Goal: Information Seeking & Learning: Learn about a topic

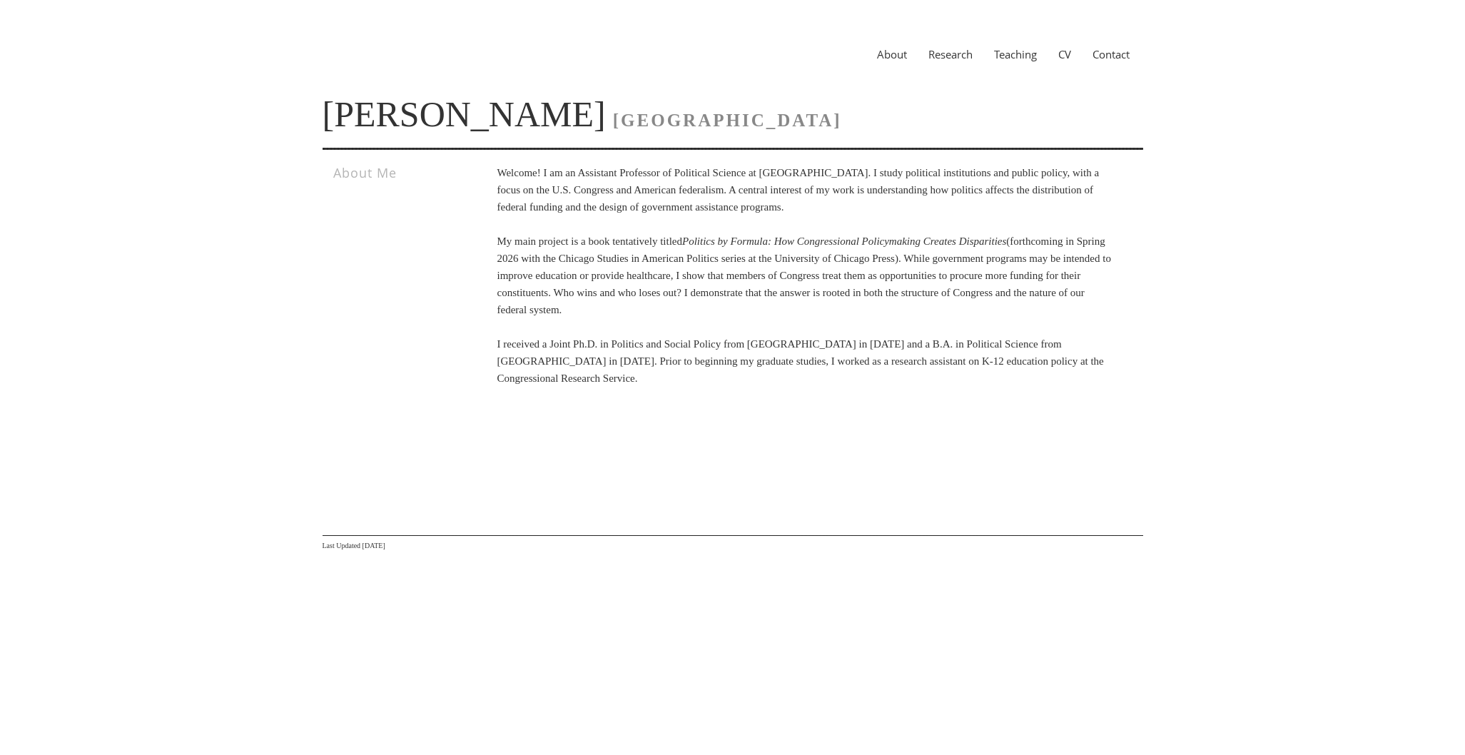
click at [947, 57] on link "Research" at bounding box center [951, 54] width 66 height 14
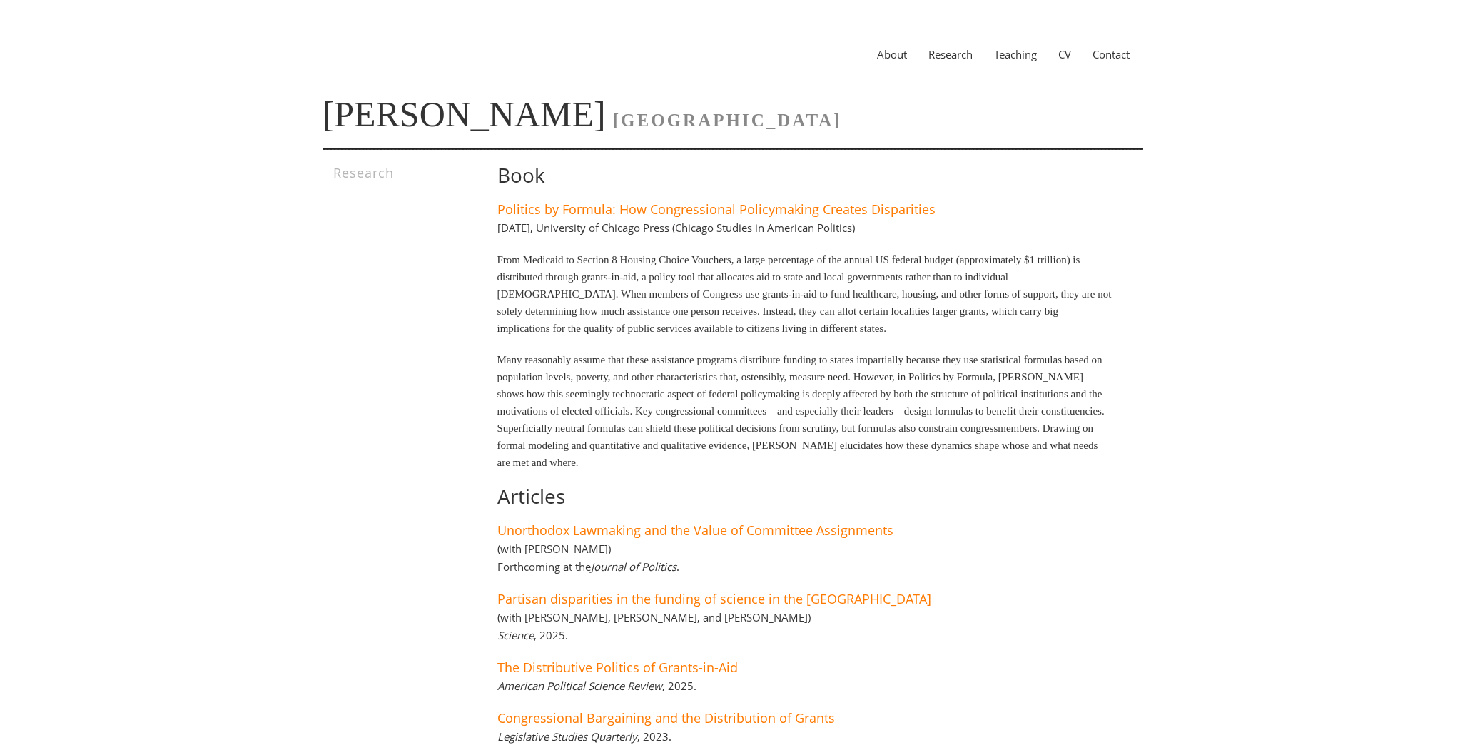
scroll to position [181, 0]
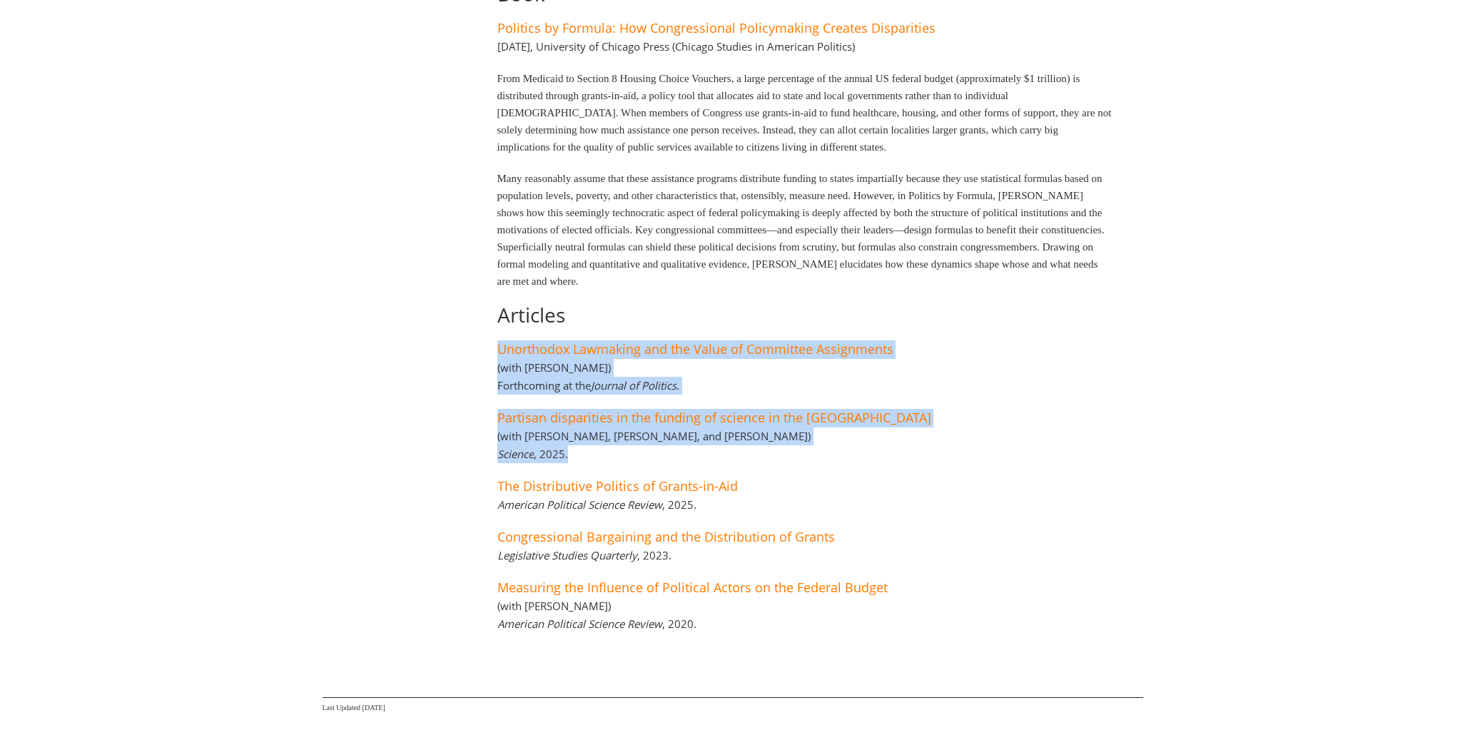
drag, startPoint x: 911, startPoint y: 313, endPoint x: 949, endPoint y: 458, distance: 149.9
click at [949, 458] on div "Book Politics by Formula: How Congressional Policymaking Creates Disparities Ma…" at bounding box center [784, 315] width 657 height 665
drag, startPoint x: 961, startPoint y: 469, endPoint x: 842, endPoint y: 316, distance: 193.9
click at [842, 316] on div "Book Politics by Formula: How Congressional Policymaking Creates Disparities Ma…" at bounding box center [784, 315] width 657 height 665
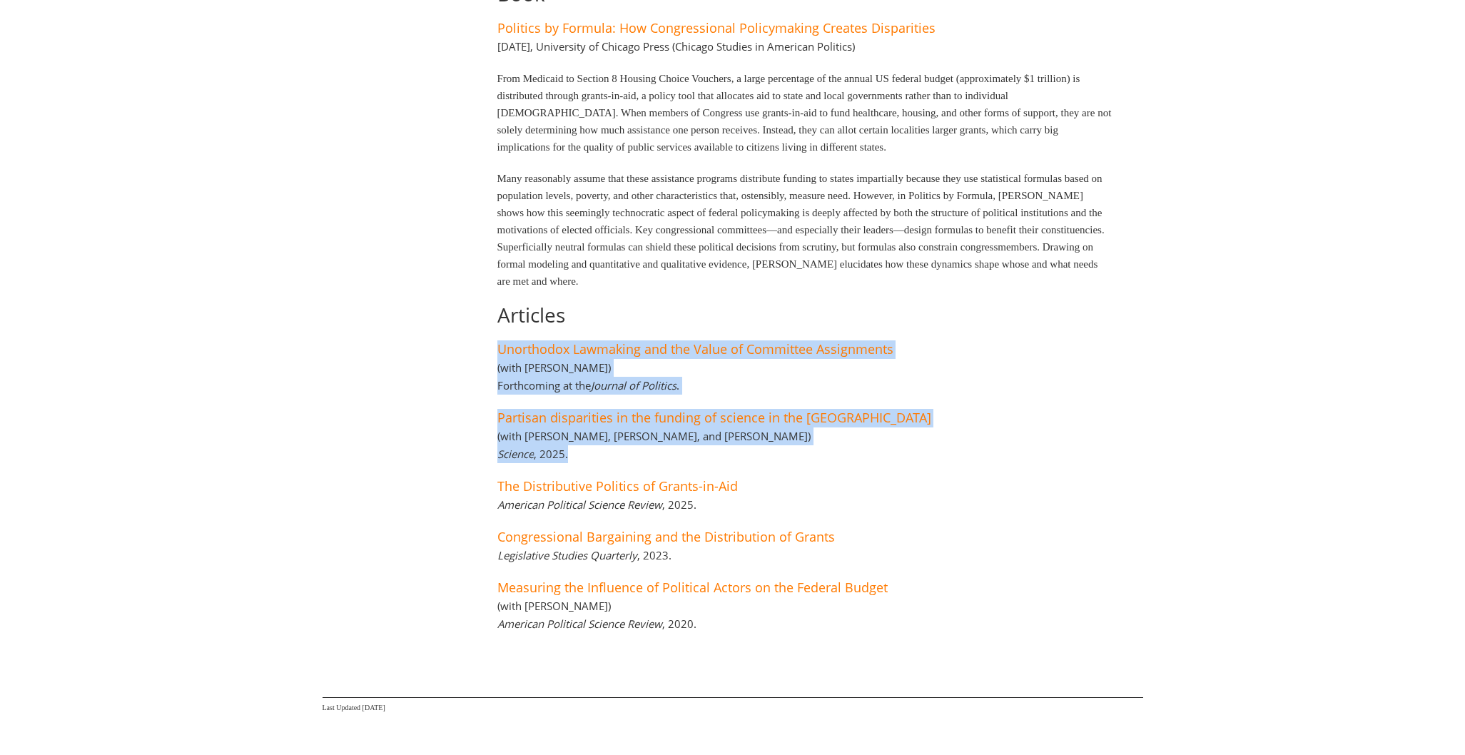
click at [842, 316] on h1 "Articles" at bounding box center [806, 315] width 616 height 22
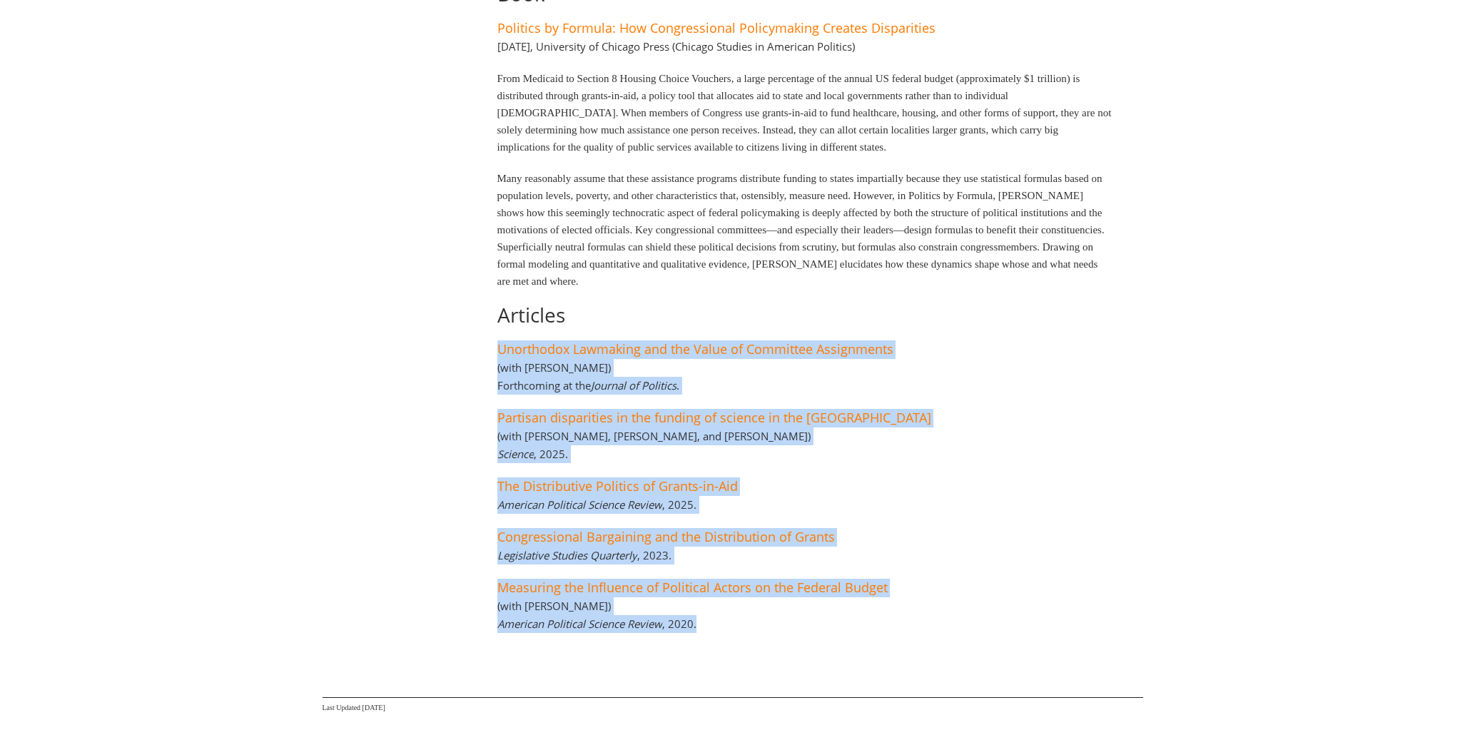
drag, startPoint x: 842, startPoint y: 316, endPoint x: 954, endPoint y: 619, distance: 323.4
click at [954, 619] on div "Book Politics by Formula: How Congressional Policymaking Creates Disparities Ma…" at bounding box center [784, 315] width 657 height 665
click at [955, 617] on div "Book Politics by Formula: How Congressional Policymaking Creates Disparities [D…" at bounding box center [784, 315] width 657 height 665
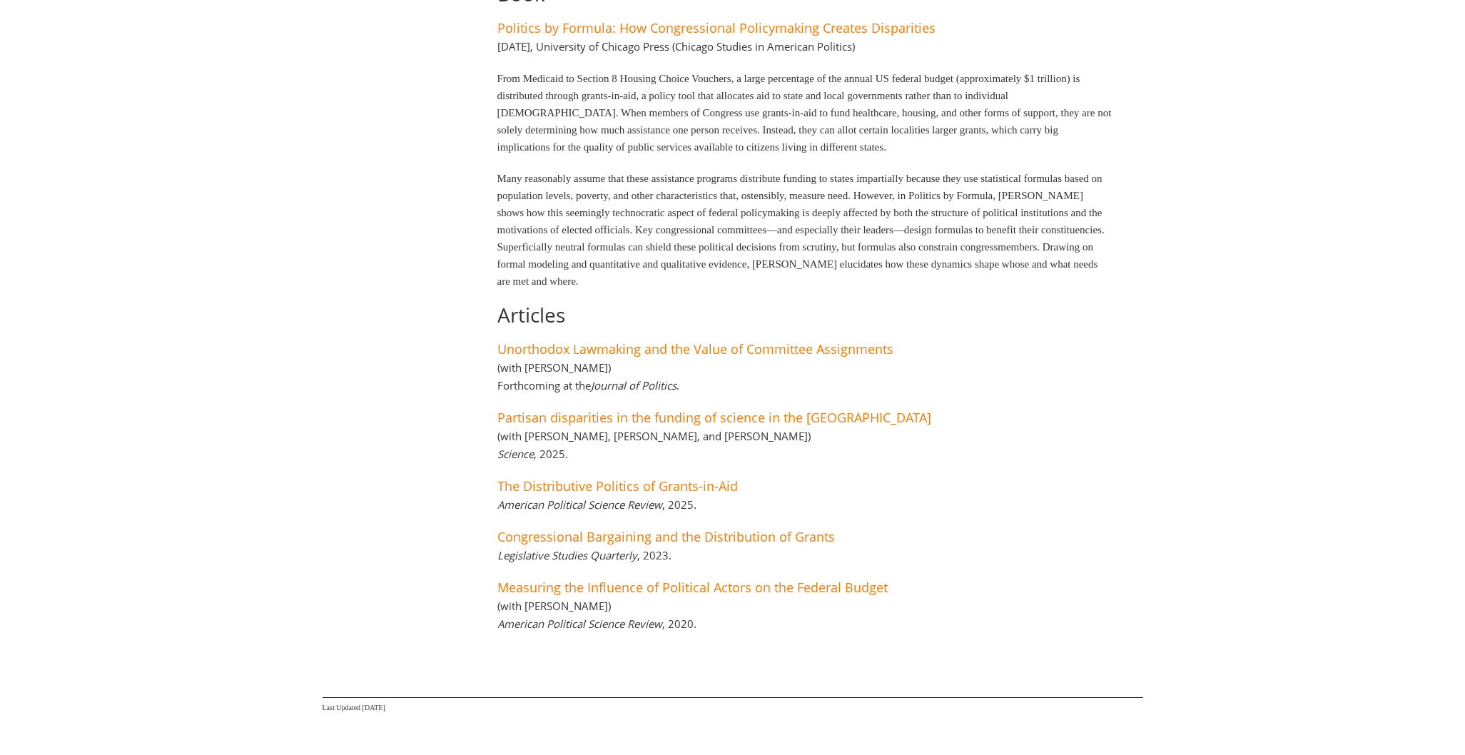
scroll to position [0, 0]
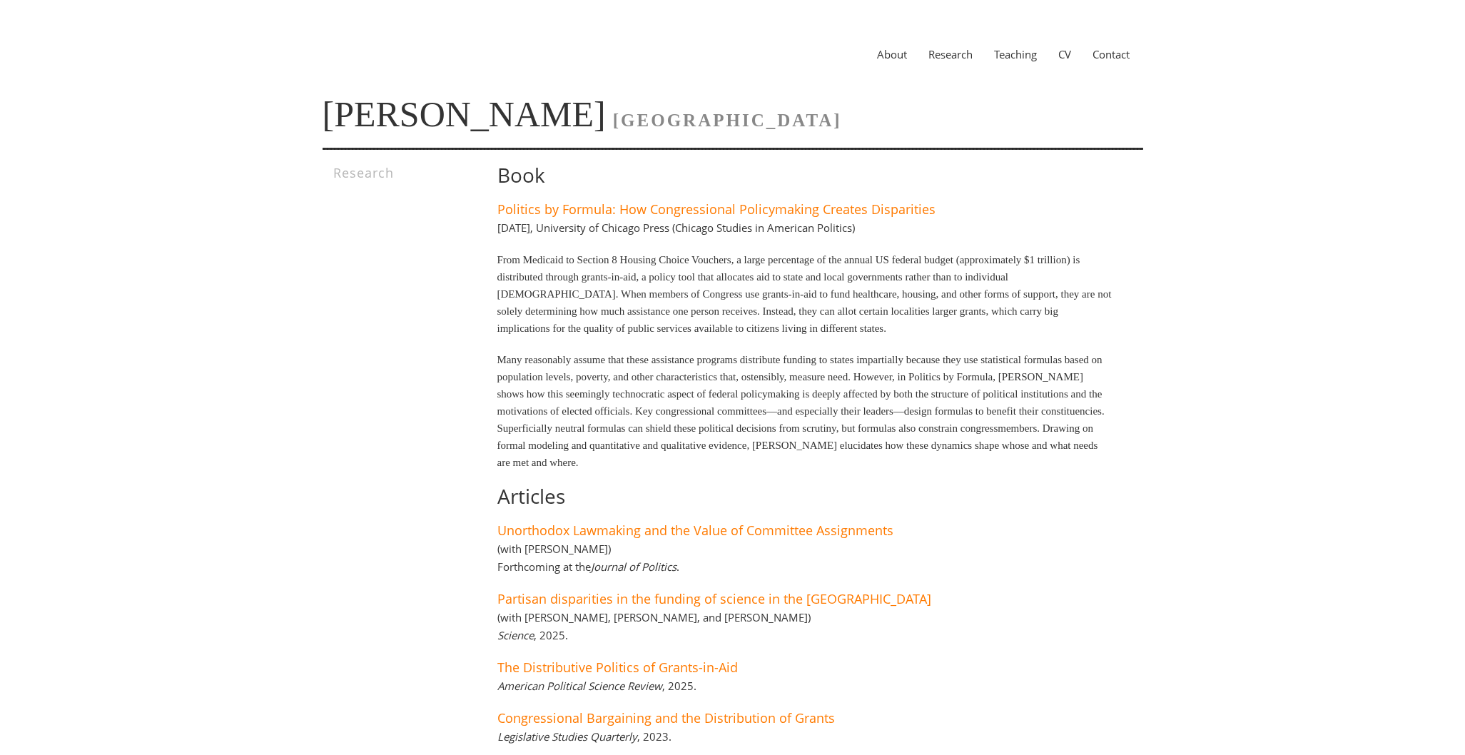
click at [1072, 51] on link "CV" at bounding box center [1065, 54] width 34 height 14
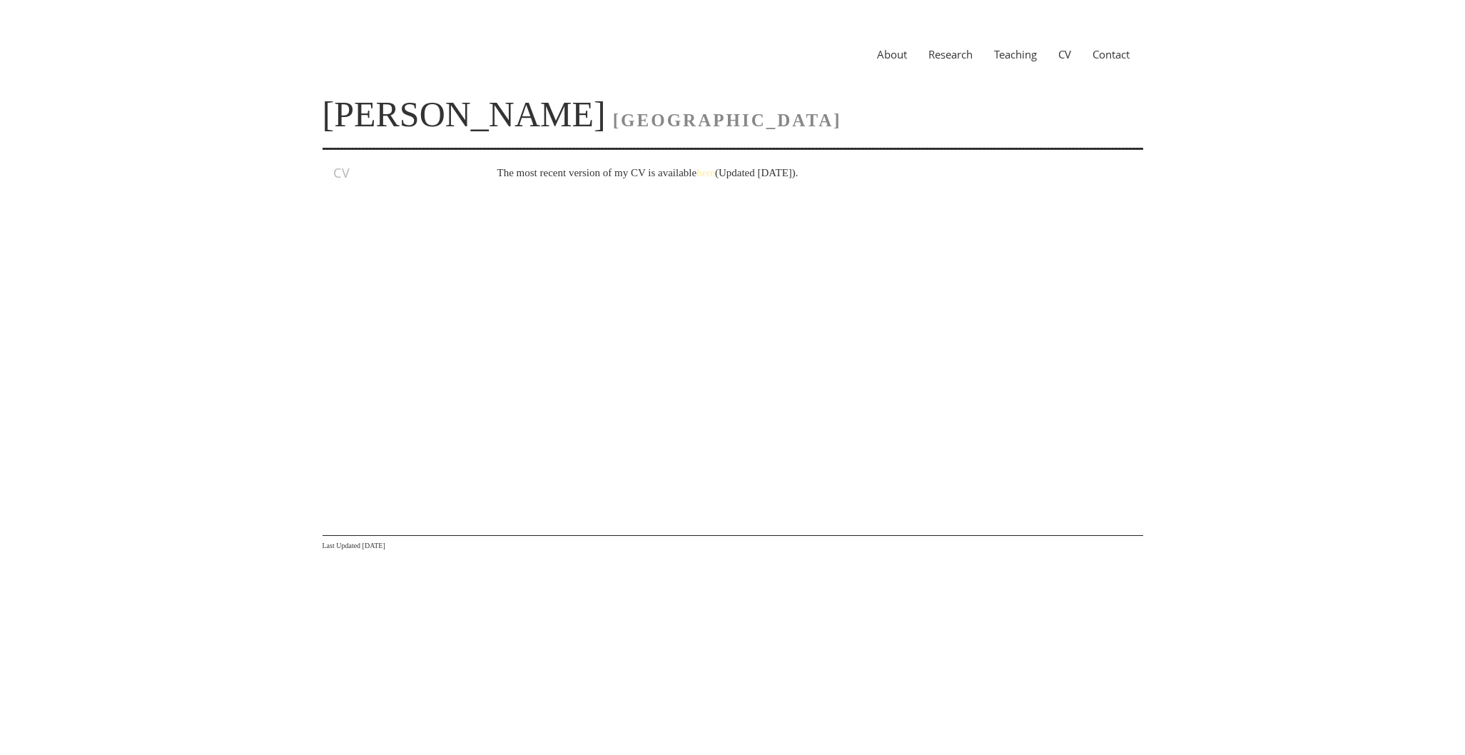
click at [715, 172] on link "here" at bounding box center [706, 172] width 19 height 11
click at [887, 59] on link "About" at bounding box center [892, 54] width 51 height 14
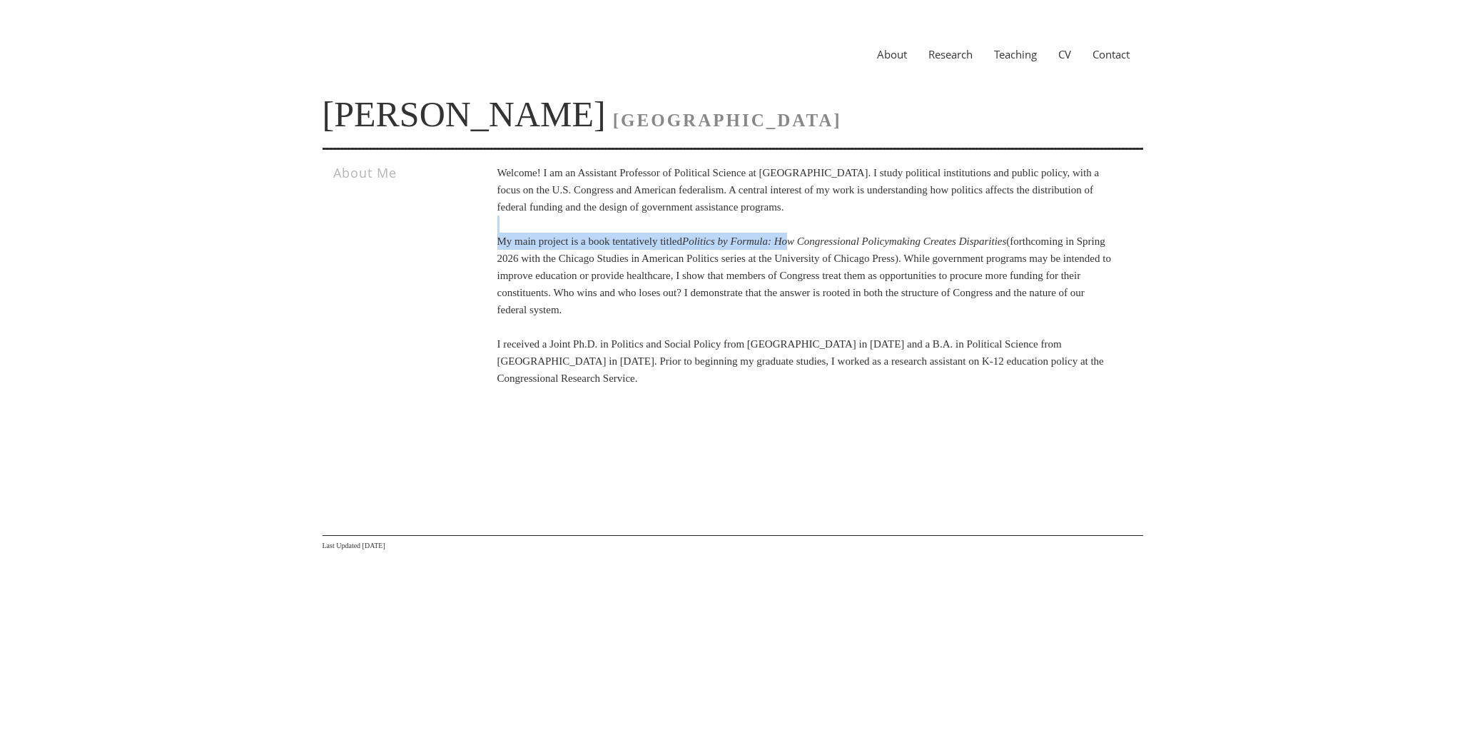
drag, startPoint x: 789, startPoint y: 219, endPoint x: 819, endPoint y: 248, distance: 42.4
click at [819, 248] on p "Welcome! I am an Assistant Professor of Political Science at Vanderbilt Univers…" at bounding box center [806, 275] width 616 height 223
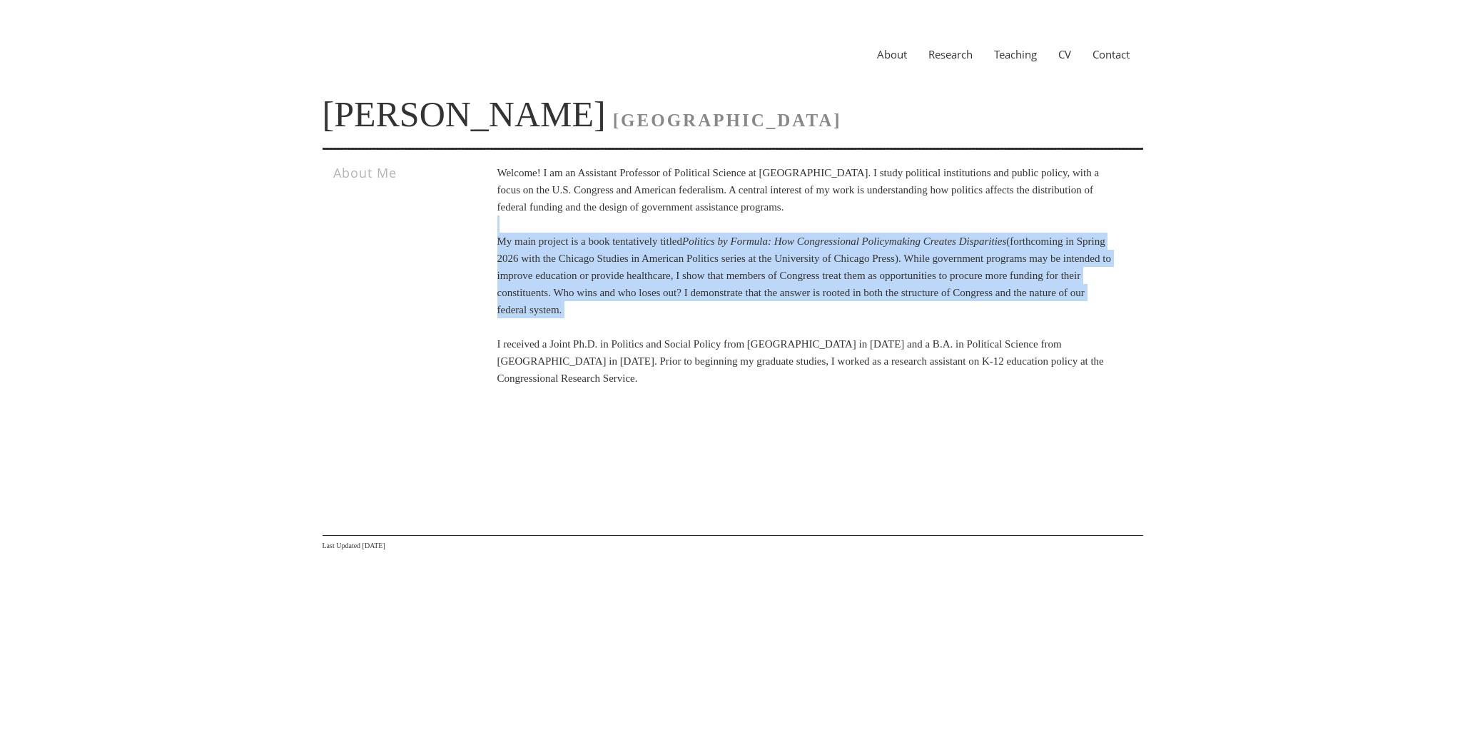
drag, startPoint x: 802, startPoint y: 216, endPoint x: 883, endPoint y: 327, distance: 137.5
click at [883, 327] on p "Welcome! I am an Assistant Professor of Political Science at Vanderbilt Univers…" at bounding box center [806, 275] width 616 height 223
click at [882, 326] on p "Welcome! I am an Assistant Professor of Political Science at Vanderbilt Univers…" at bounding box center [806, 275] width 616 height 223
drag, startPoint x: 965, startPoint y: 328, endPoint x: 867, endPoint y: 234, distance: 135.8
click at [867, 234] on p "Welcome! I am an Assistant Professor of Political Science at Vanderbilt Univers…" at bounding box center [806, 275] width 616 height 223
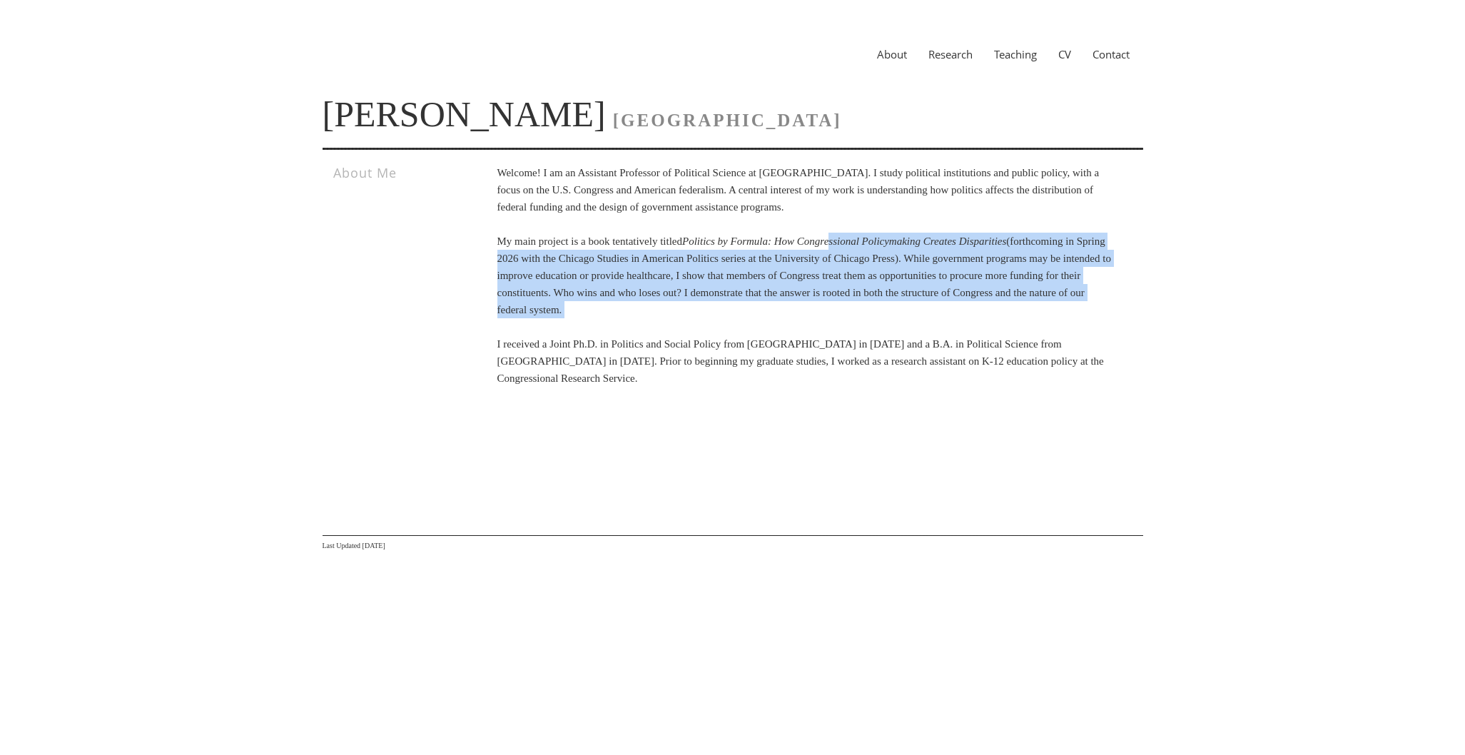
click at [867, 236] on icon "Politics by Formula: How Congressional Policymaking Creates Disparities" at bounding box center [844, 241] width 324 height 11
drag, startPoint x: 857, startPoint y: 218, endPoint x: 928, endPoint y: 330, distance: 133.5
click at [928, 330] on p "Welcome! I am an Assistant Professor of Political Science at Vanderbilt Univers…" at bounding box center [806, 275] width 616 height 223
click at [927, 330] on p "Welcome! I am an Assistant Professor of Political Science at Vanderbilt Univers…" at bounding box center [806, 275] width 616 height 223
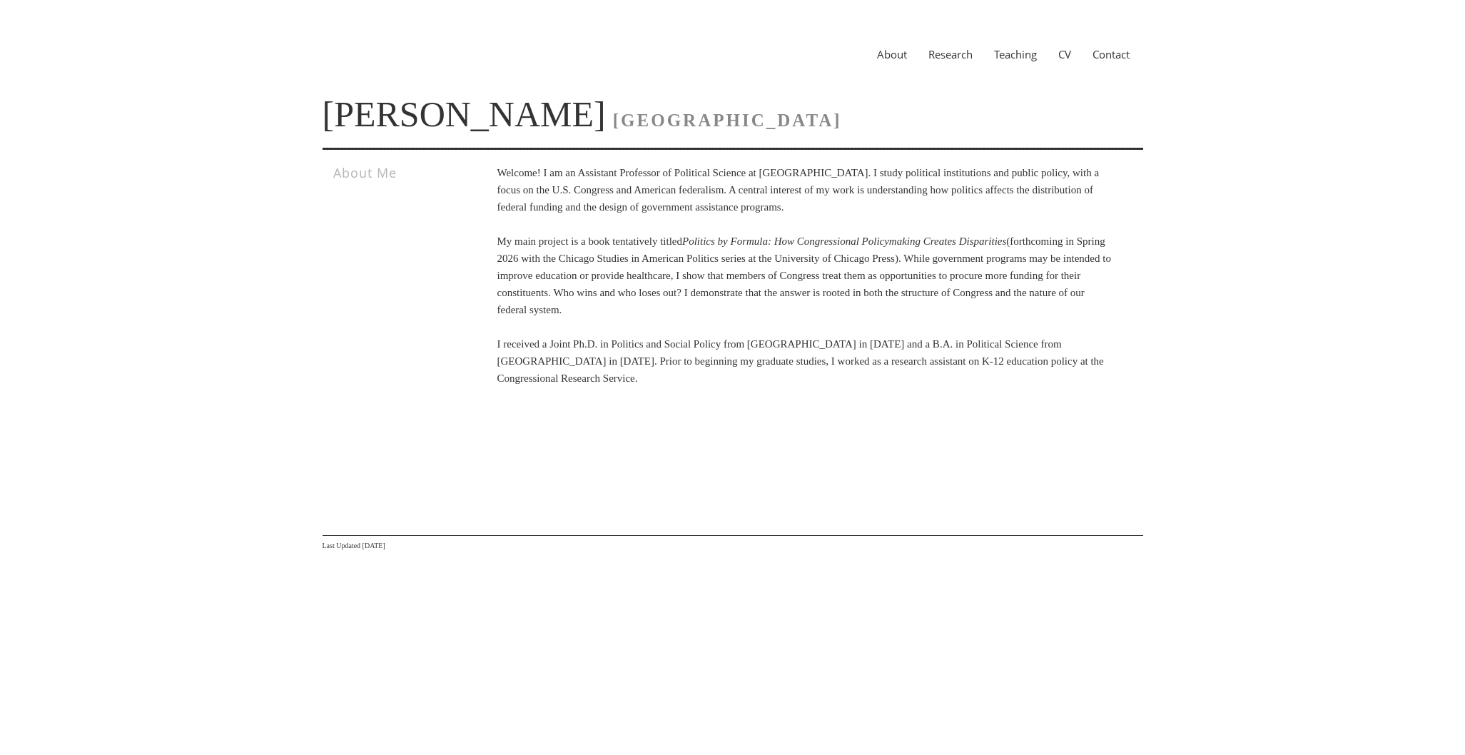
drag, startPoint x: 944, startPoint y: 216, endPoint x: 978, endPoint y: 307, distance: 96.9
click at [979, 308] on p "Welcome! I am an Assistant Professor of Political Science at Vanderbilt Univers…" at bounding box center [806, 275] width 616 height 223
click at [980, 308] on p "Welcome! I am an Assistant Professor of Political Science at Vanderbilt Univers…" at bounding box center [806, 275] width 616 height 223
drag, startPoint x: 952, startPoint y: 205, endPoint x: 987, endPoint y: 305, distance: 105.9
click at [987, 305] on p "Welcome! I am an Assistant Professor of Political Science at Vanderbilt Univers…" at bounding box center [806, 275] width 616 height 223
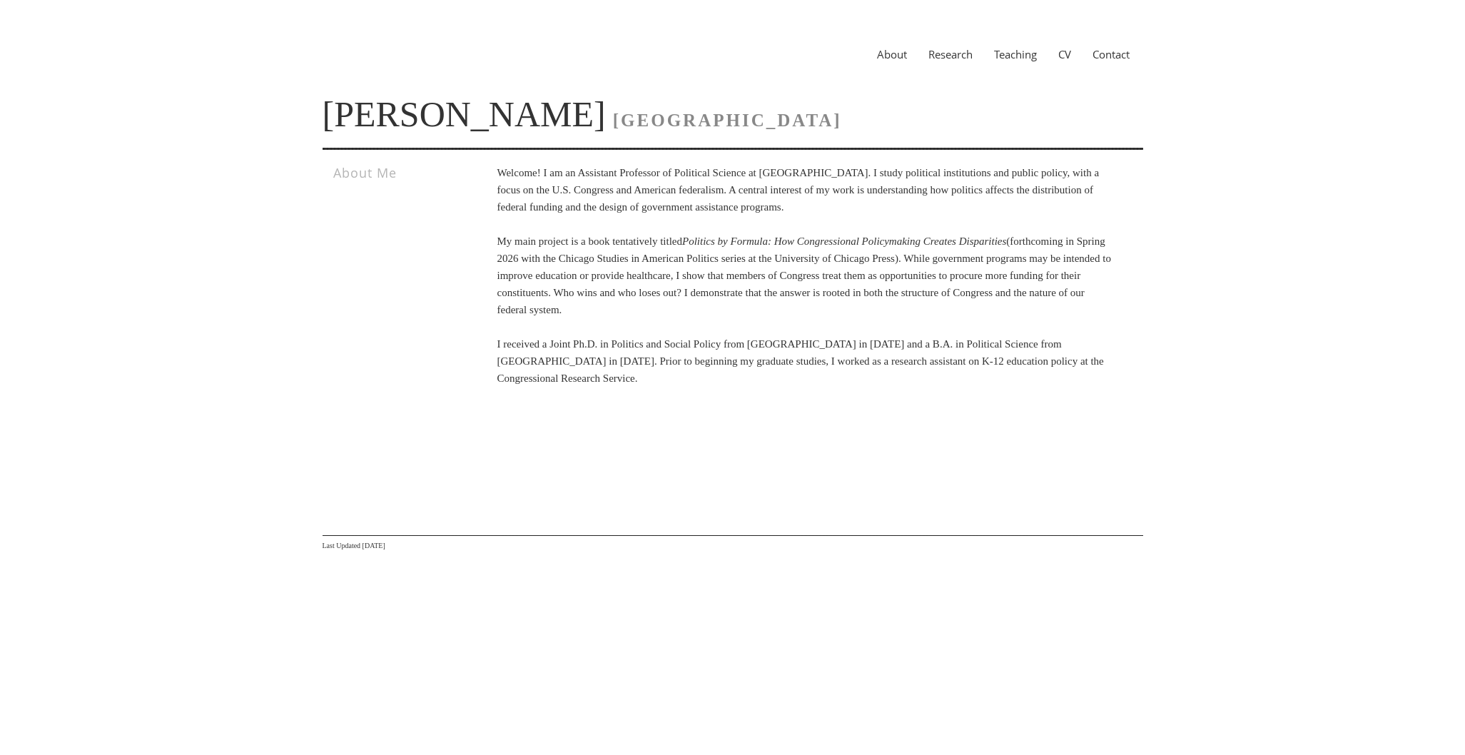
click at [987, 305] on p "Welcome! I am an Assistant Professor of Political Science at Vanderbilt Univers…" at bounding box center [806, 275] width 616 height 223
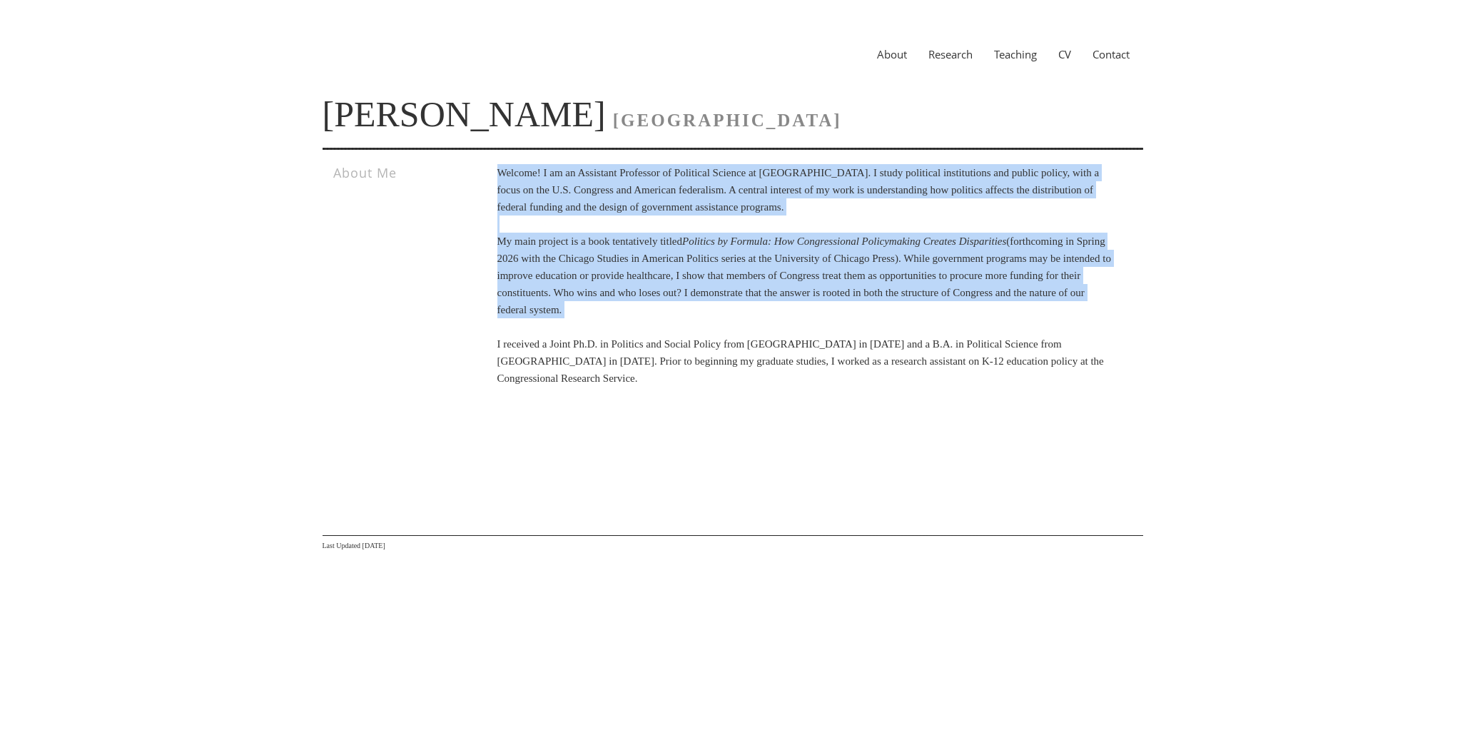
drag, startPoint x: 968, startPoint y: 214, endPoint x: 1011, endPoint y: 328, distance: 121.3
click at [1011, 328] on p "Welcome! I am an Assistant Professor of Political Science at Vanderbilt Univers…" at bounding box center [806, 275] width 616 height 223
click at [1010, 327] on p "Welcome! I am an Assistant Professor of Political Science at Vanderbilt Univers…" at bounding box center [806, 275] width 616 height 223
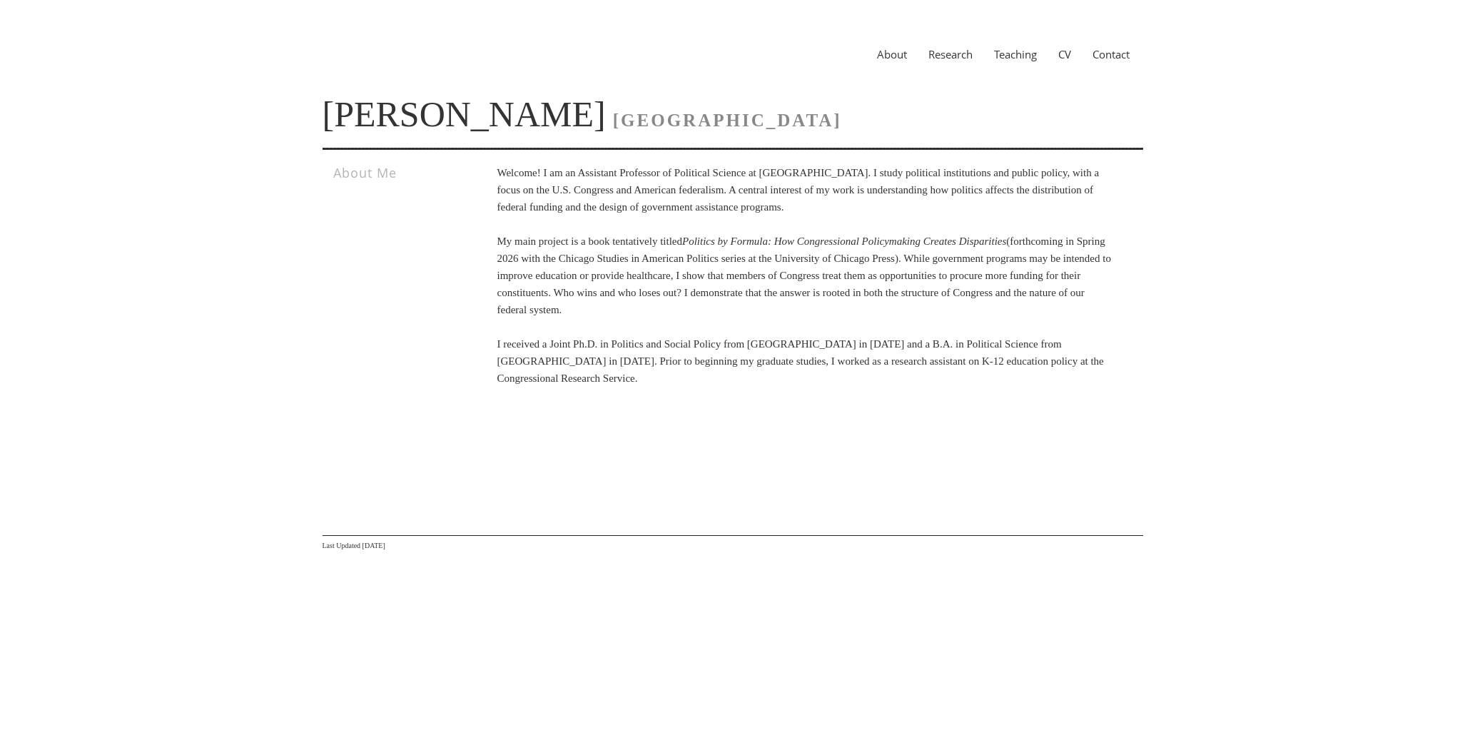
drag, startPoint x: 1061, startPoint y: 307, endPoint x: 919, endPoint y: 246, distance: 154.5
click at [919, 246] on p "Welcome! I am an Assistant Professor of Political Science at Vanderbilt Univers…" at bounding box center [806, 275] width 616 height 223
click at [919, 246] on icon "Politics by Formula: How Congressional Policymaking Creates Disparities" at bounding box center [844, 241] width 324 height 11
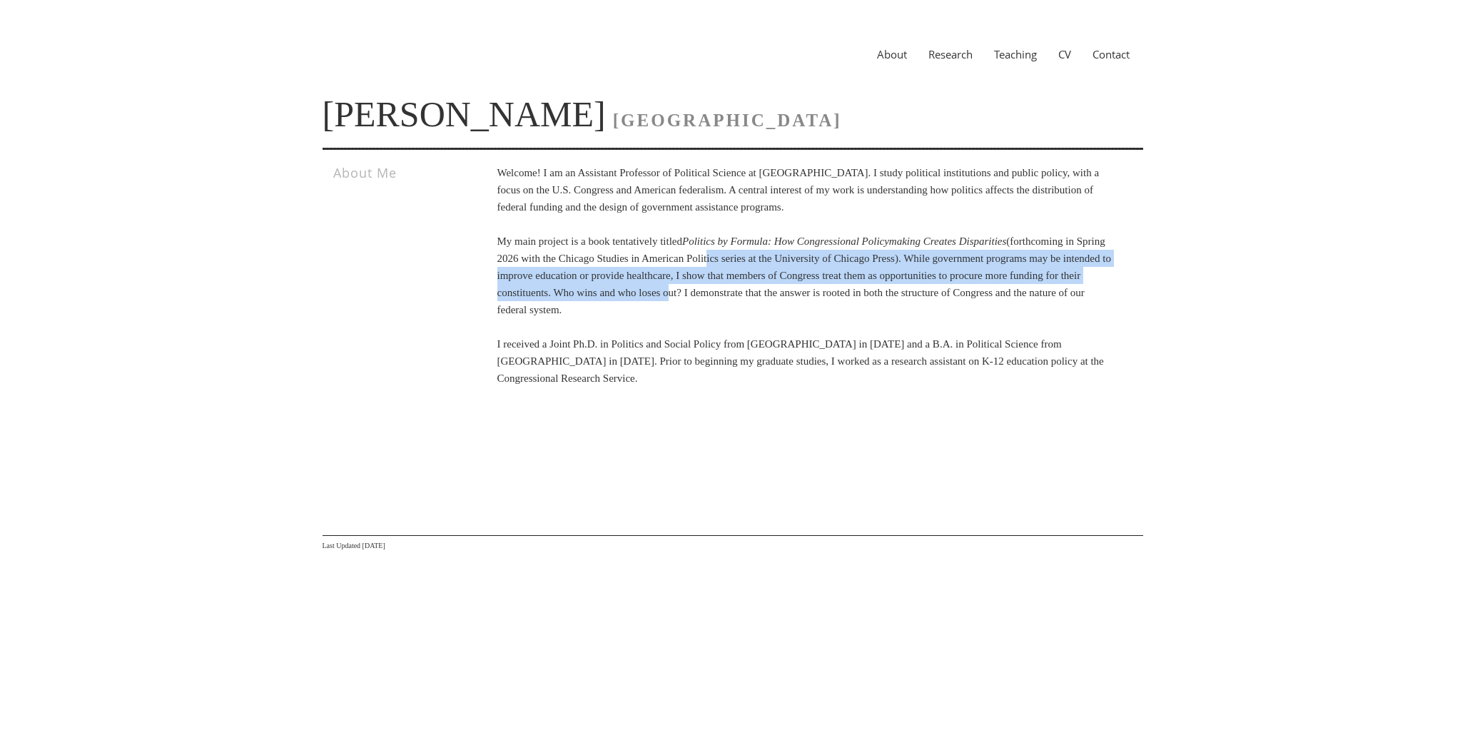
drag, startPoint x: 849, startPoint y: 258, endPoint x: 925, endPoint y: 291, distance: 82.5
click at [925, 291] on p "Welcome! I am an Assistant Professor of Political Science at Vanderbilt Univers…" at bounding box center [806, 275] width 616 height 223
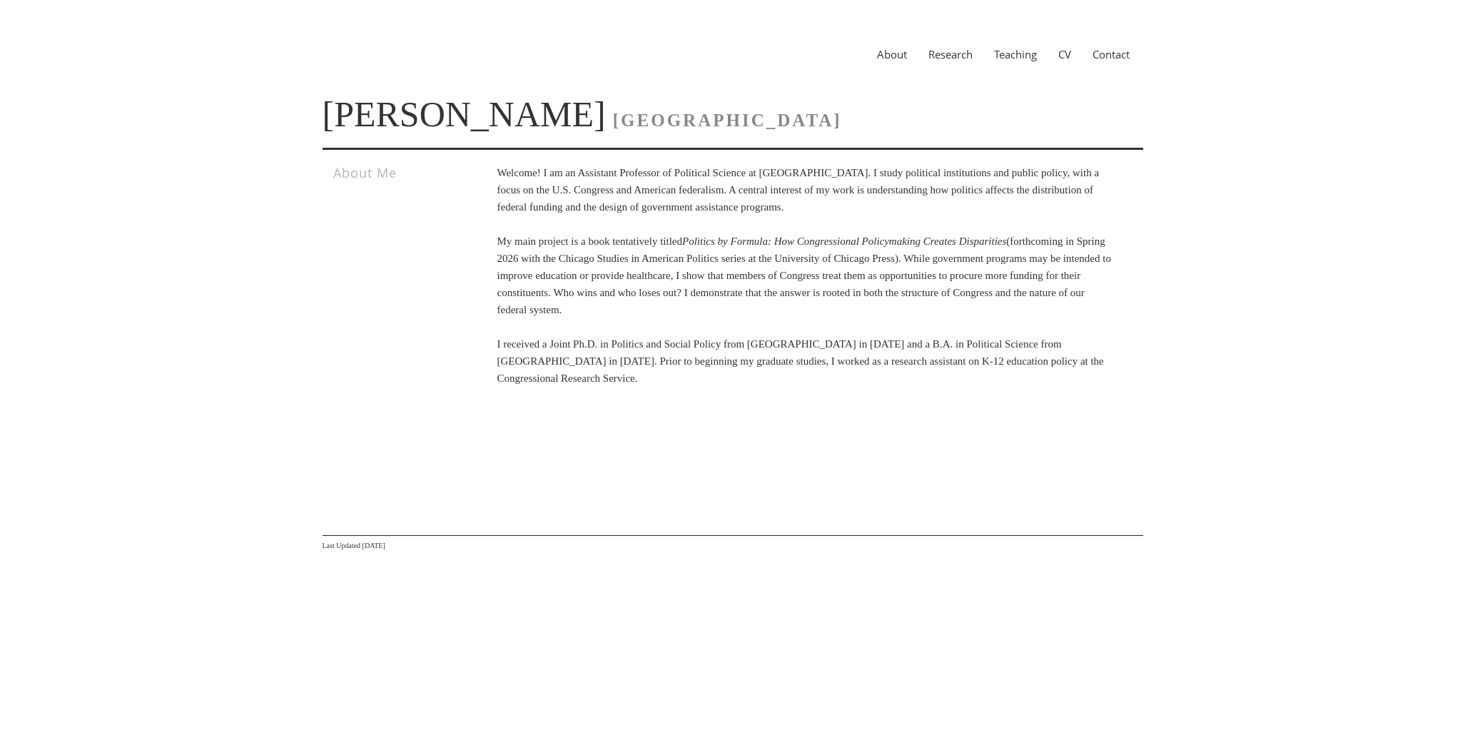
click at [925, 291] on p "Welcome! I am an Assistant Professor of Political Science at Vanderbilt Univers…" at bounding box center [806, 275] width 616 height 223
drag, startPoint x: 825, startPoint y: 285, endPoint x: 934, endPoint y: 307, distance: 111.4
click at [934, 307] on p "Welcome! I am an Assistant Professor of Political Science at Vanderbilt Univers…" at bounding box center [806, 275] width 616 height 223
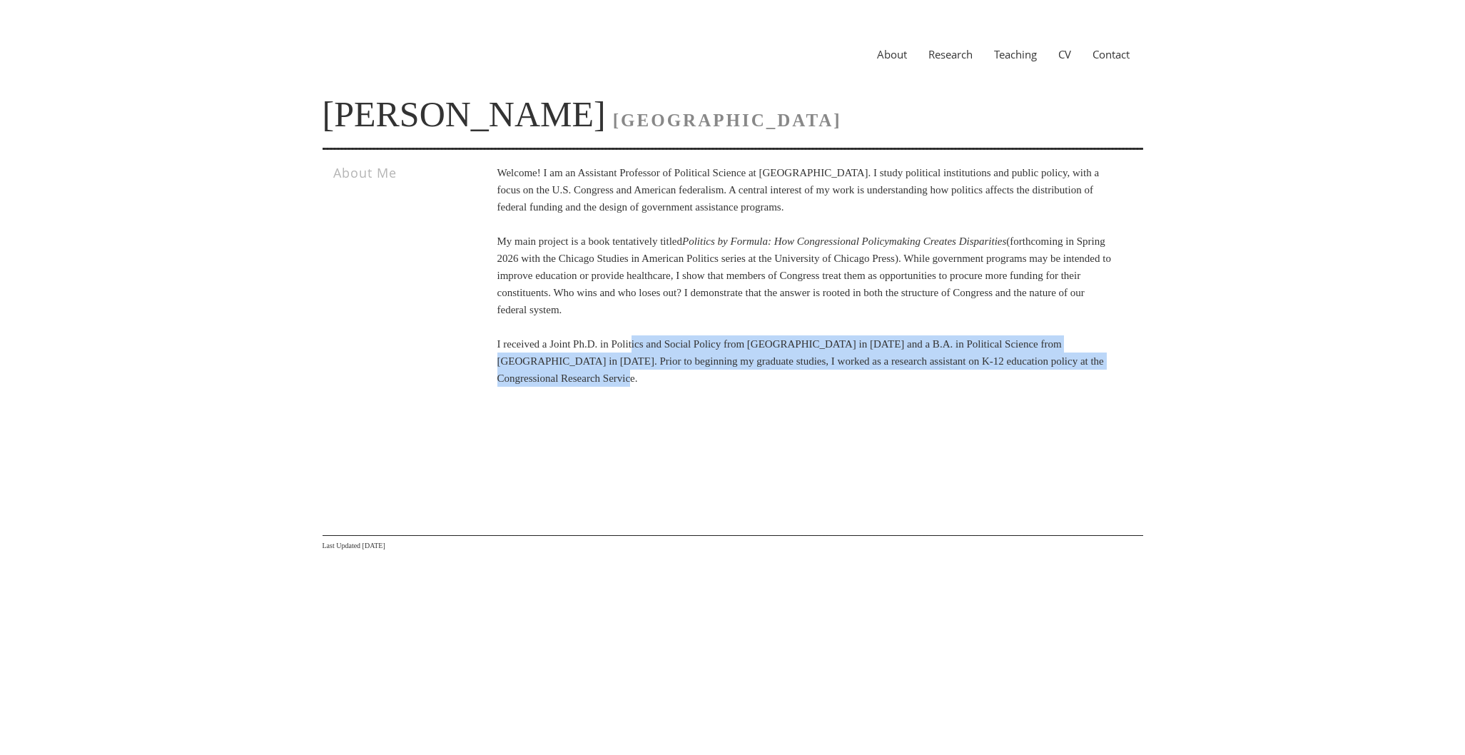
drag, startPoint x: 647, startPoint y: 351, endPoint x: 757, endPoint y: 377, distance: 112.9
click at [757, 377] on p "Welcome! I am an Assistant Professor of Political Science at Vanderbilt Univers…" at bounding box center [806, 275] width 616 height 223
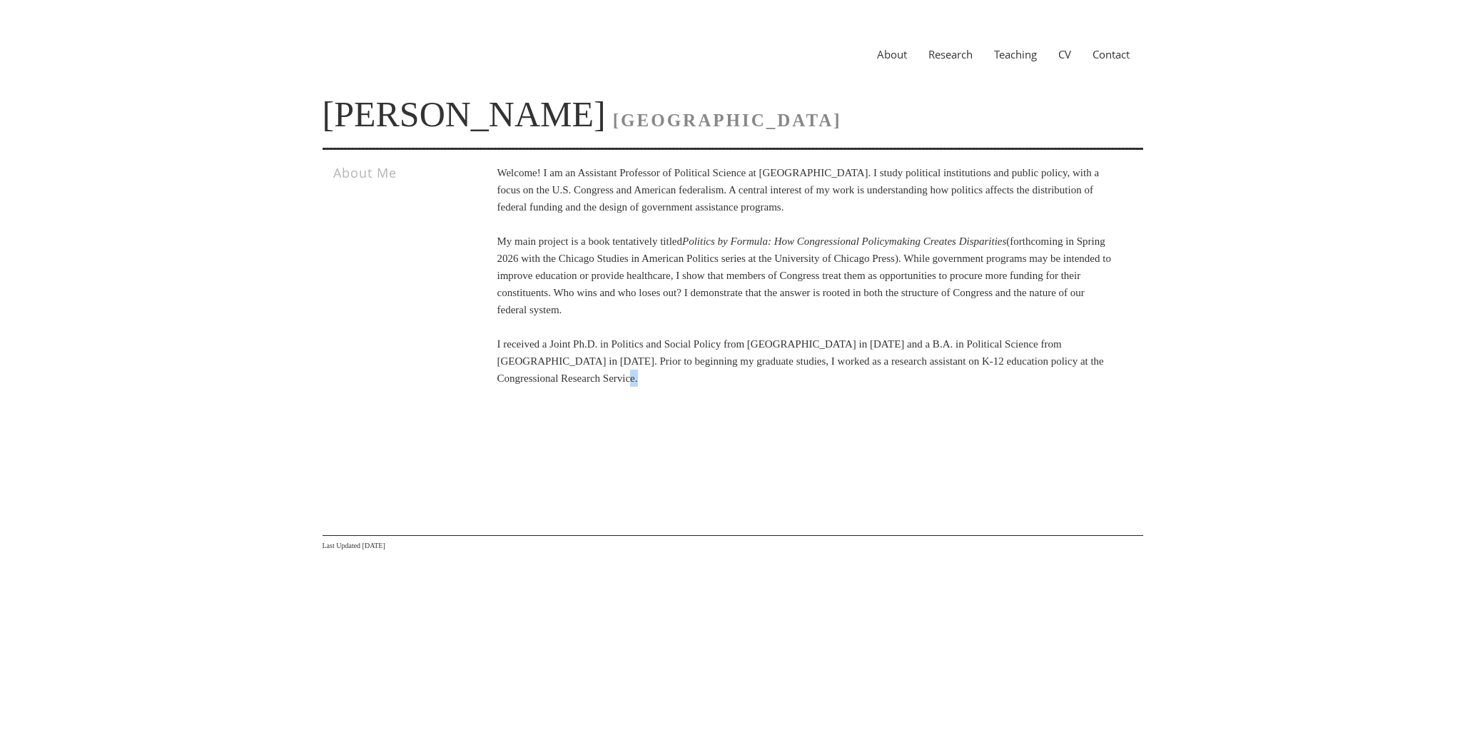
click at [757, 377] on p "Welcome! I am an Assistant Professor of Political Science at Vanderbilt Univers…" at bounding box center [806, 275] width 616 height 223
drag, startPoint x: 701, startPoint y: 379, endPoint x: 607, endPoint y: 377, distance: 93.5
click at [607, 377] on p "Welcome! I am an Assistant Professor of Political Science at Vanderbilt Univers…" at bounding box center [806, 275] width 616 height 223
click at [609, 376] on p "Welcome! I am an Assistant Professor of Political Science at Vanderbilt Univers…" at bounding box center [806, 275] width 616 height 223
click at [884, 61] on div "About Research Teaching CV Contact" at bounding box center [733, 54] width 821 height 51
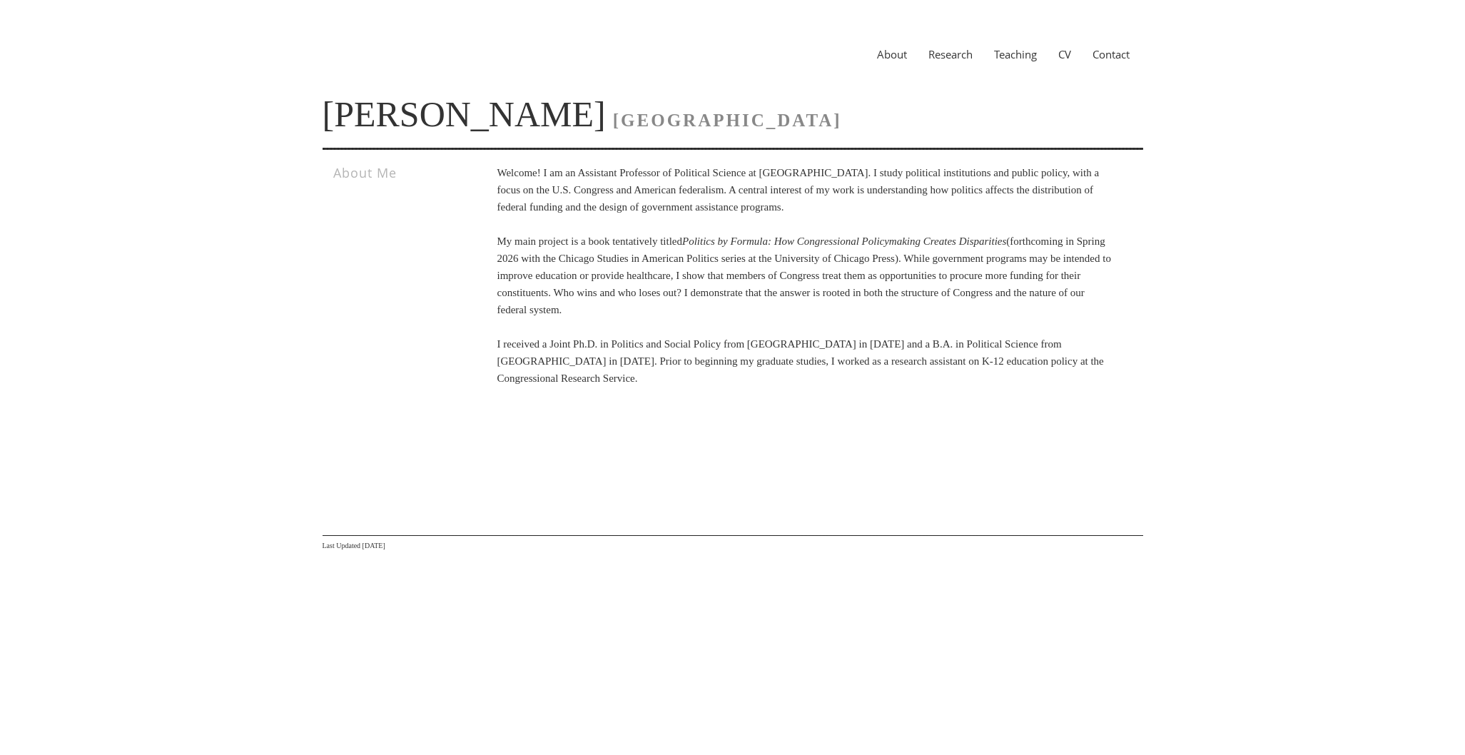
click at [887, 55] on link "About" at bounding box center [892, 54] width 51 height 14
drag, startPoint x: 0, startPoint y: 0, endPoint x: 889, endPoint y: 56, distance: 890.4
click at [889, 56] on link "About" at bounding box center [892, 54] width 51 height 14
click at [959, 51] on link "Research" at bounding box center [951, 54] width 66 height 14
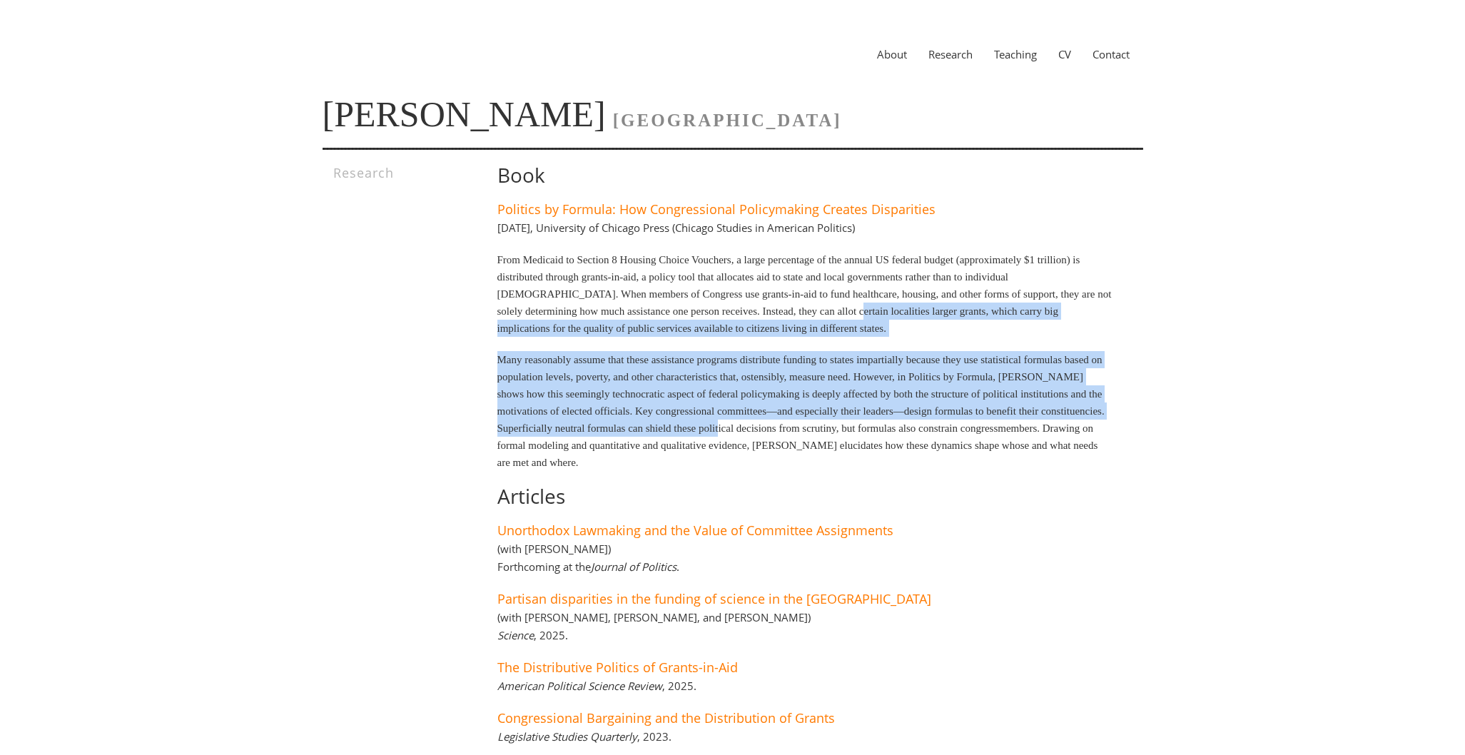
drag, startPoint x: 975, startPoint y: 303, endPoint x: 1006, endPoint y: 419, distance: 120.5
click at [1006, 419] on div "Book Politics by Formula: How Congressional Policymaking Creates Disparities Ma…" at bounding box center [784, 496] width 657 height 665
click at [1006, 418] on p "Many reasonably assume that these assistance programs distribute funding to sta…" at bounding box center [806, 411] width 616 height 120
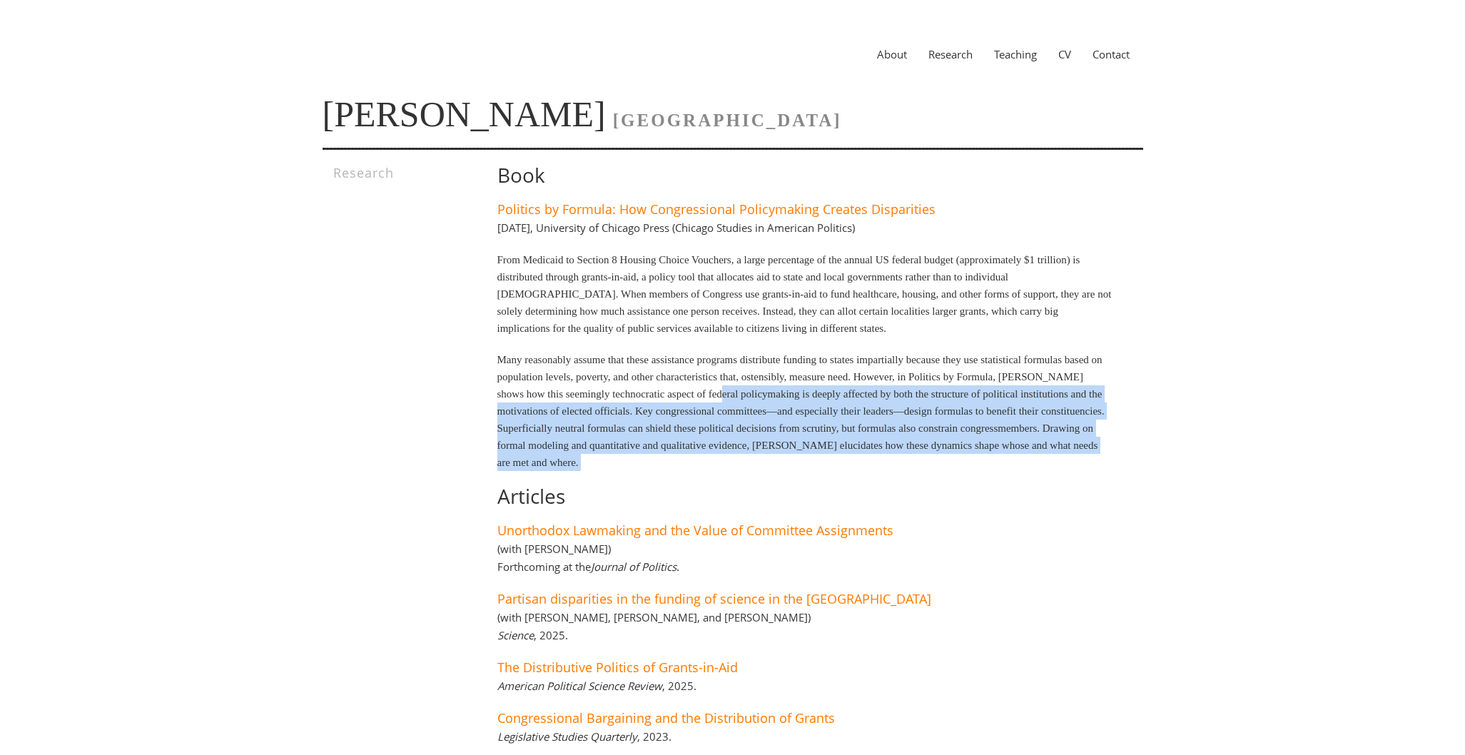
drag, startPoint x: 1043, startPoint y: 472, endPoint x: 858, endPoint y: 390, distance: 202.0
click at [859, 392] on div "Book Politics by Formula: How Congressional Policymaking Creates Disparities Ma…" at bounding box center [784, 496] width 657 height 665
click at [858, 390] on p "Many reasonably assume that these assistance programs distribute funding to sta…" at bounding box center [806, 411] width 616 height 120
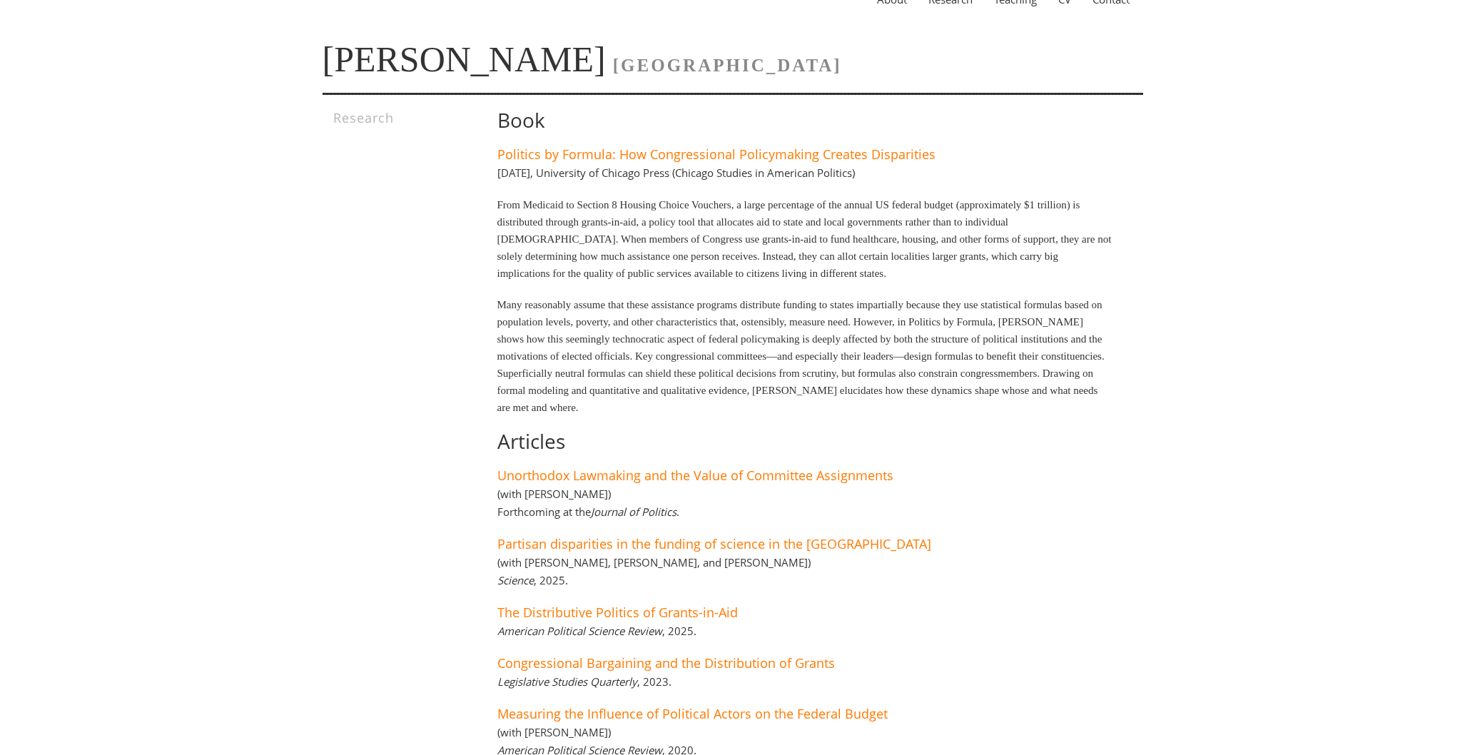
scroll to position [181, 0]
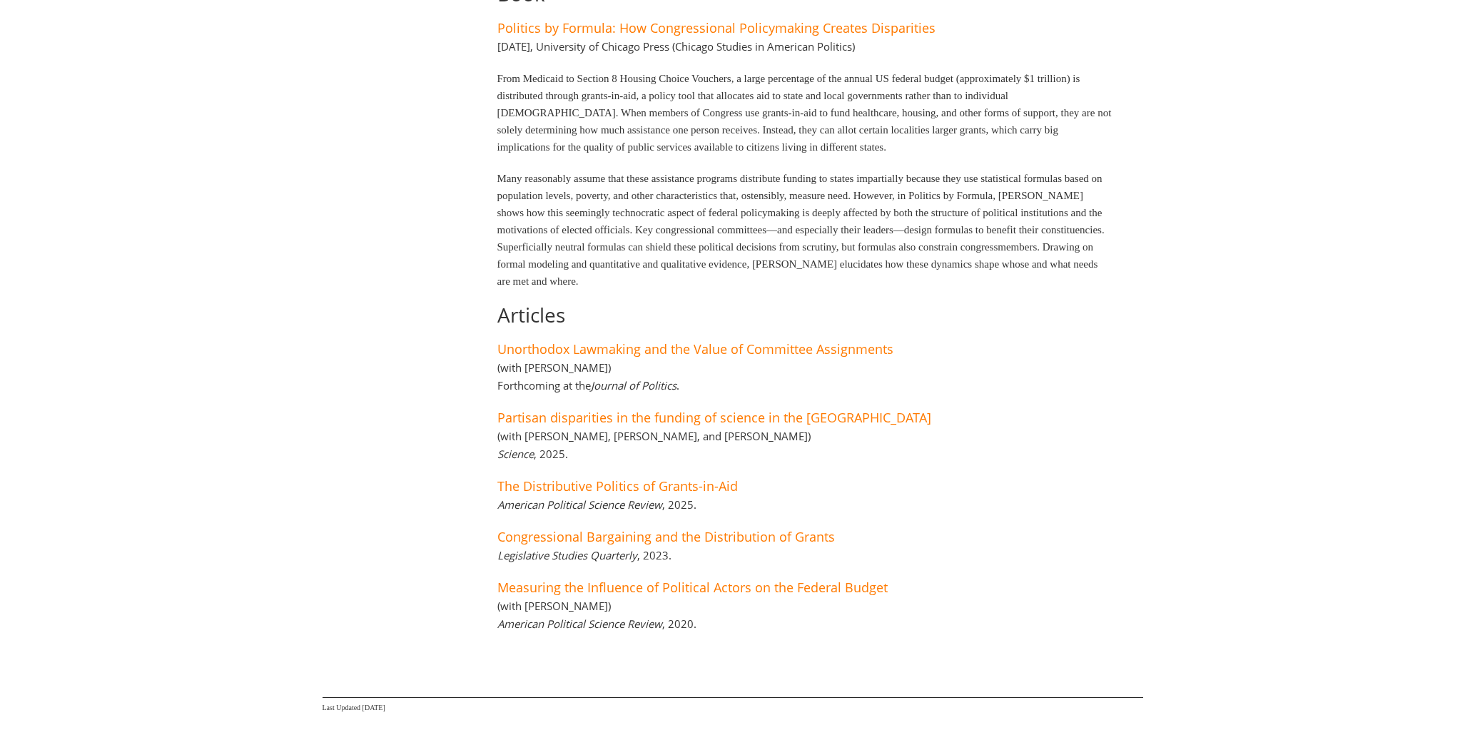
click at [935, 291] on div "Book Politics by Formula: How Congressional Policymaking Creates Disparities Ma…" at bounding box center [784, 315] width 657 height 665
click at [822, 347] on link "Unorthodox Lawmaking and the Value of Committee Assignments" at bounding box center [696, 348] width 396 height 17
click at [711, 535] on link "Congressional Bargaining and the Distribution of Grants" at bounding box center [667, 536] width 338 height 17
click at [1122, 315] on div "Research Book Politics by Formula: How Congressional Policymaking Creates Dispa…" at bounding box center [733, 315] width 821 height 665
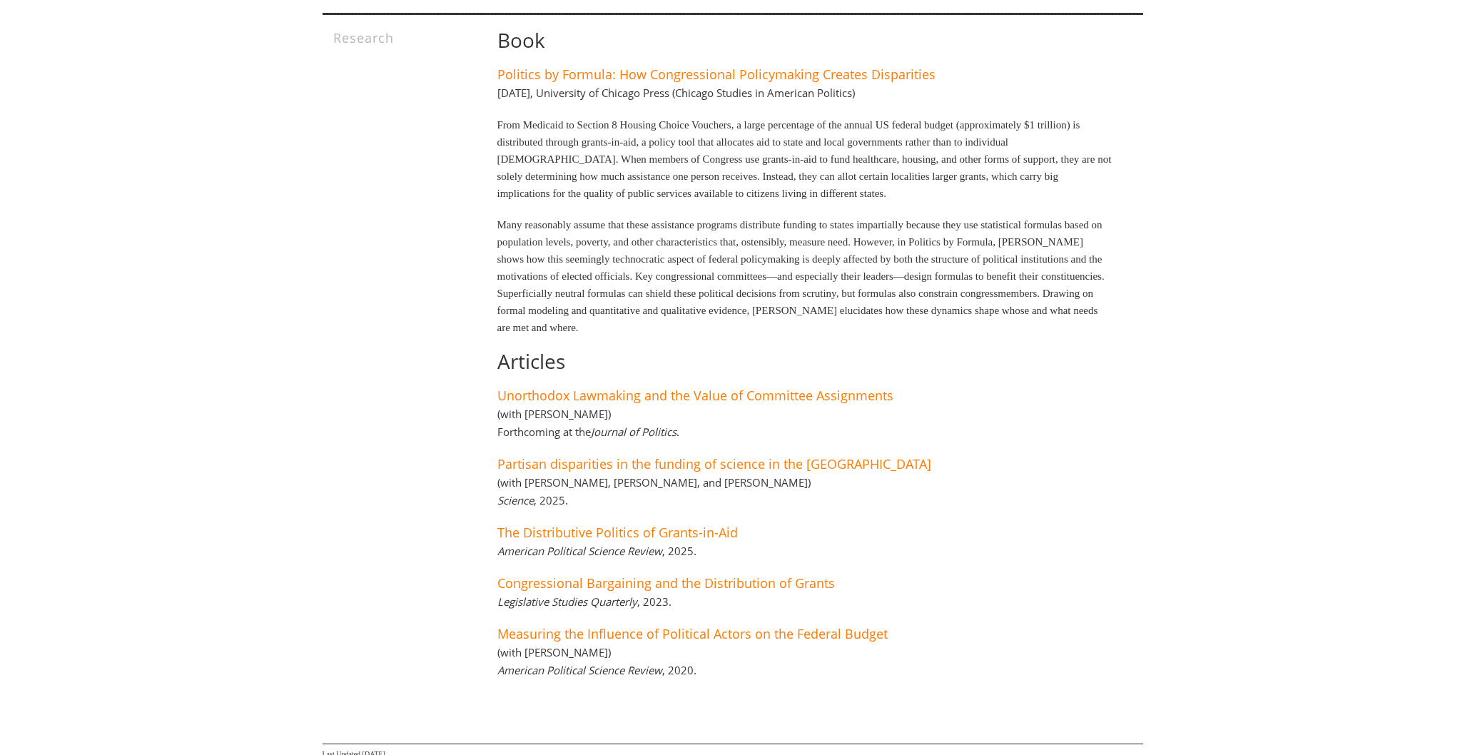
scroll to position [0, 0]
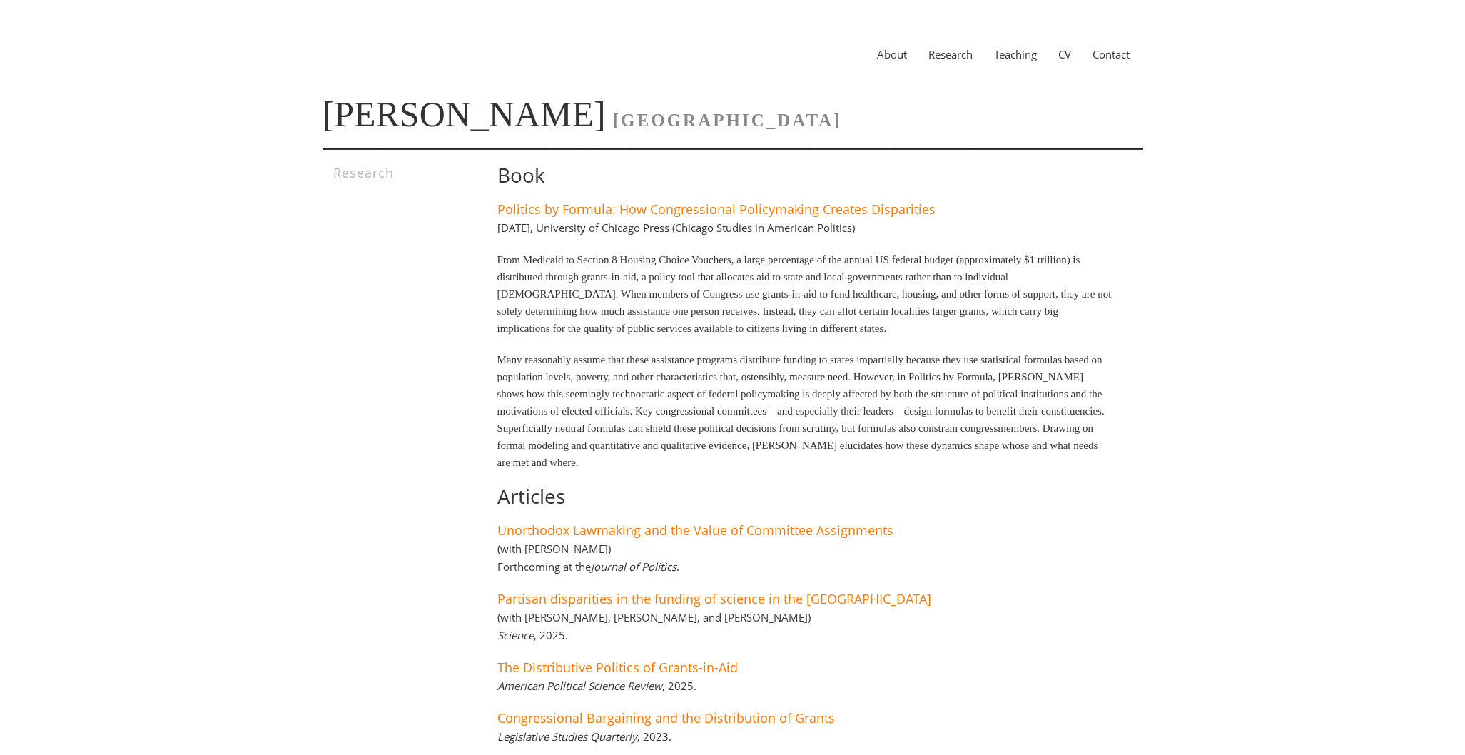
click at [1049, 56] on link "CV" at bounding box center [1065, 54] width 34 height 14
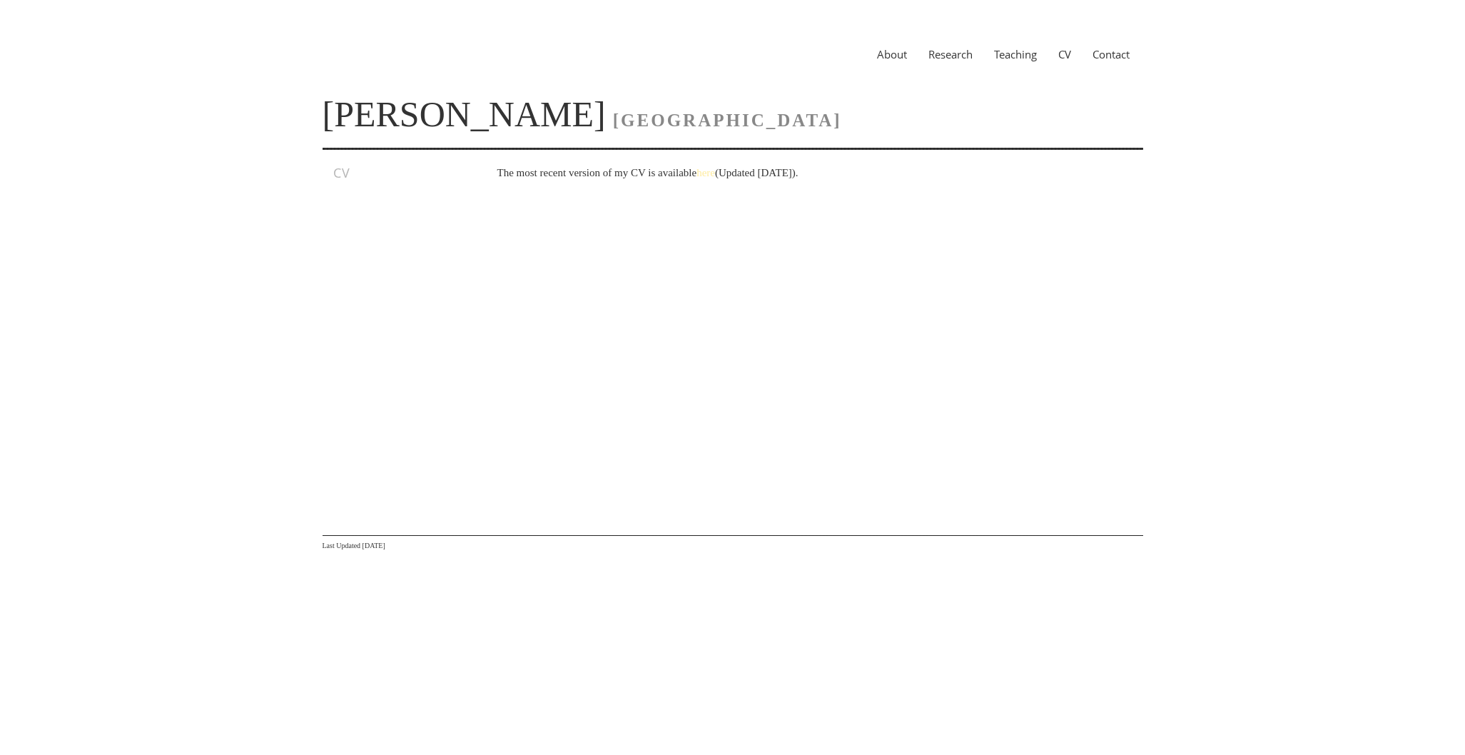
click at [715, 176] on link "here" at bounding box center [706, 172] width 19 height 11
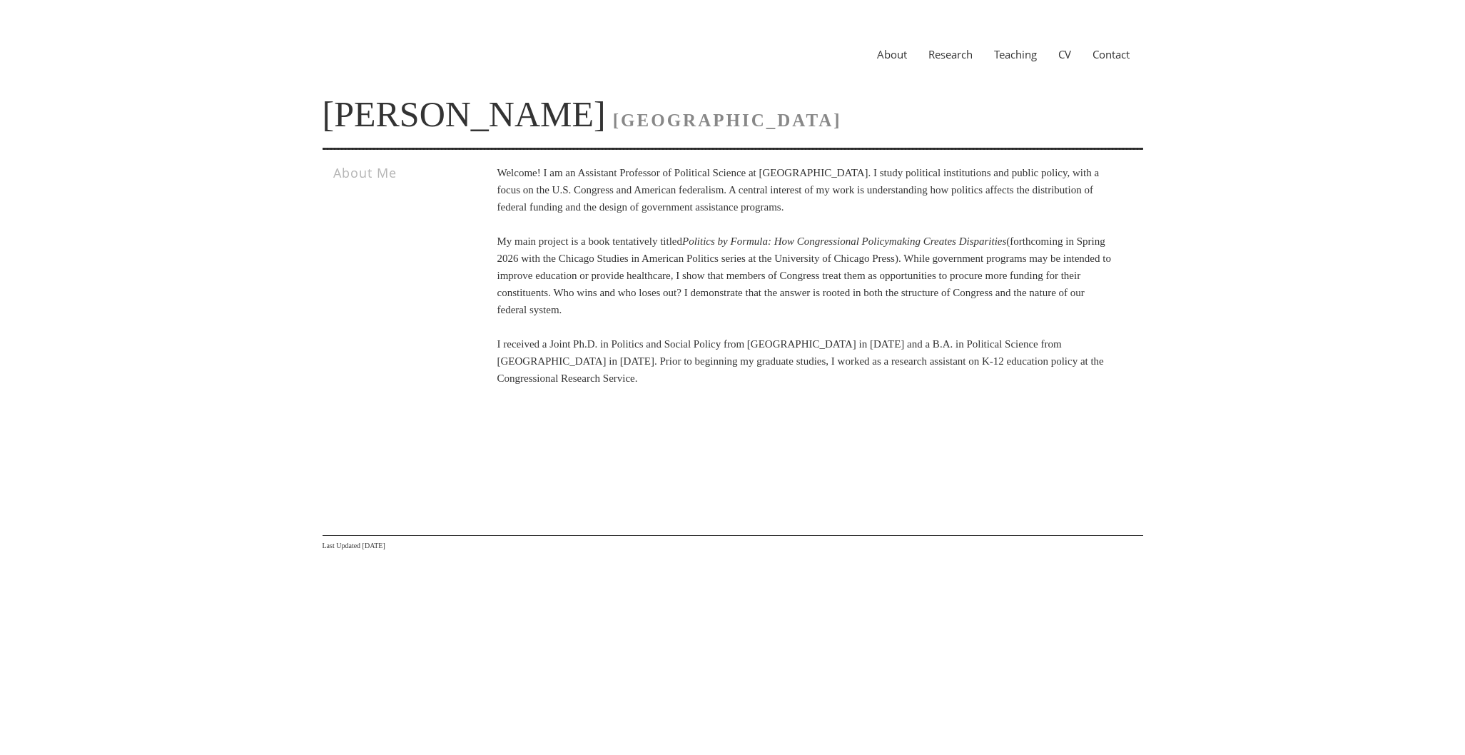
click at [987, 47] on link "Teaching" at bounding box center [1016, 54] width 64 height 14
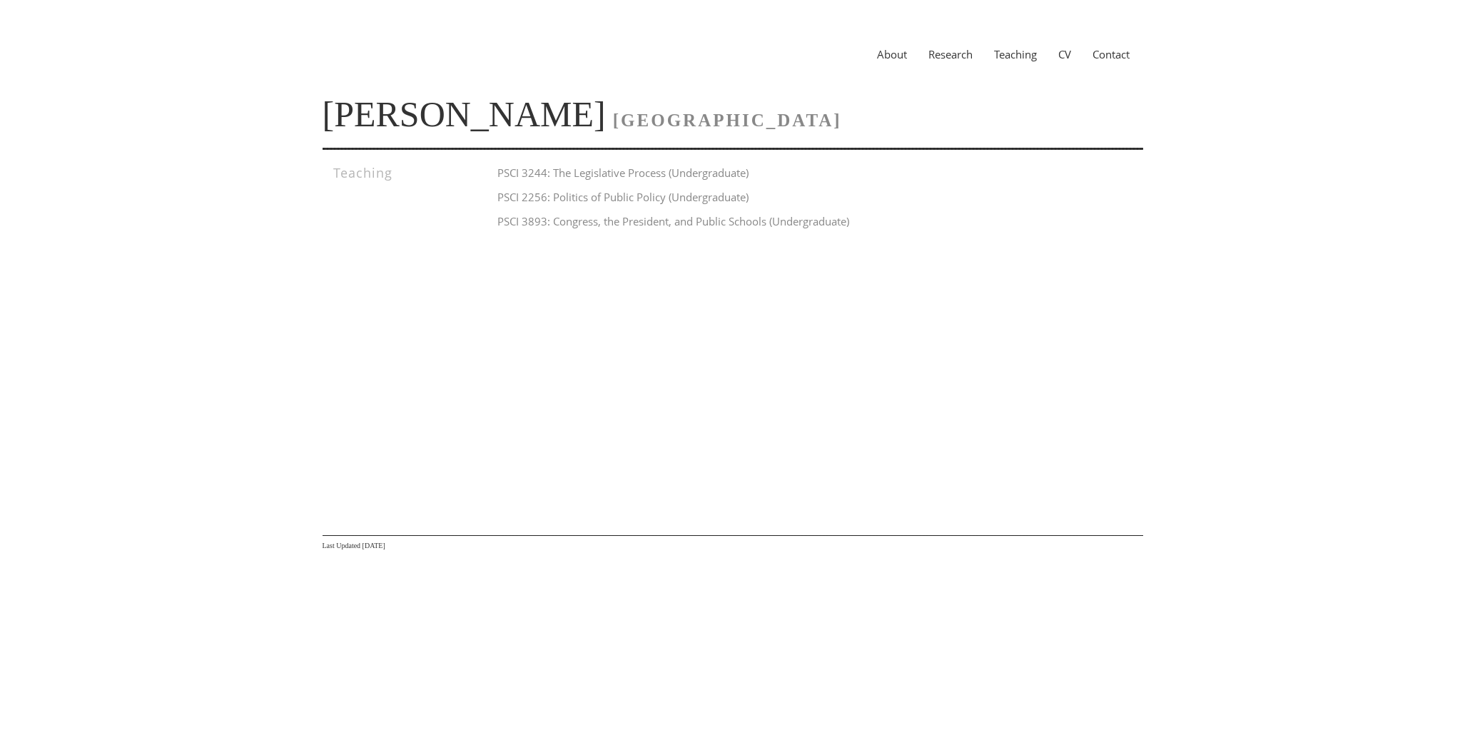
click at [867, 56] on link "About" at bounding box center [892, 54] width 51 height 14
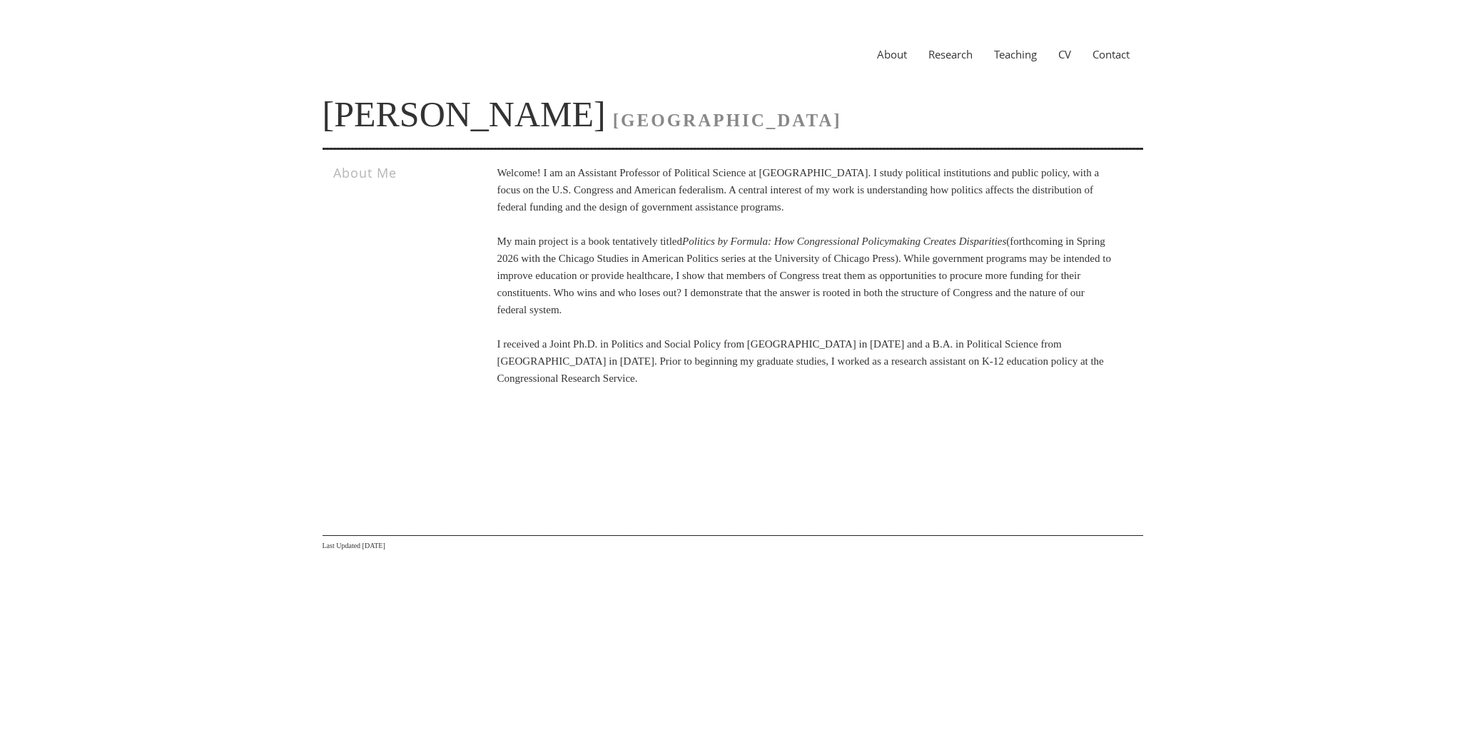
click at [1016, 60] on link "Teaching" at bounding box center [1016, 54] width 64 height 14
click at [939, 68] on div "About Research Teaching CV Contact" at bounding box center [733, 54] width 821 height 51
click at [939, 56] on link "Research" at bounding box center [951, 54] width 66 height 14
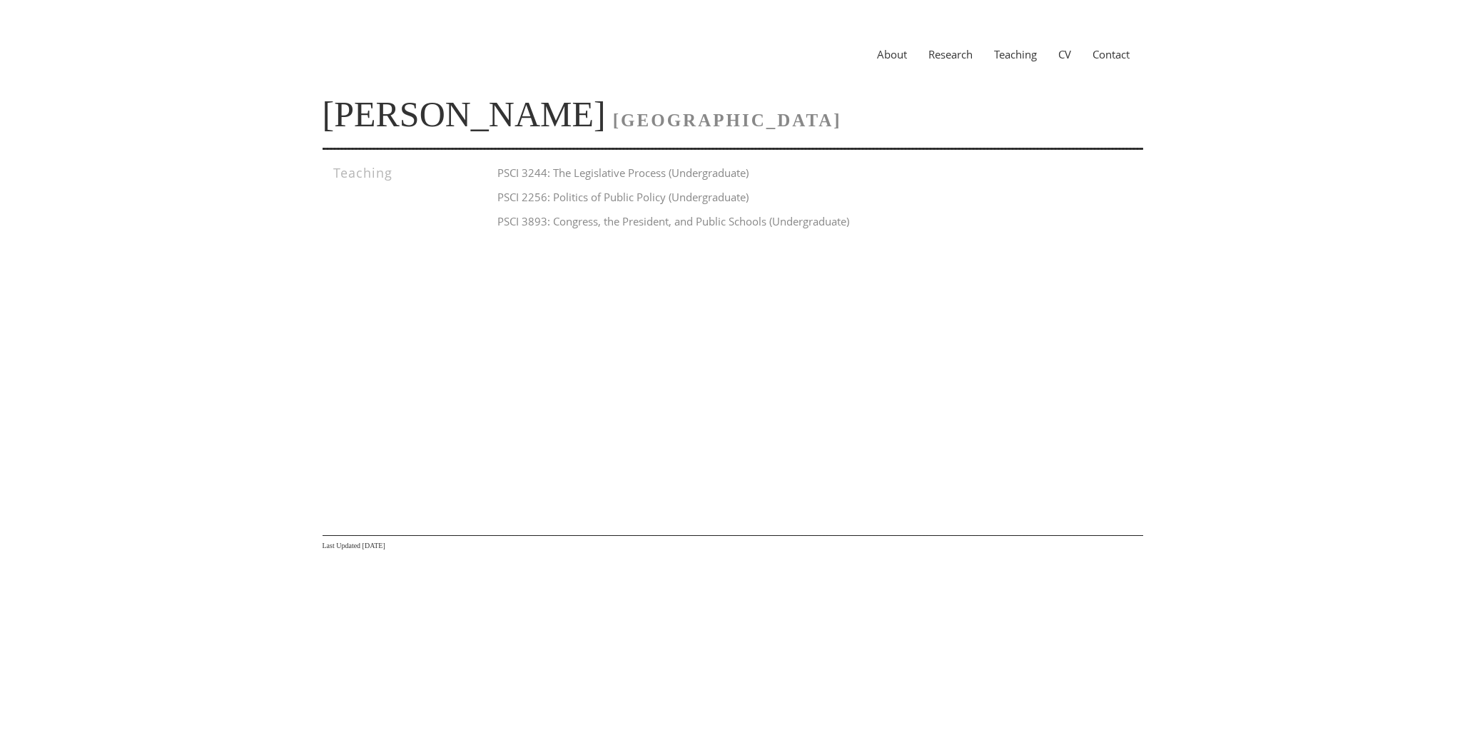
click at [877, 191] on h4 "PSCI 2256: Politics of Public Policy (Undergraduate)" at bounding box center [806, 196] width 616 height 17
click at [661, 168] on h4 "PSCI 3244: The Legislative Process (Undergraduate)" at bounding box center [806, 172] width 616 height 17
drag, startPoint x: 662, startPoint y: 168, endPoint x: 583, endPoint y: 178, distance: 79.1
click at [583, 178] on h4 "PSCI 3244: The Legislative Process (Undergraduate)" at bounding box center [806, 172] width 616 height 17
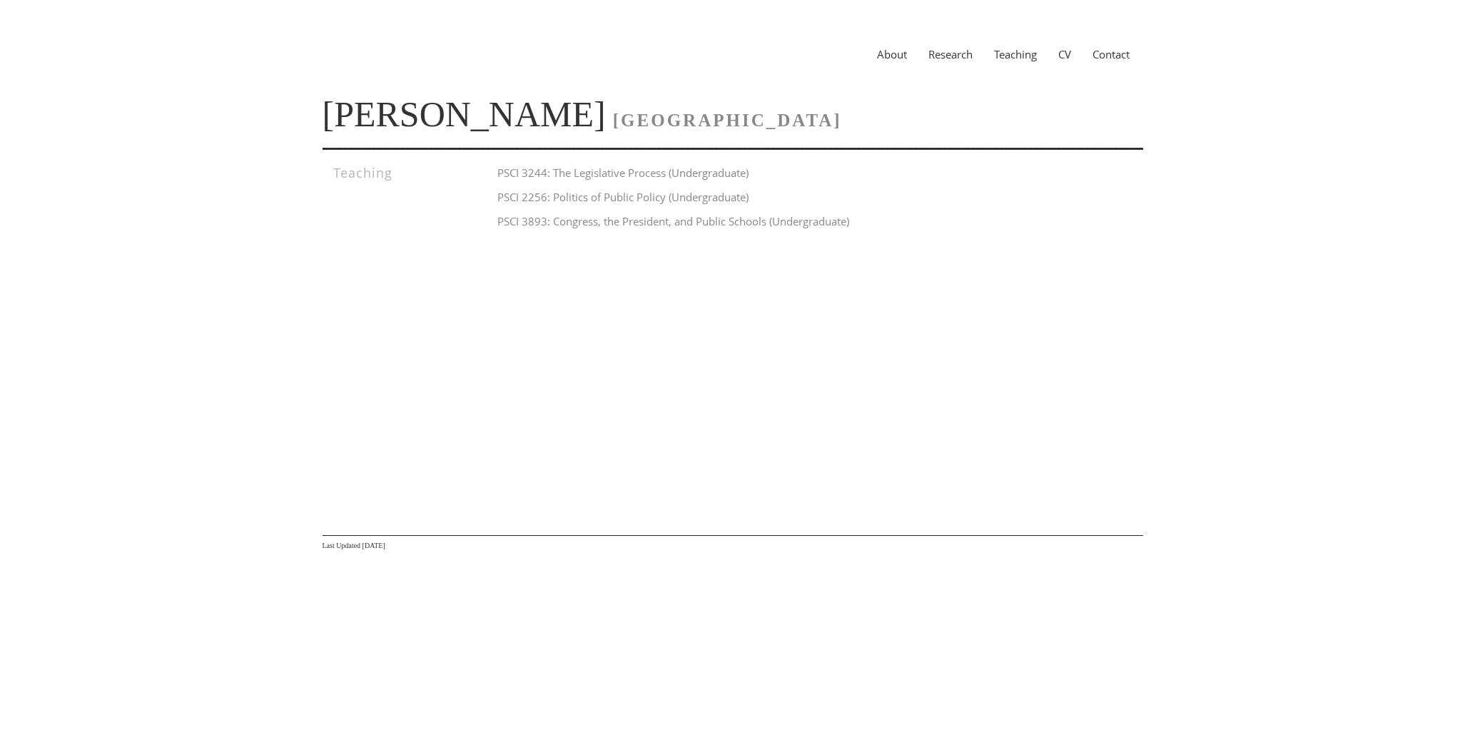
drag, startPoint x: 570, startPoint y: 194, endPoint x: 692, endPoint y: 197, distance: 121.4
click at [692, 197] on h4 "PSCI 2256: Politics of Public Policy (Undergraduate)" at bounding box center [806, 196] width 616 height 17
click at [812, 216] on h4 "PSCI 3893: Congress, the President, and Public Schools (Undergraduate)" at bounding box center [806, 221] width 616 height 17
drag, startPoint x: 839, startPoint y: 225, endPoint x: 575, endPoint y: 214, distance: 264.3
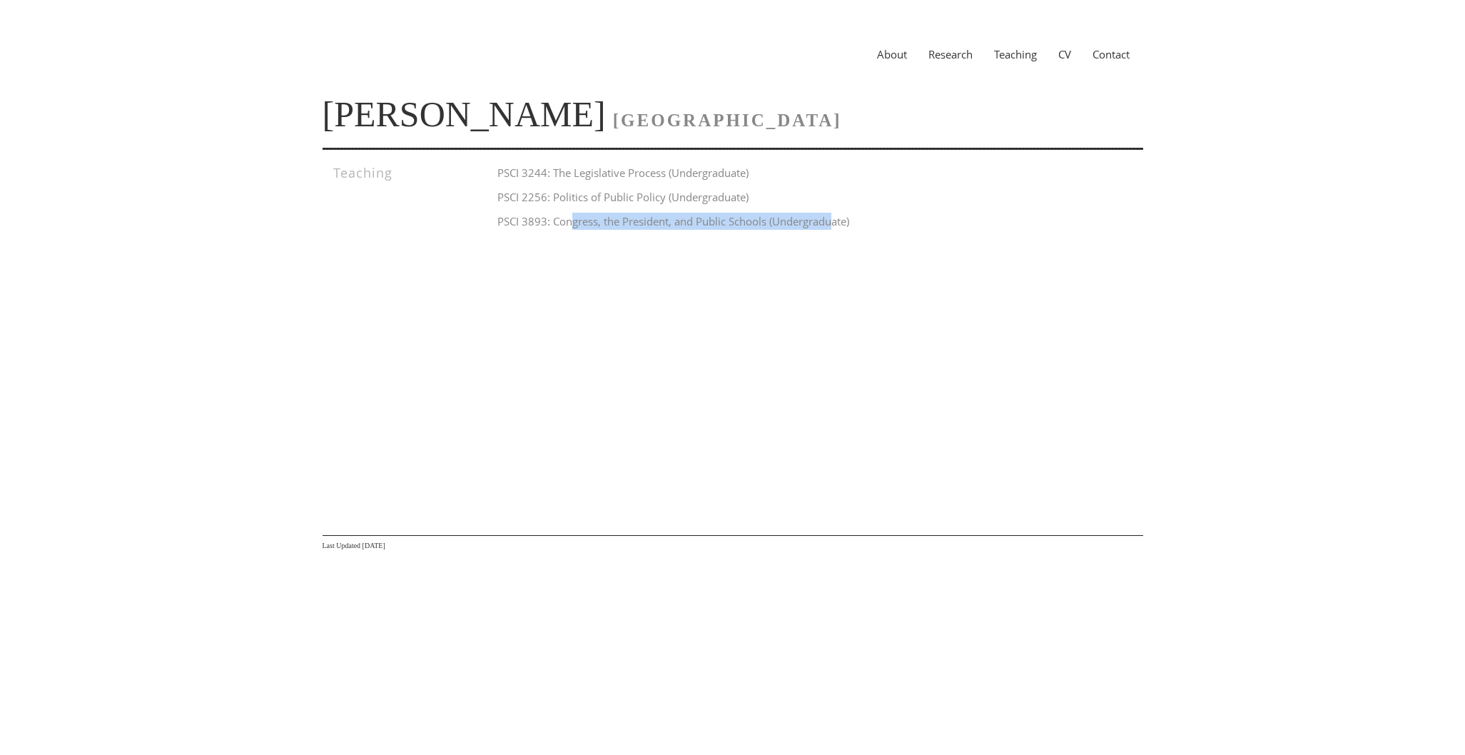
click at [575, 214] on h4 "PSCI 3893: Congress, the President, and Public Schools (Undergraduate)" at bounding box center [806, 221] width 616 height 17
click at [765, 227] on h4 "PSCI 3893: Congress, the President, and Public Schools (Undergraduate)" at bounding box center [806, 221] width 616 height 17
drag, startPoint x: 793, startPoint y: 229, endPoint x: 627, endPoint y: 216, distance: 166.8
click at [627, 216] on h4 "PSCI 3893: Congress, the President, and Public Schools (Undergraduate)" at bounding box center [806, 221] width 616 height 17
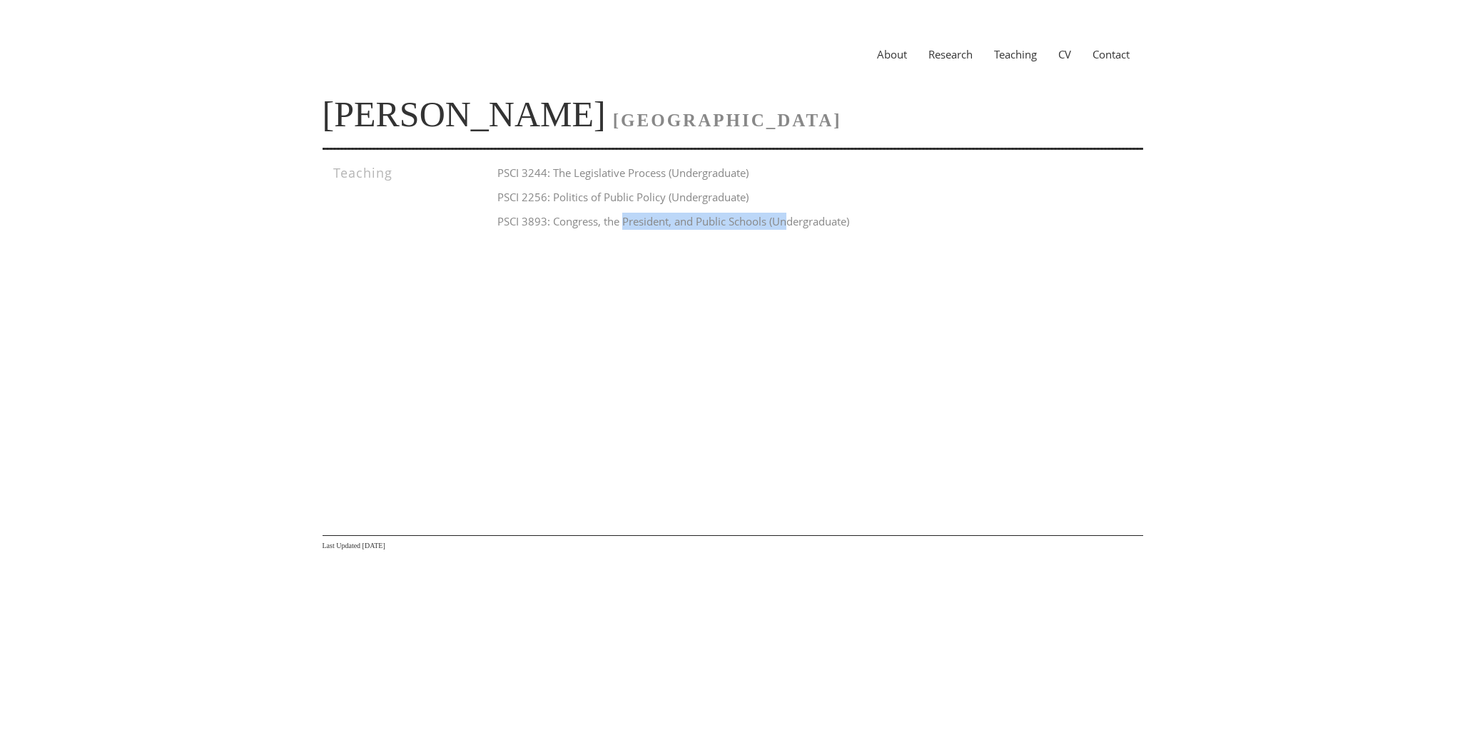
click at [627, 216] on h4 "PSCI 3893: Congress, the President, and Public Schools (Undergraduate)" at bounding box center [806, 221] width 616 height 17
drag, startPoint x: 782, startPoint y: 221, endPoint x: 583, endPoint y: 205, distance: 199.8
click at [583, 205] on div "PSCI 3244: The Legislative Process (Undergraduate) PSCI 2256: Politics of Publi…" at bounding box center [784, 200] width 657 height 73
click at [583, 205] on h4 "PSCI 2256: Politics of Public Policy (Undergraduate)" at bounding box center [806, 196] width 616 height 17
click at [612, 173] on h4 "PSCI 3244: The Legislative Process (Undergraduate)" at bounding box center [806, 172] width 616 height 17
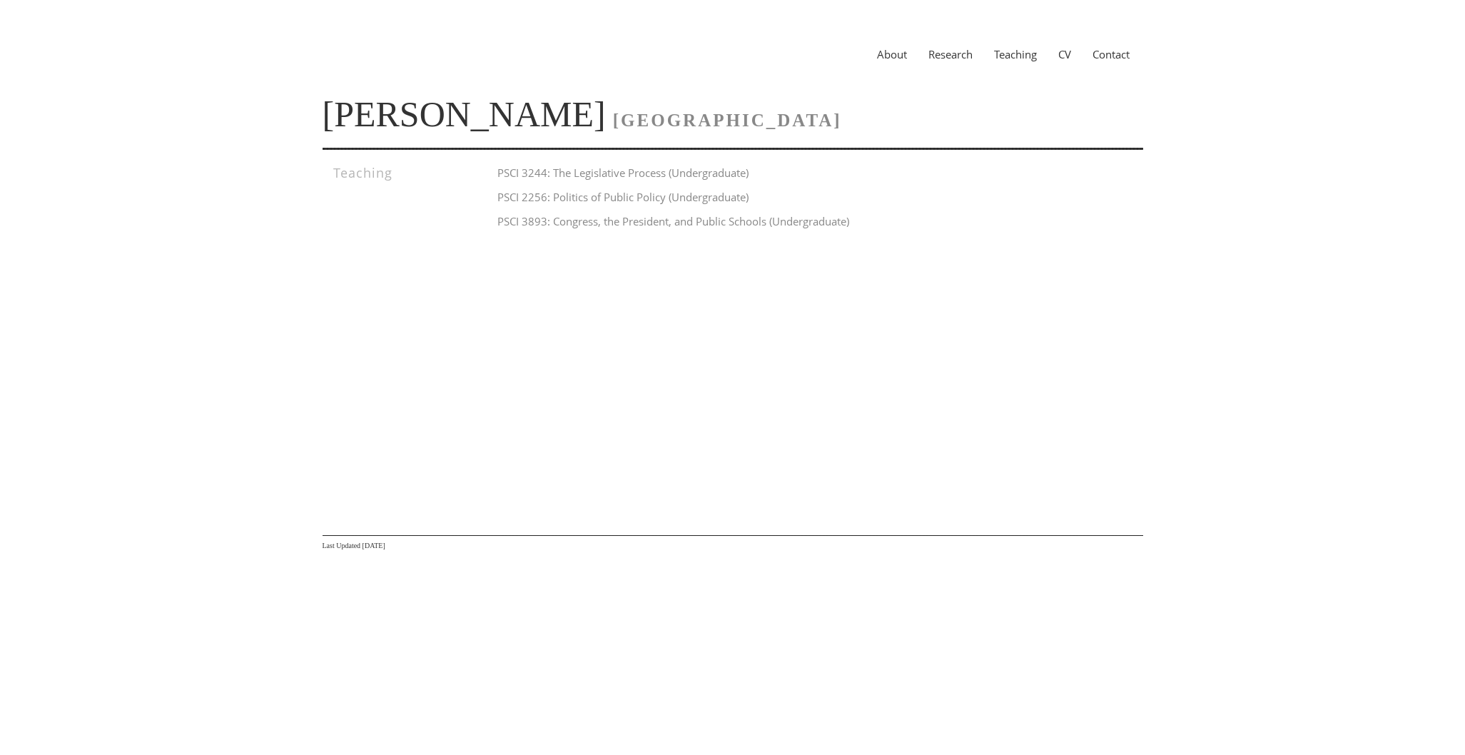
drag, startPoint x: 572, startPoint y: 118, endPoint x: 328, endPoint y: 116, distance: 244.1
click at [328, 116] on h1 "Leah Rosenstiel VANDERBILT UNIVERSITY" at bounding box center [733, 115] width 821 height 29
copy link "[PERSON_NAME]"
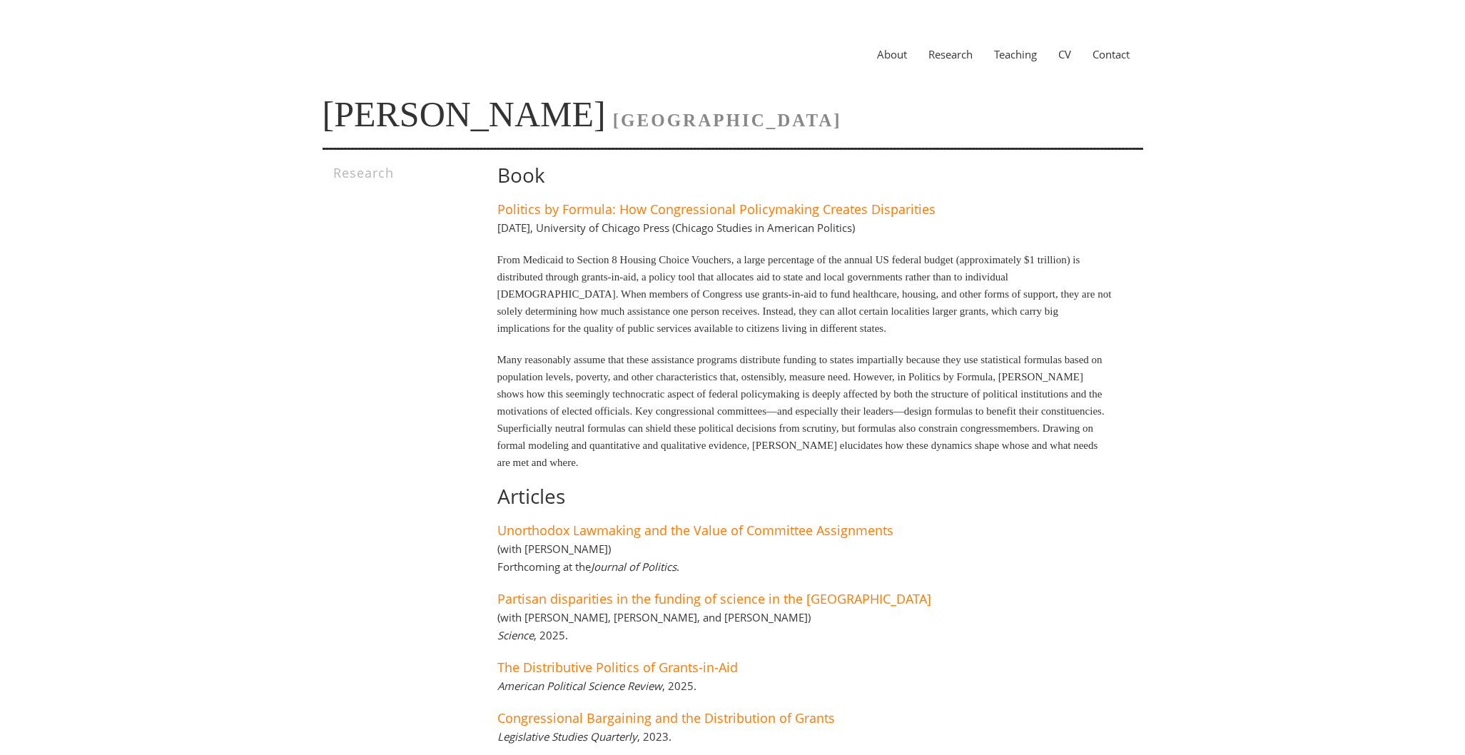
drag, startPoint x: 909, startPoint y: 450, endPoint x: 919, endPoint y: 538, distance: 88.5
click at [919, 538] on div "Book Politics by Formula: How Congressional Policymaking Creates Disparities Ma…" at bounding box center [784, 496] width 657 height 665
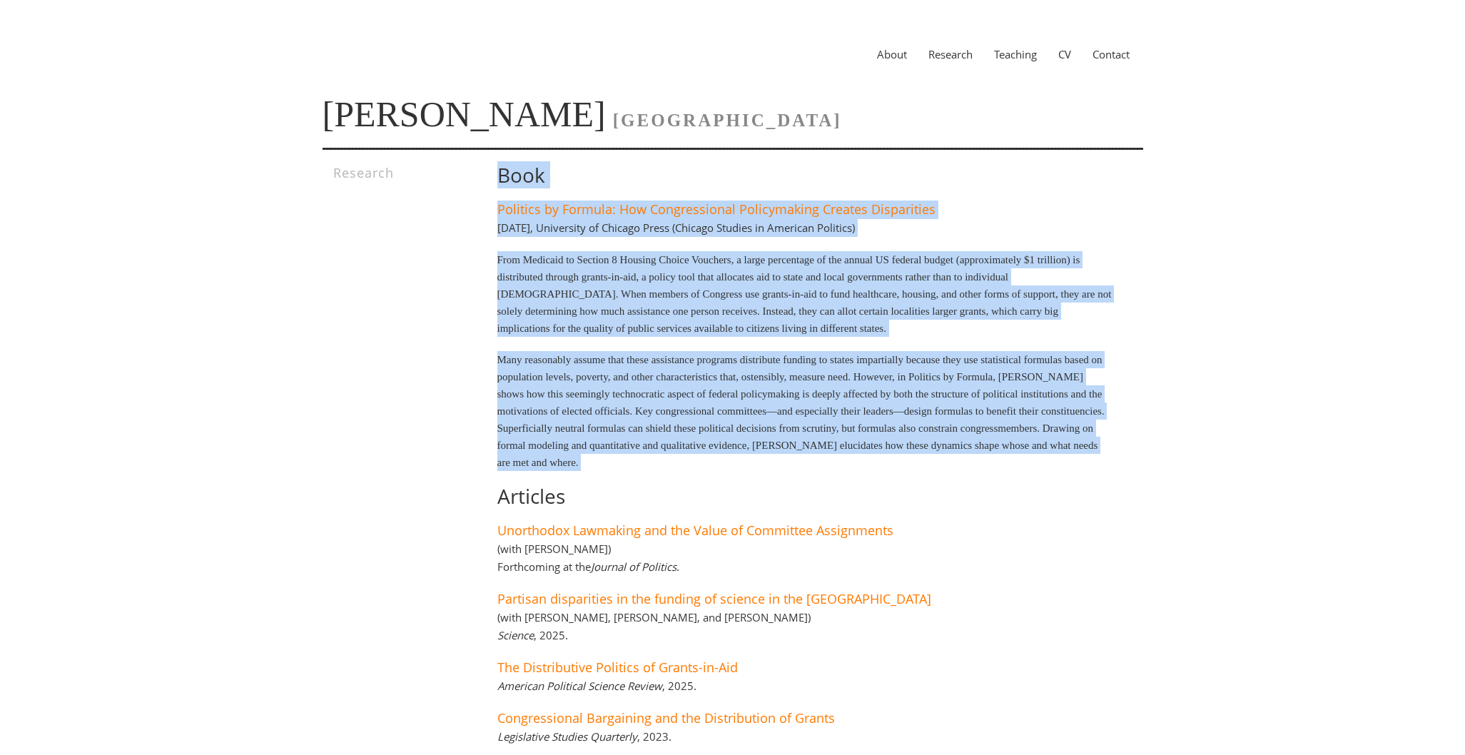
drag, startPoint x: 927, startPoint y: 481, endPoint x: 558, endPoint y: 150, distance: 495.3
click at [558, 150] on section "About Research Teaching CV Contact Leah Rosenstiel VANDERBILT UNIVERSITY Resear…" at bounding box center [733, 451] width 821 height 889
drag, startPoint x: 537, startPoint y: 166, endPoint x: 911, endPoint y: 483, distance: 490.3
click at [911, 483] on div "Book Politics by Formula: How Congressional Policymaking Creates Disparities [D…" at bounding box center [784, 496] width 657 height 665
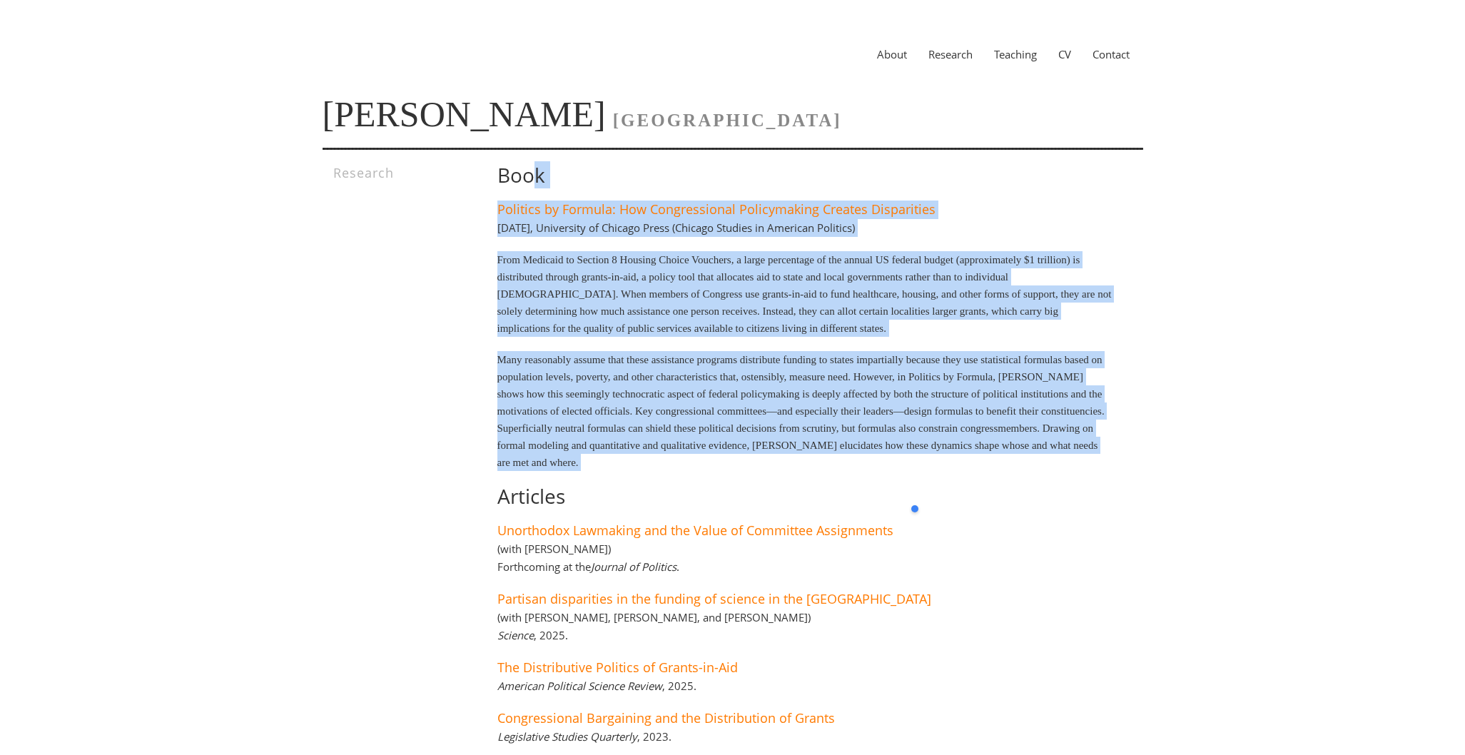
click at [911, 483] on div "Book Politics by Formula: How Congressional Policymaking Creates Disparities [D…" at bounding box center [784, 496] width 657 height 665
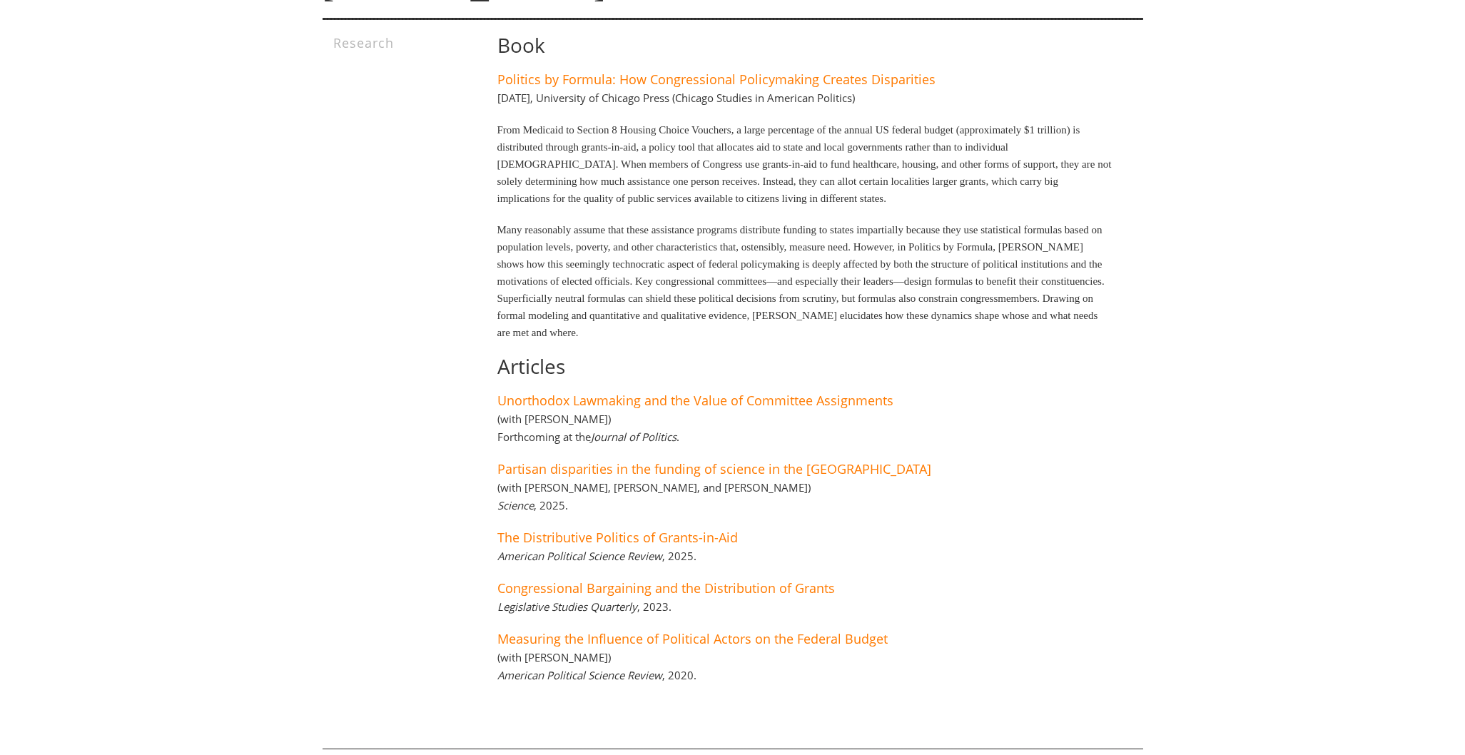
scroll to position [181, 0]
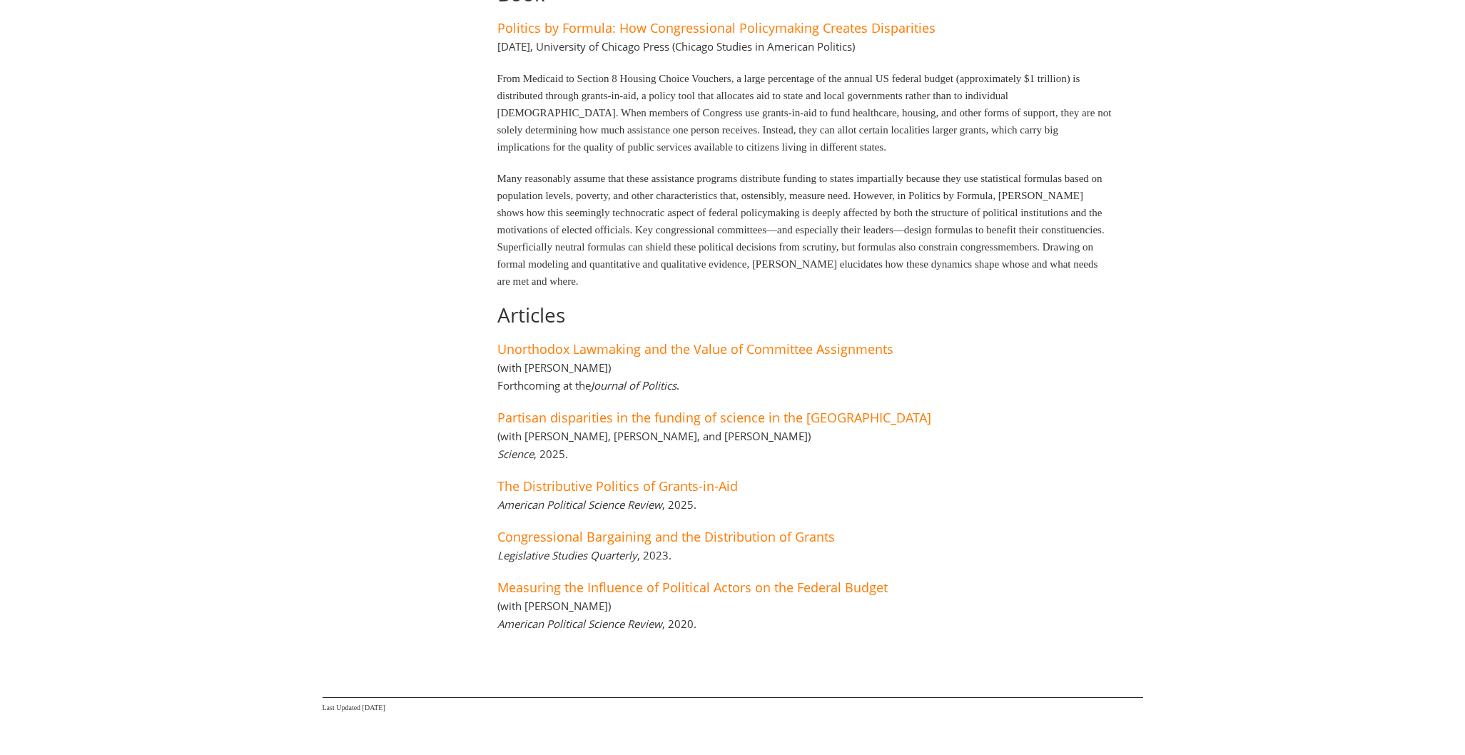
click at [982, 532] on div "Book Politics by Formula: How Congressional Policymaking Creates Disparities [D…" at bounding box center [784, 315] width 657 height 665
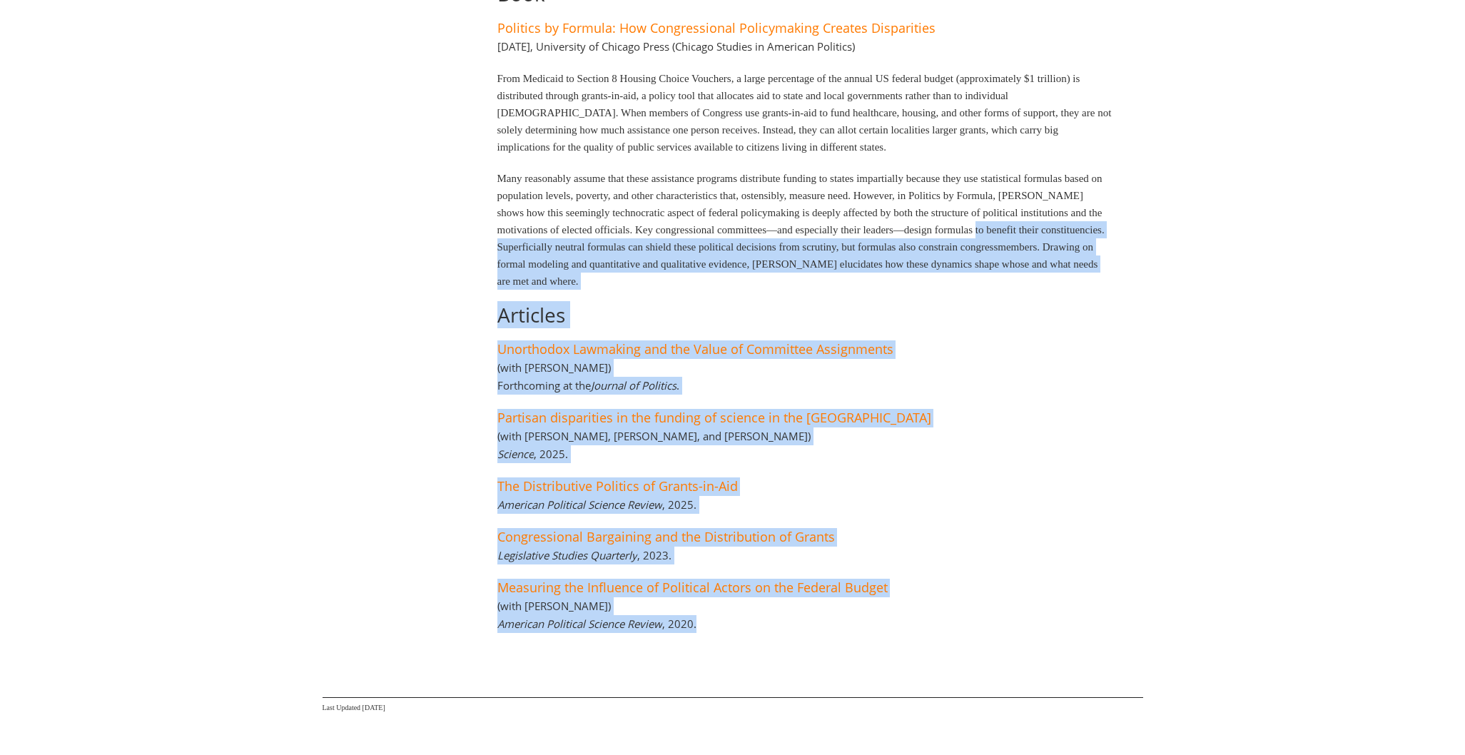
drag, startPoint x: 910, startPoint y: 615, endPoint x: 617, endPoint y: 248, distance: 469.8
click at [617, 248] on div "Book Politics by Formula: How Congressional Policymaking Creates Disparities [D…" at bounding box center [784, 315] width 657 height 665
click at [617, 248] on p "Many reasonably assume that these assistance programs distribute funding to sta…" at bounding box center [806, 230] width 616 height 120
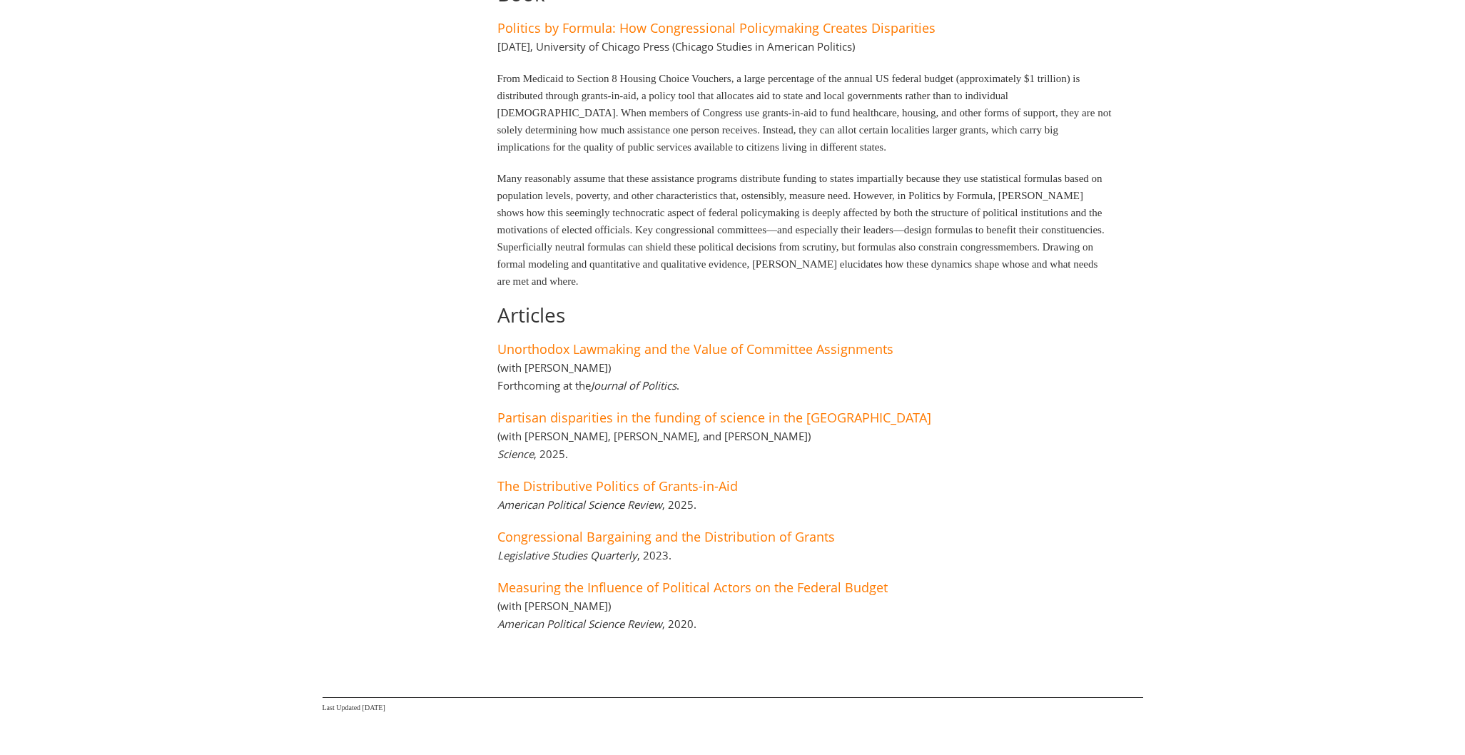
click at [974, 550] on div "Book Politics by Formula: How Congressional Policymaking Creates Disparities Ma…" at bounding box center [784, 315] width 657 height 665
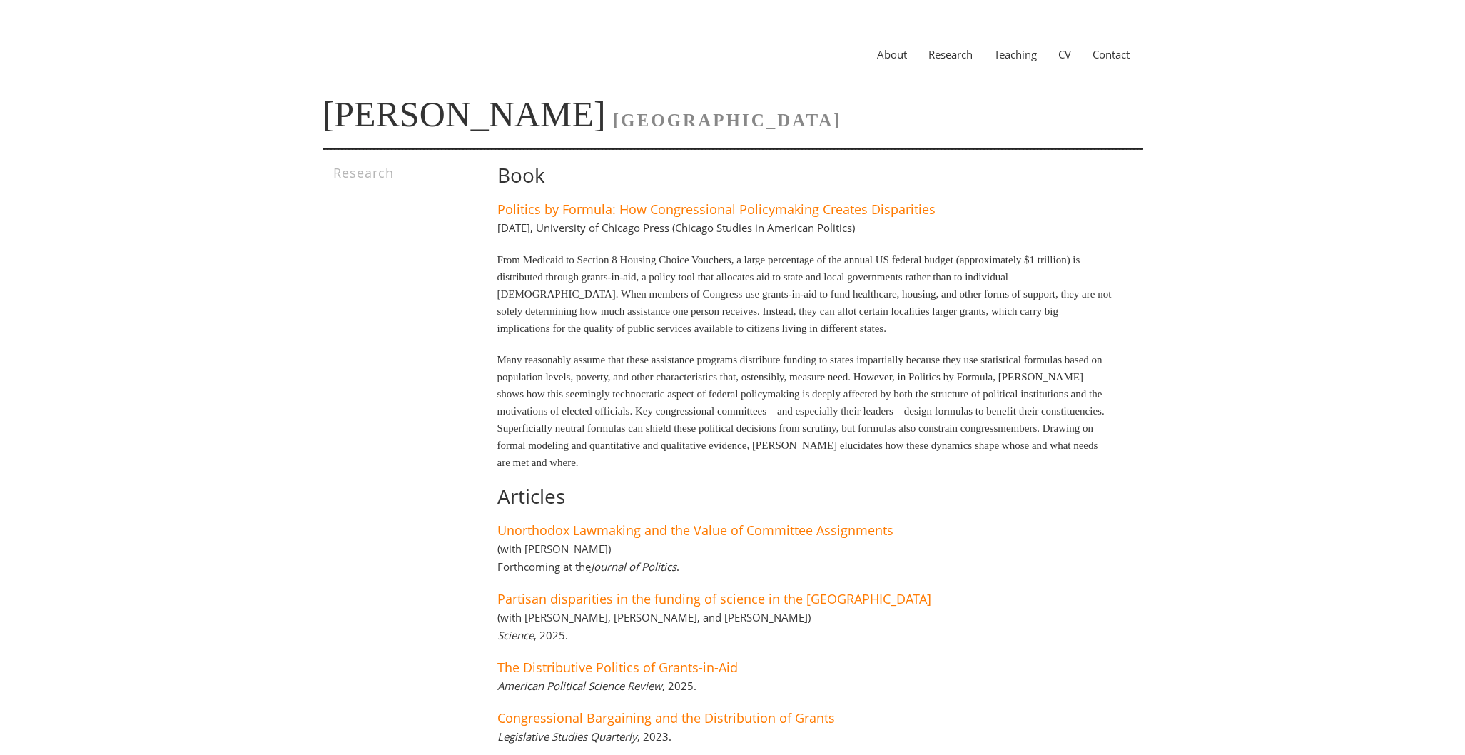
click at [1059, 51] on link "CV" at bounding box center [1065, 54] width 34 height 14
click at [1074, 51] on link "CV" at bounding box center [1065, 54] width 34 height 14
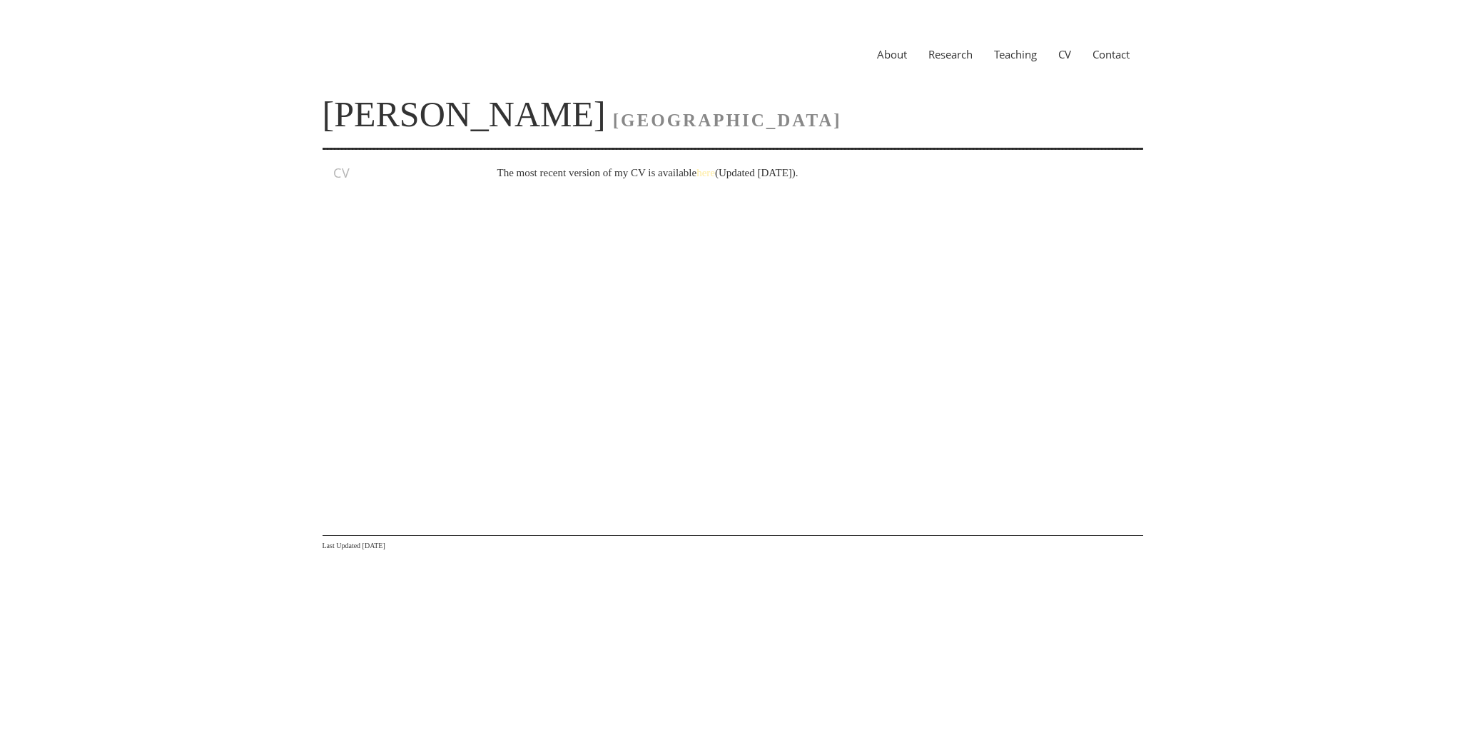
click at [715, 167] on link "here" at bounding box center [706, 172] width 19 height 11
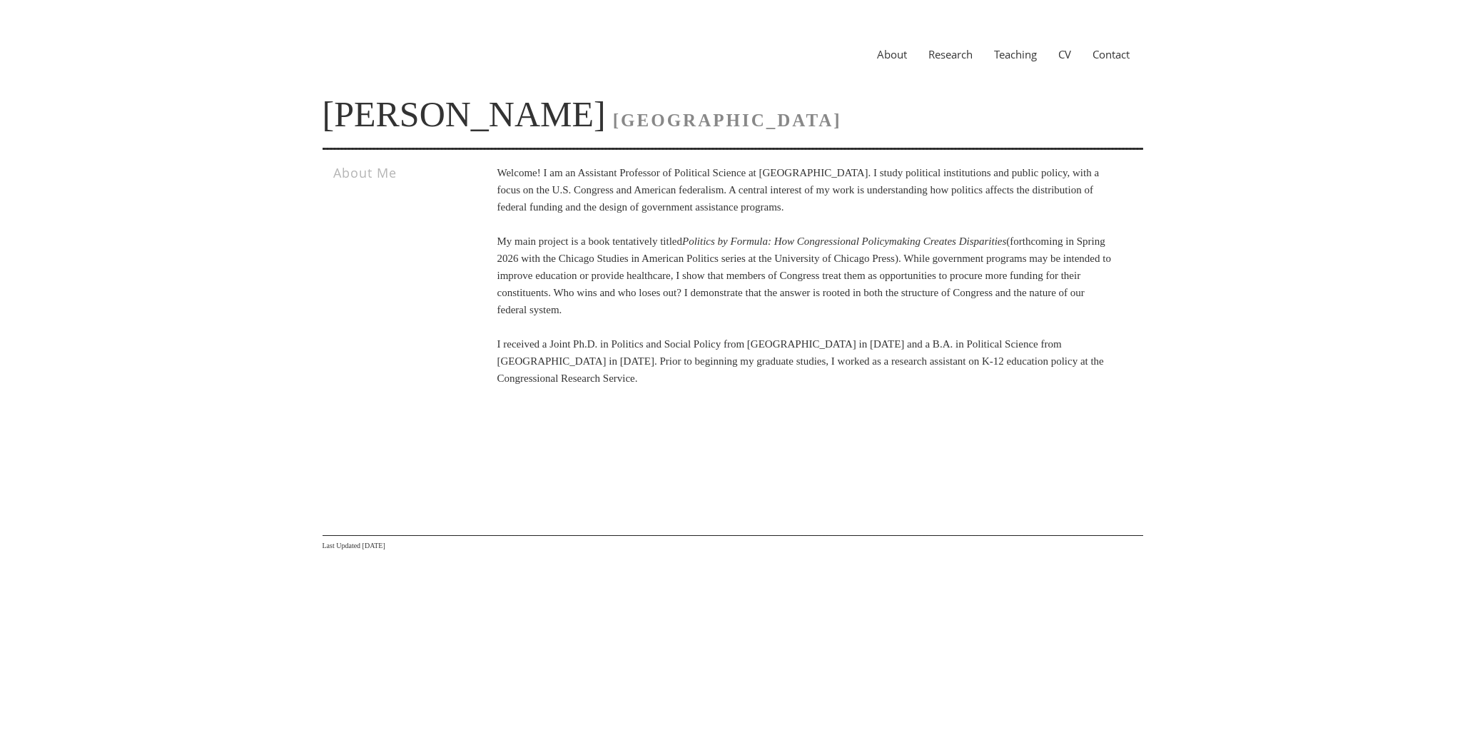
click at [956, 56] on link "Research" at bounding box center [951, 54] width 66 height 14
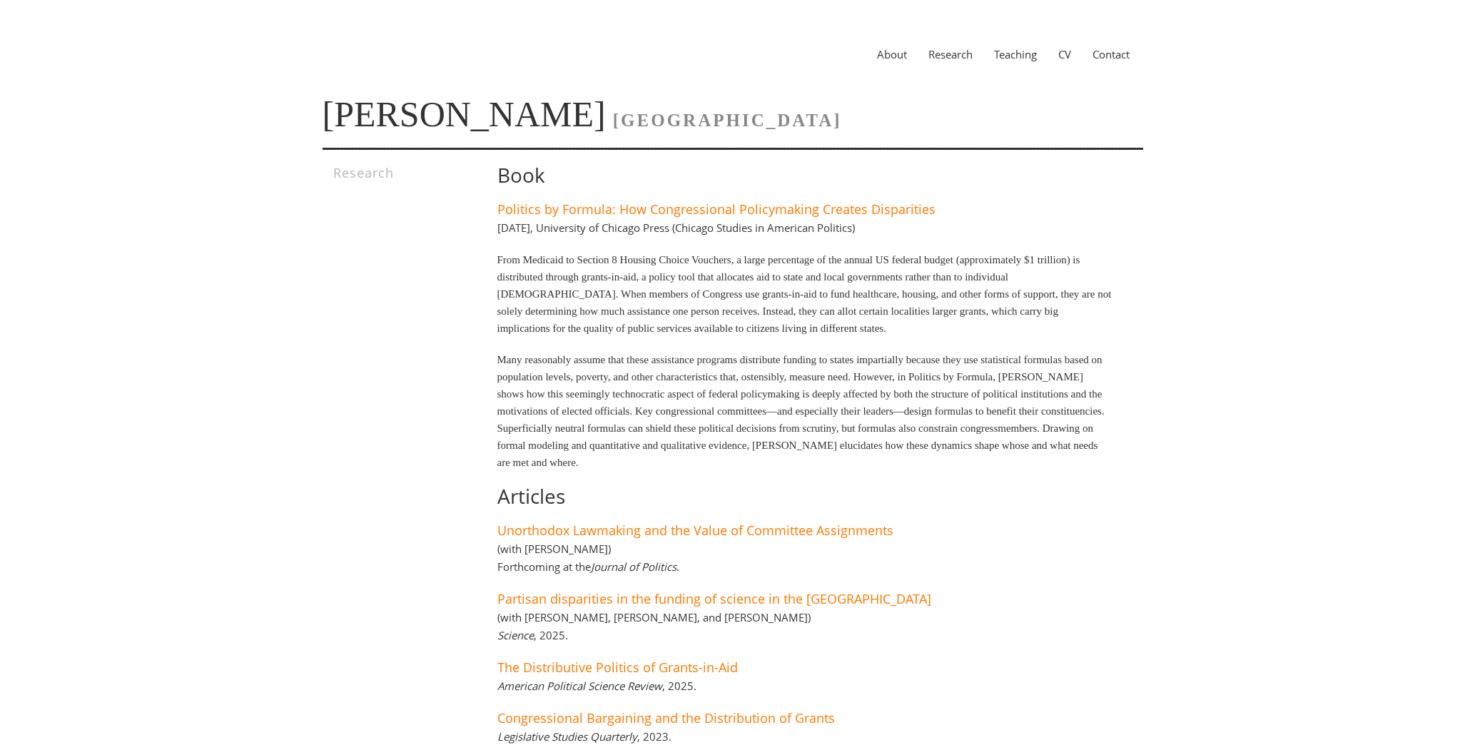
scroll to position [181, 0]
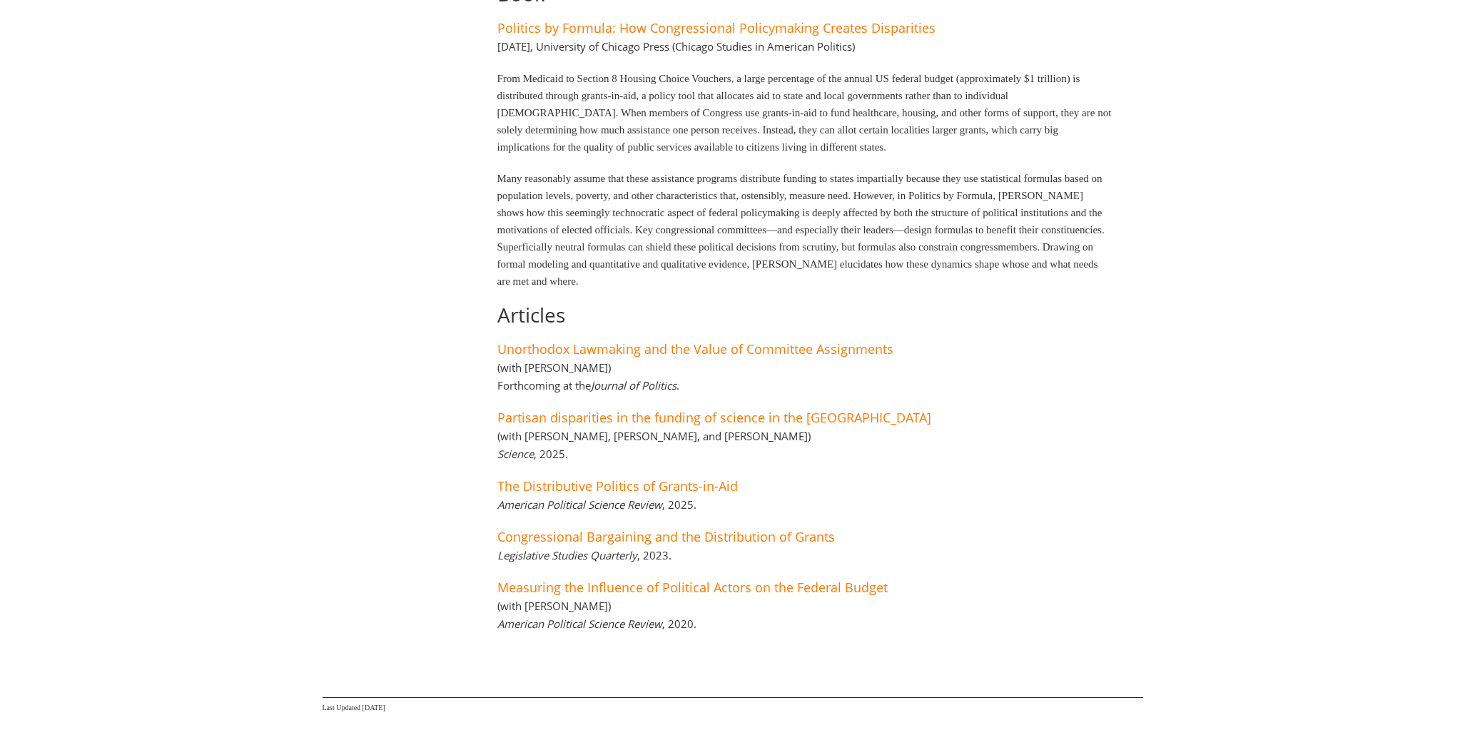
click at [922, 304] on h1 "Articles" at bounding box center [806, 315] width 616 height 22
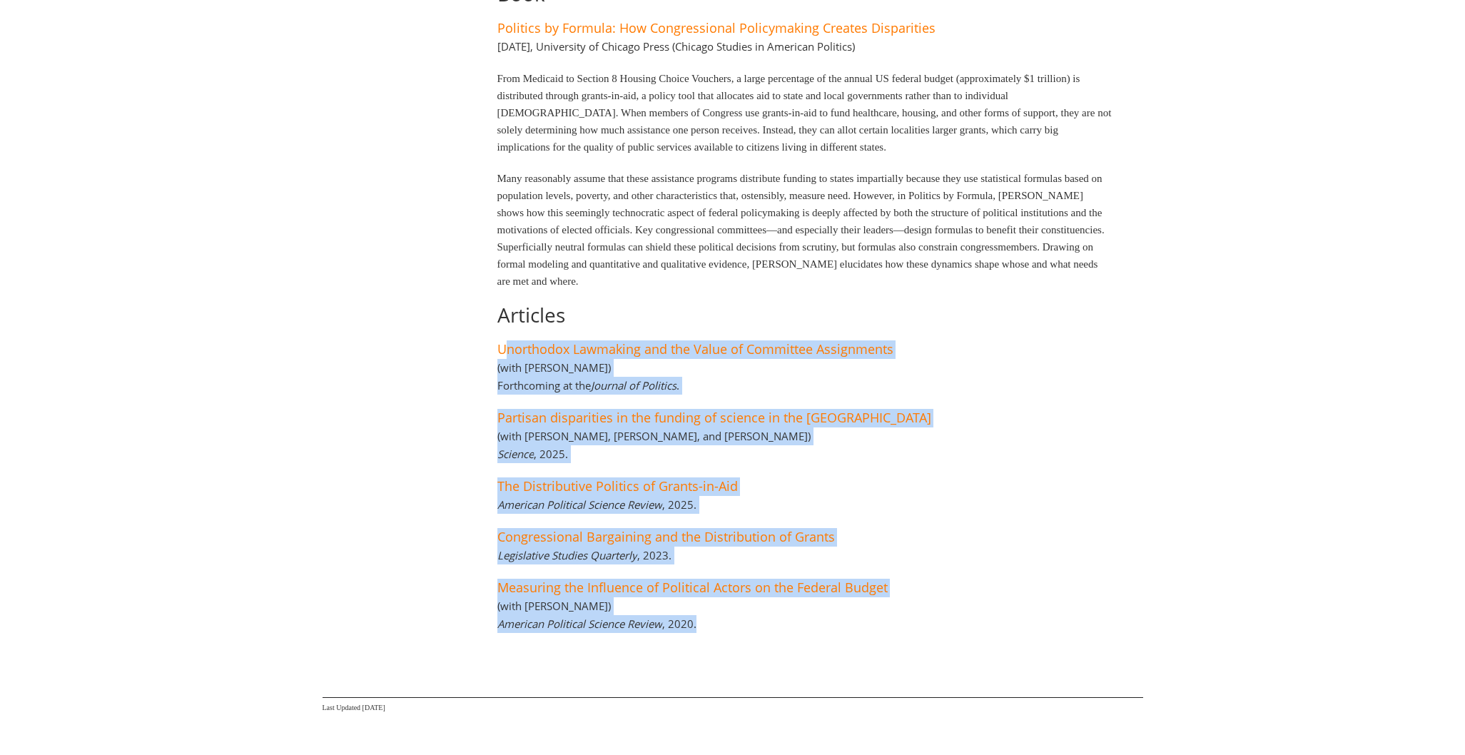
drag, startPoint x: 830, startPoint y: 326, endPoint x: 959, endPoint y: 622, distance: 323.6
click at [960, 623] on div "Book Politics by Formula: How Congressional Policymaking Creates Disparities [D…" at bounding box center [784, 315] width 657 height 665
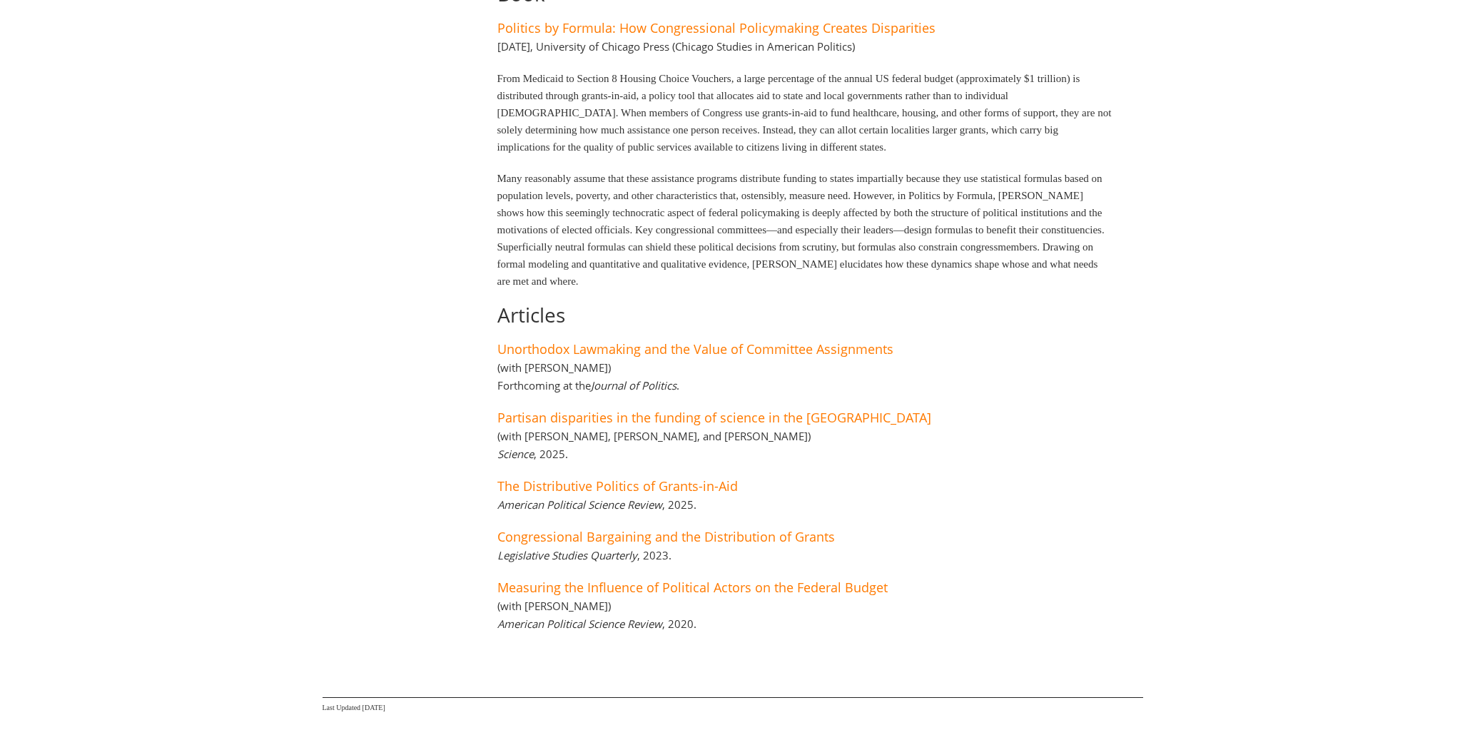
click at [959, 623] on div "Book Politics by Formula: How Congressional Policymaking Creates Disparities [D…" at bounding box center [784, 315] width 657 height 665
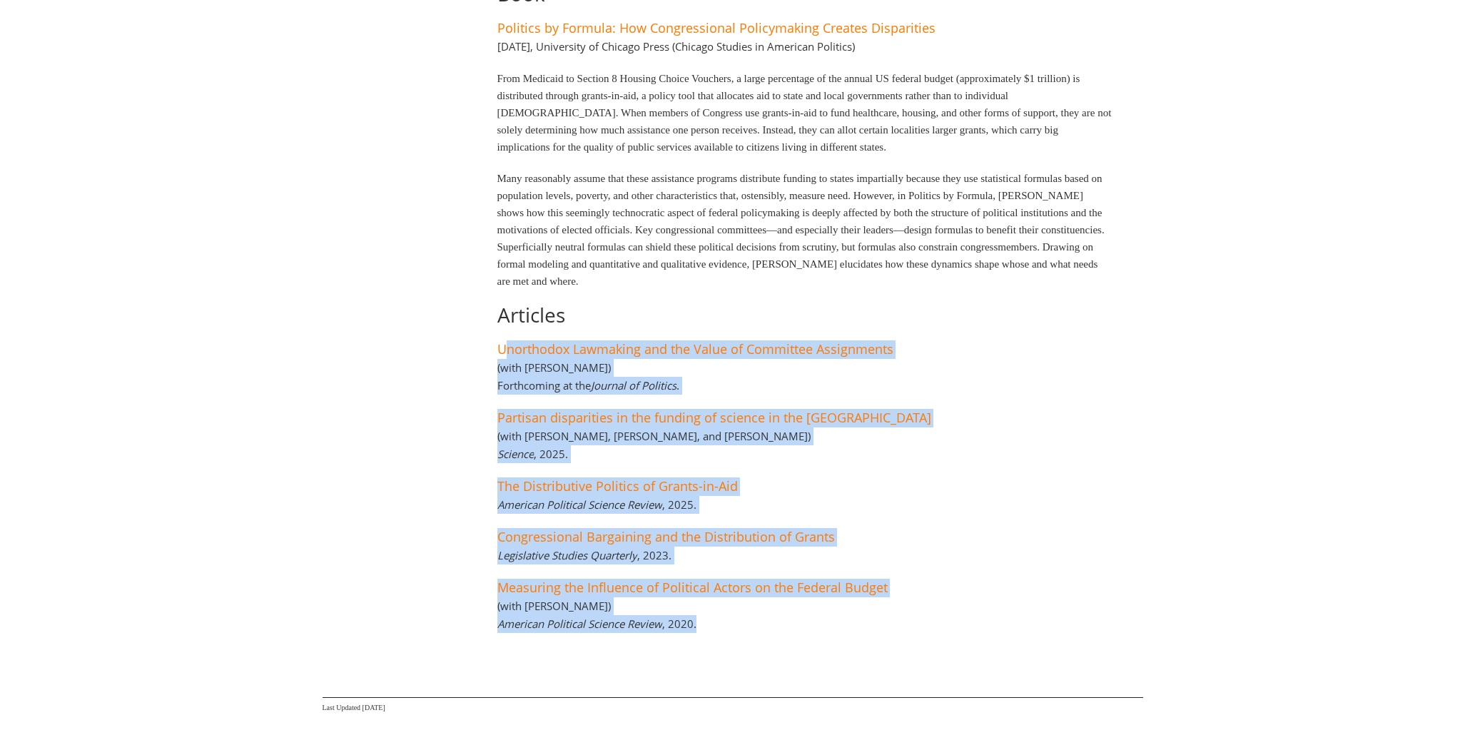
drag, startPoint x: 977, startPoint y: 634, endPoint x: 848, endPoint y: 326, distance: 334.3
click at [848, 326] on div "Book Politics by Formula: How Congressional Policymaking Creates Disparities [D…" at bounding box center [784, 315] width 657 height 665
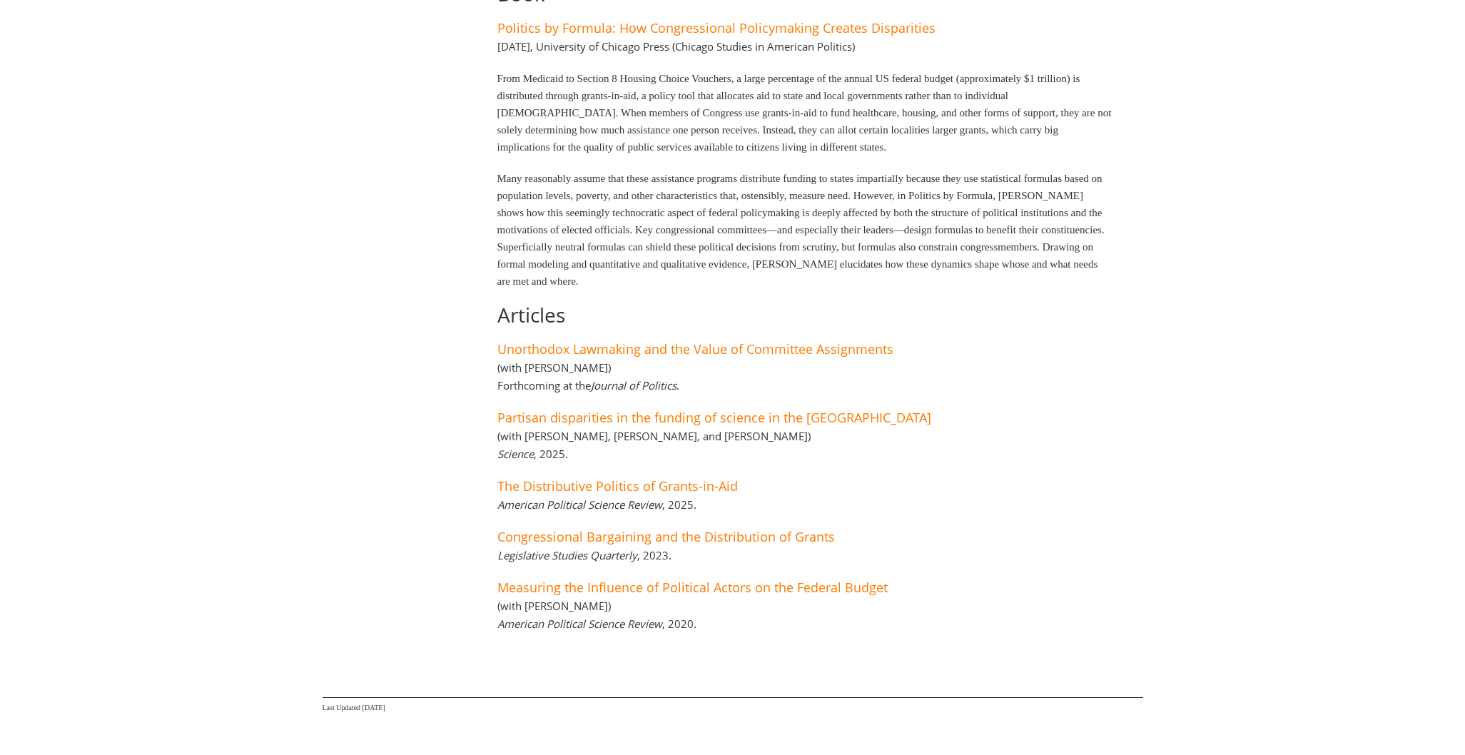
click at [651, 453] on div "Book Politics by Formula: How Congressional Policymaking Creates Disparities Ma…" at bounding box center [784, 315] width 657 height 665
drag, startPoint x: 636, startPoint y: 435, endPoint x: 692, endPoint y: 435, distance: 56.4
click at [692, 435] on h4 "(with Alexander C. Furnas, Nic Fishman, and Dashun Wang) Science , 2025." at bounding box center [654, 445] width 313 height 32
copy h4 "Nic Fishman"
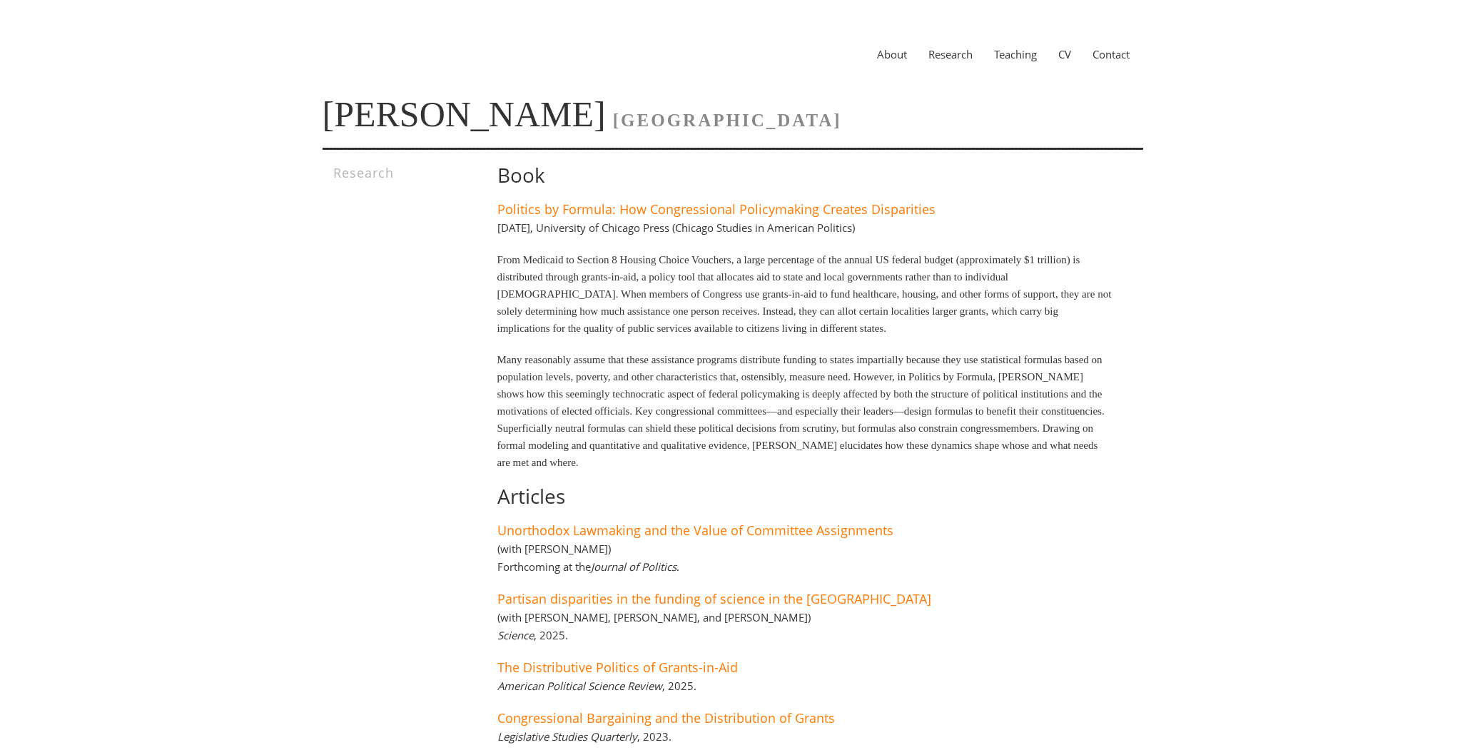
click at [1026, 329] on p "From Medicaid to Section 8 Housing Choice Vouchers, a large percentage of the a…" at bounding box center [806, 294] width 616 height 86
click at [958, 47] on link "Research" at bounding box center [951, 54] width 66 height 14
click at [874, 60] on link "About" at bounding box center [892, 54] width 51 height 14
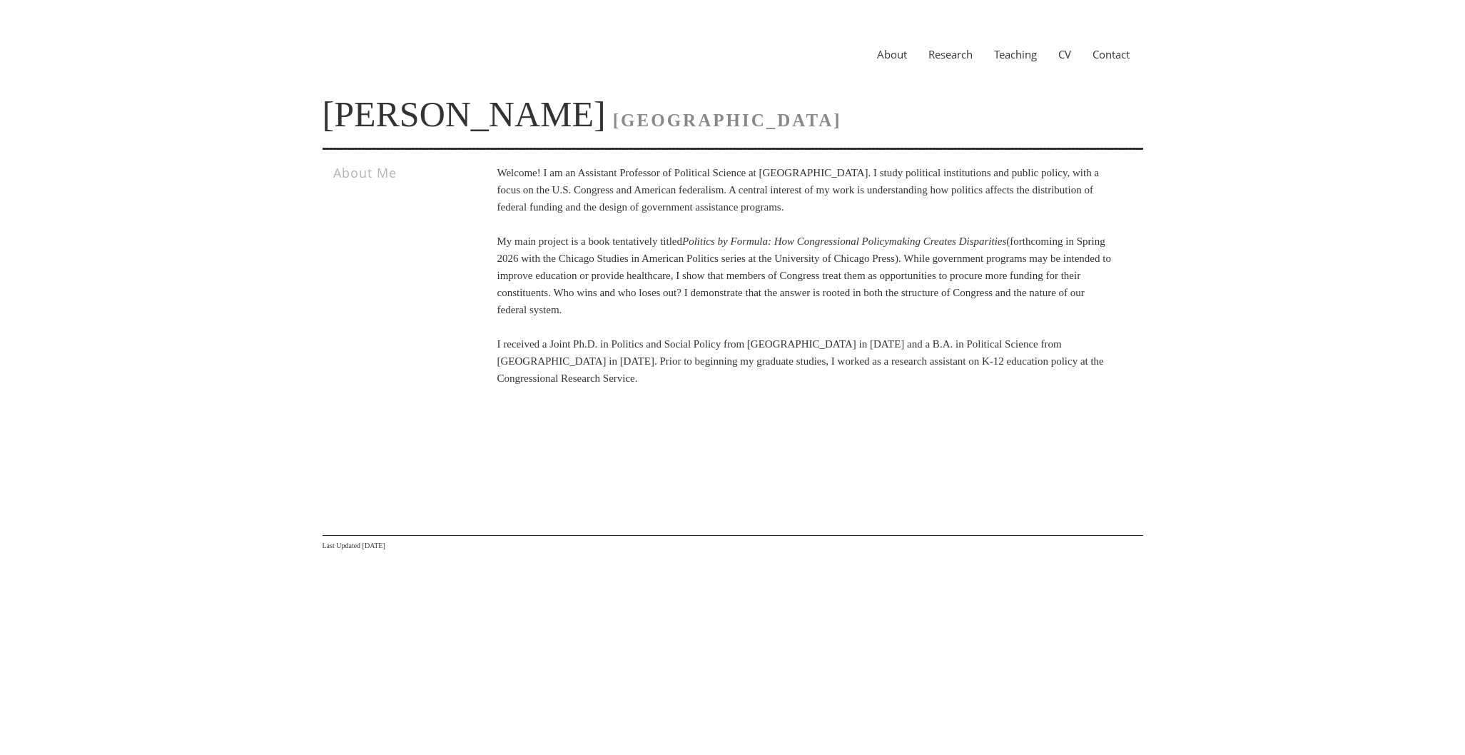
click at [954, 55] on link "Research" at bounding box center [951, 54] width 66 height 14
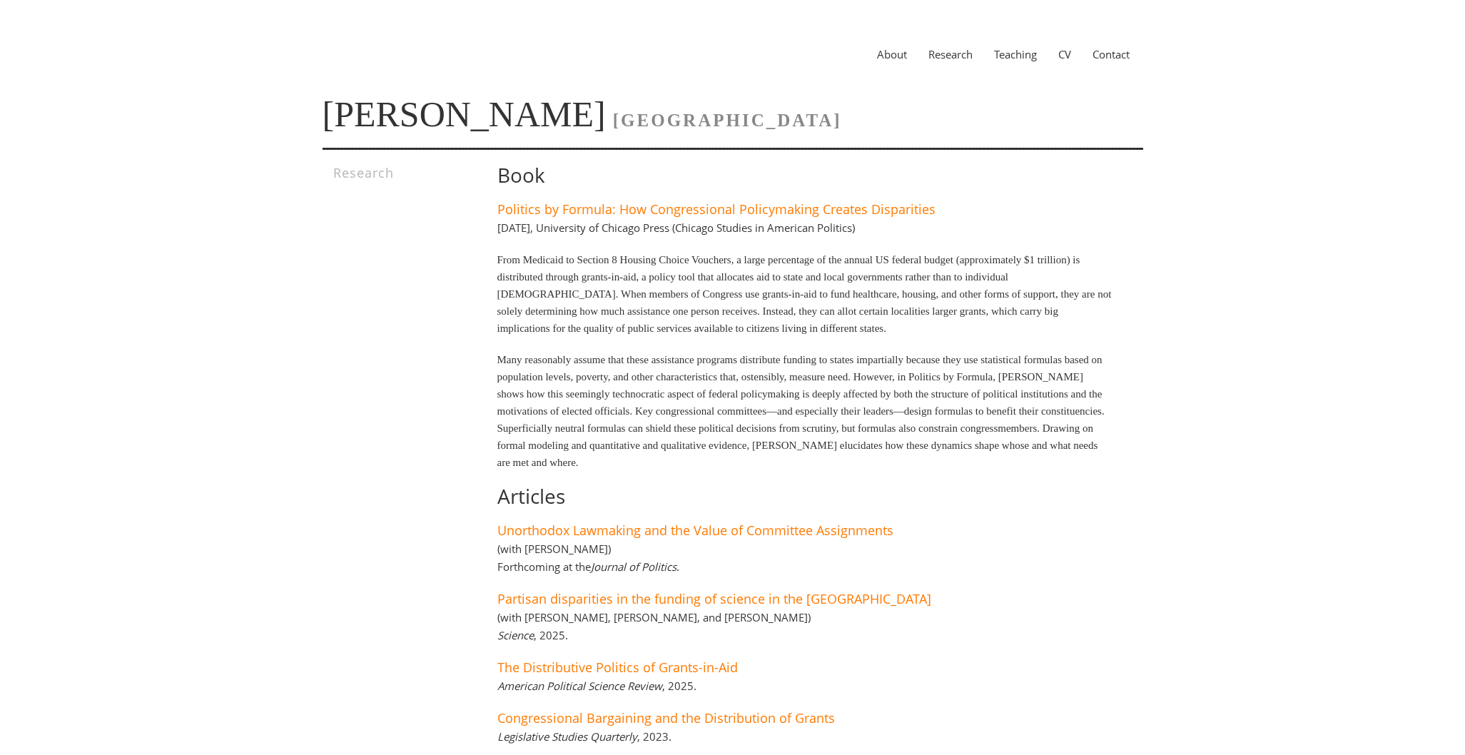
click at [881, 61] on div "About Research Teaching CV Contact" at bounding box center [733, 54] width 821 height 51
click at [894, 53] on link "About" at bounding box center [892, 54] width 51 height 14
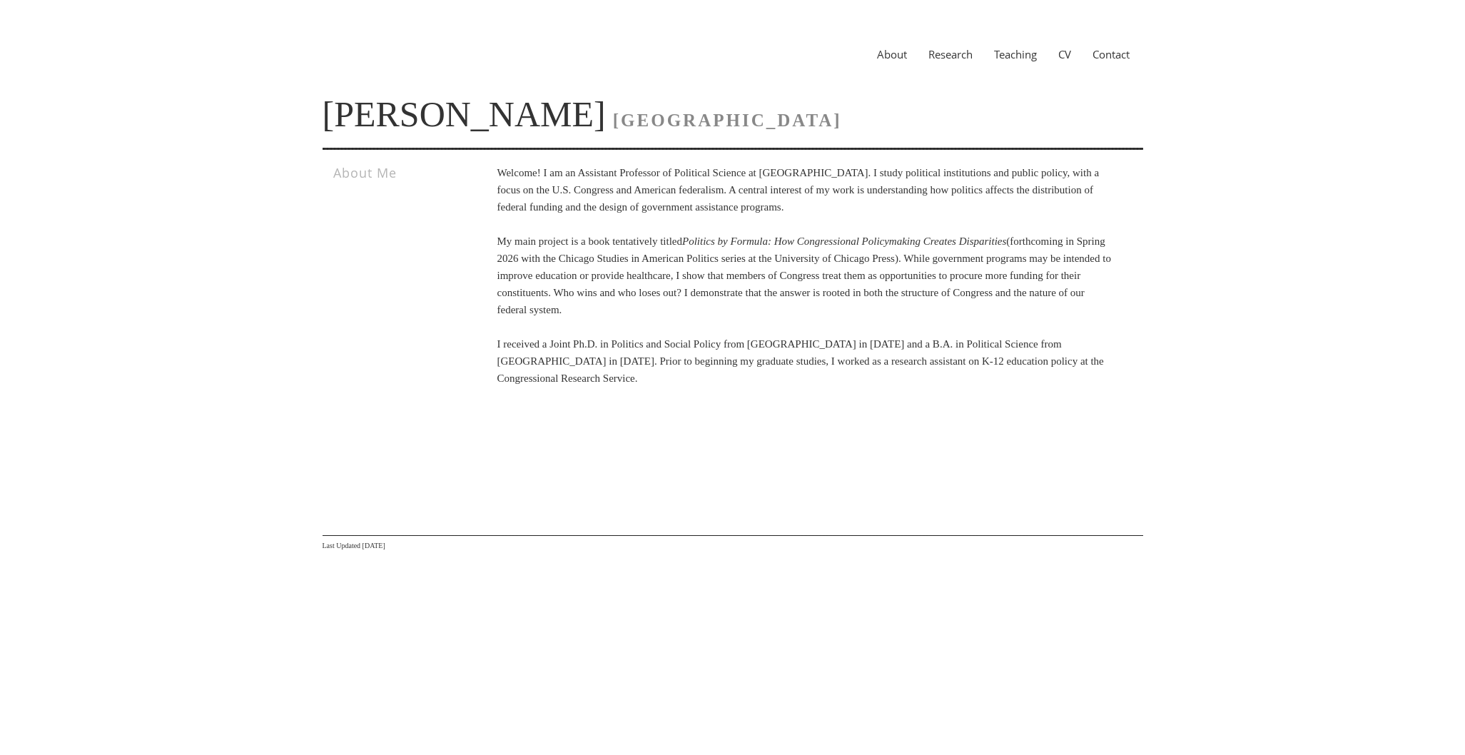
click at [942, 54] on link "Research" at bounding box center [951, 54] width 66 height 14
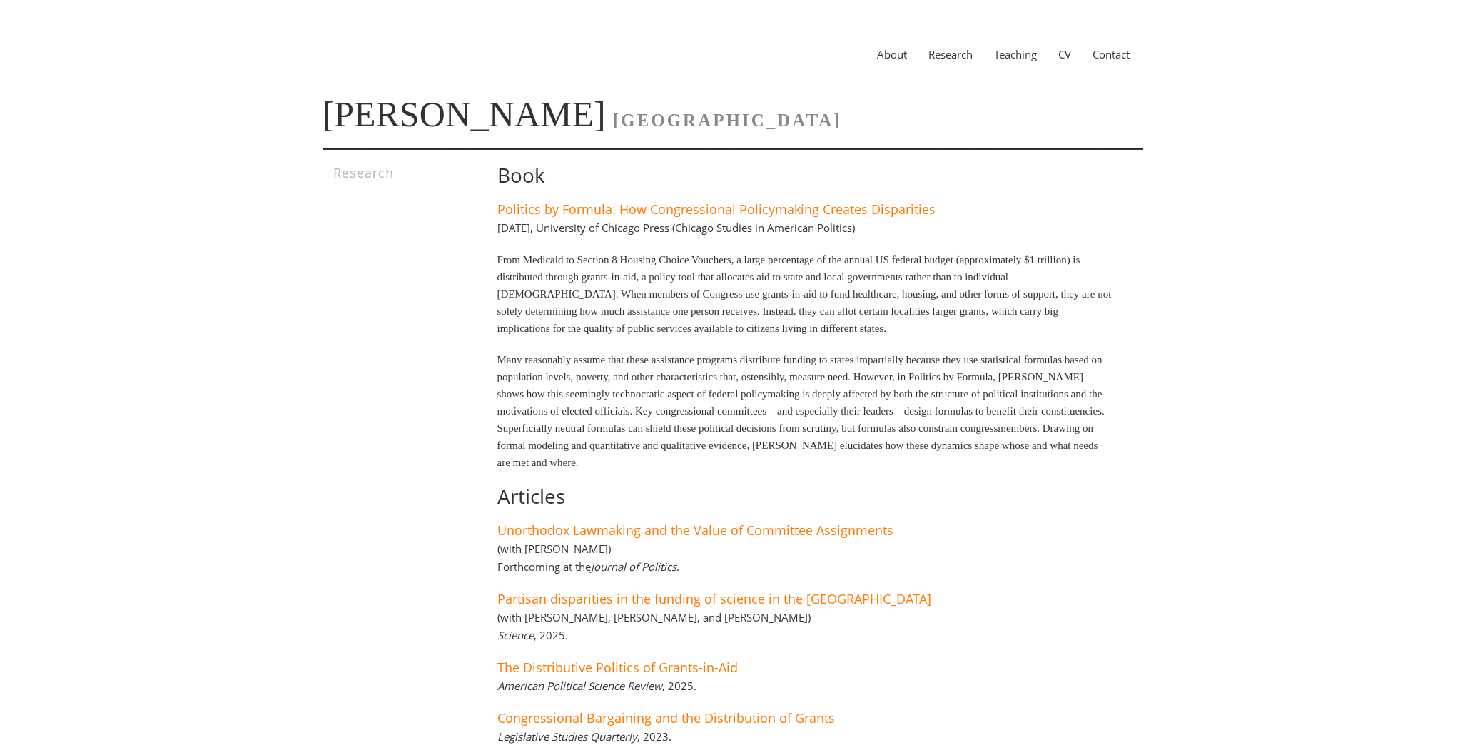
click at [884, 58] on link "About" at bounding box center [892, 54] width 51 height 14
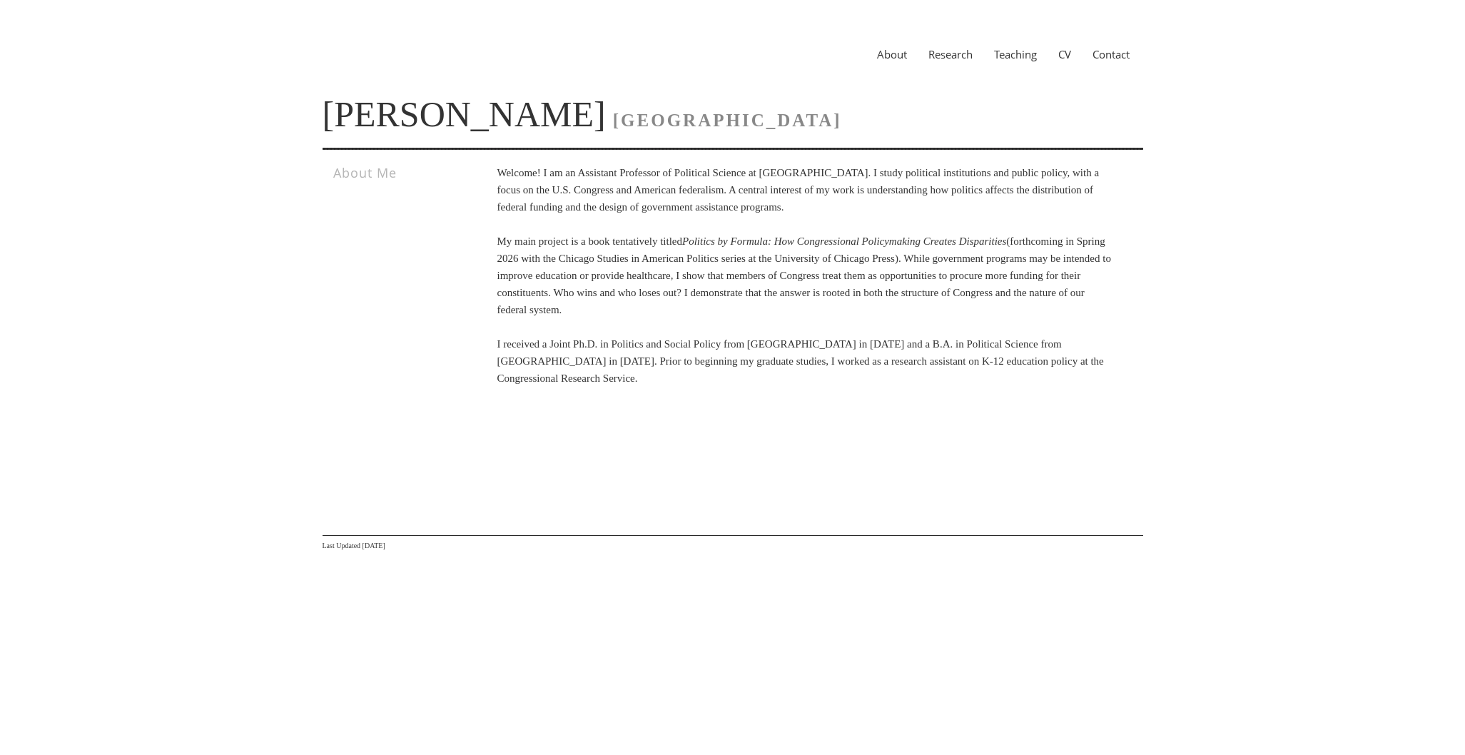
click at [958, 56] on link "Research" at bounding box center [951, 54] width 66 height 14
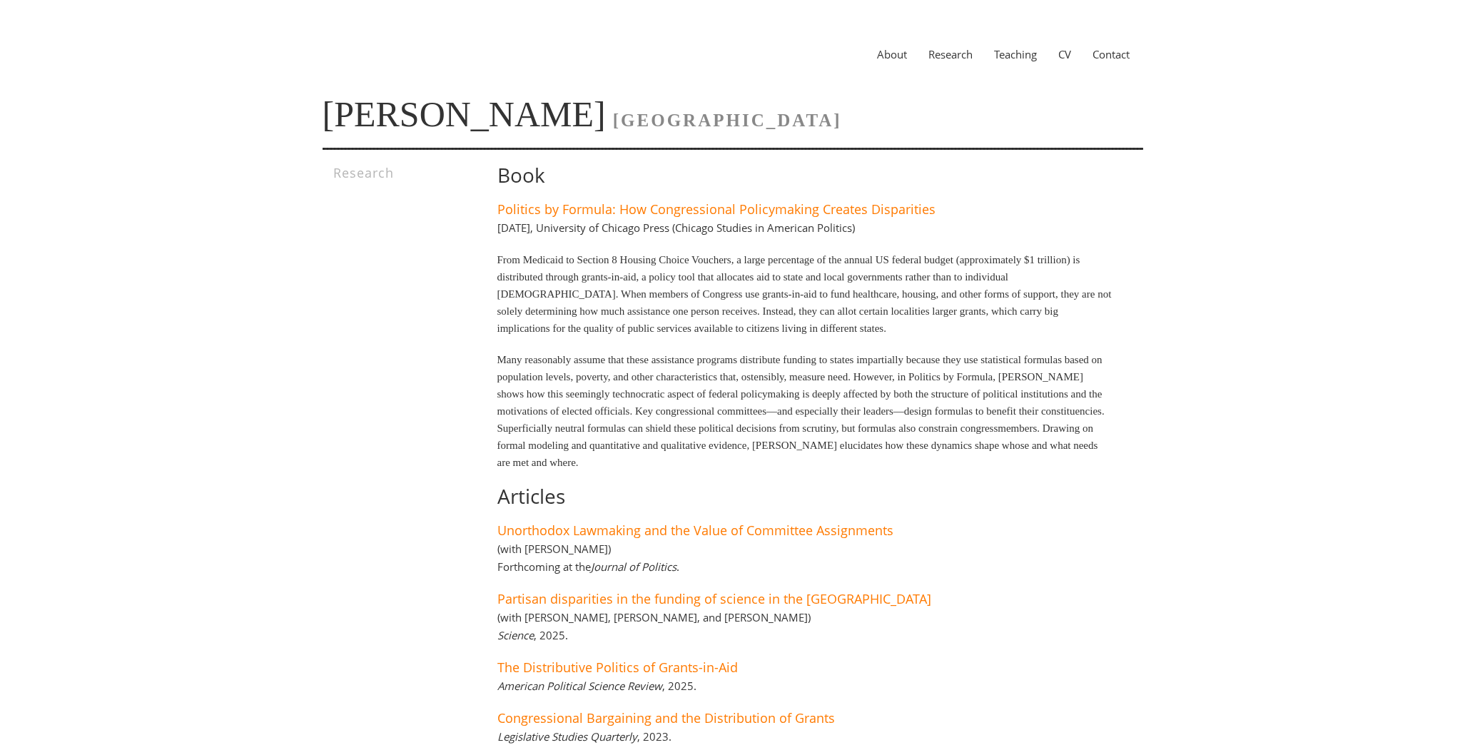
click at [898, 51] on link "About" at bounding box center [892, 54] width 51 height 14
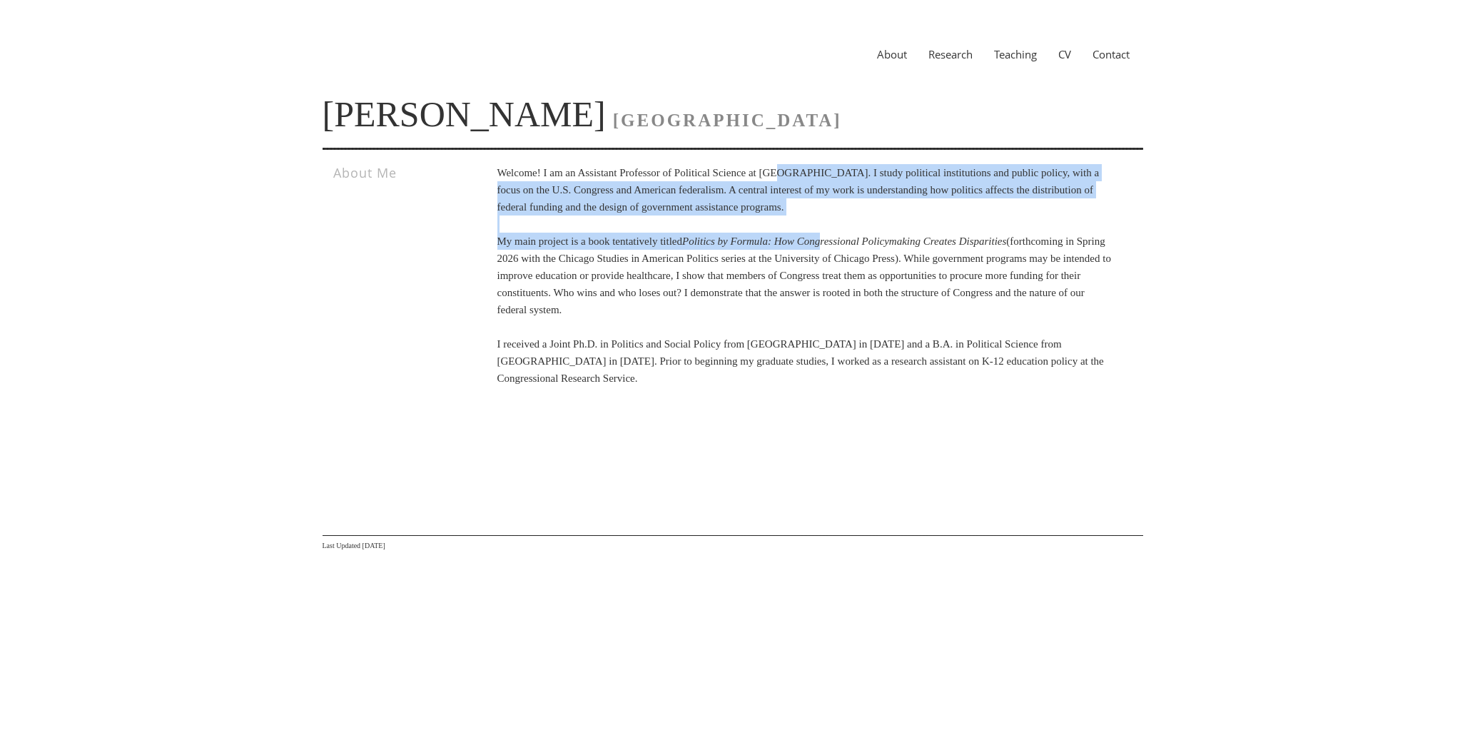
drag, startPoint x: 799, startPoint y: 171, endPoint x: 856, endPoint y: 240, distance: 89.3
click at [856, 240] on p "Welcome! I am an Assistant Professor of Political Science at Vanderbilt Univers…" at bounding box center [806, 275] width 616 height 223
click at [856, 240] on icon "Politics by Formula: How Congressional Policymaking Creates Disparities" at bounding box center [844, 241] width 324 height 11
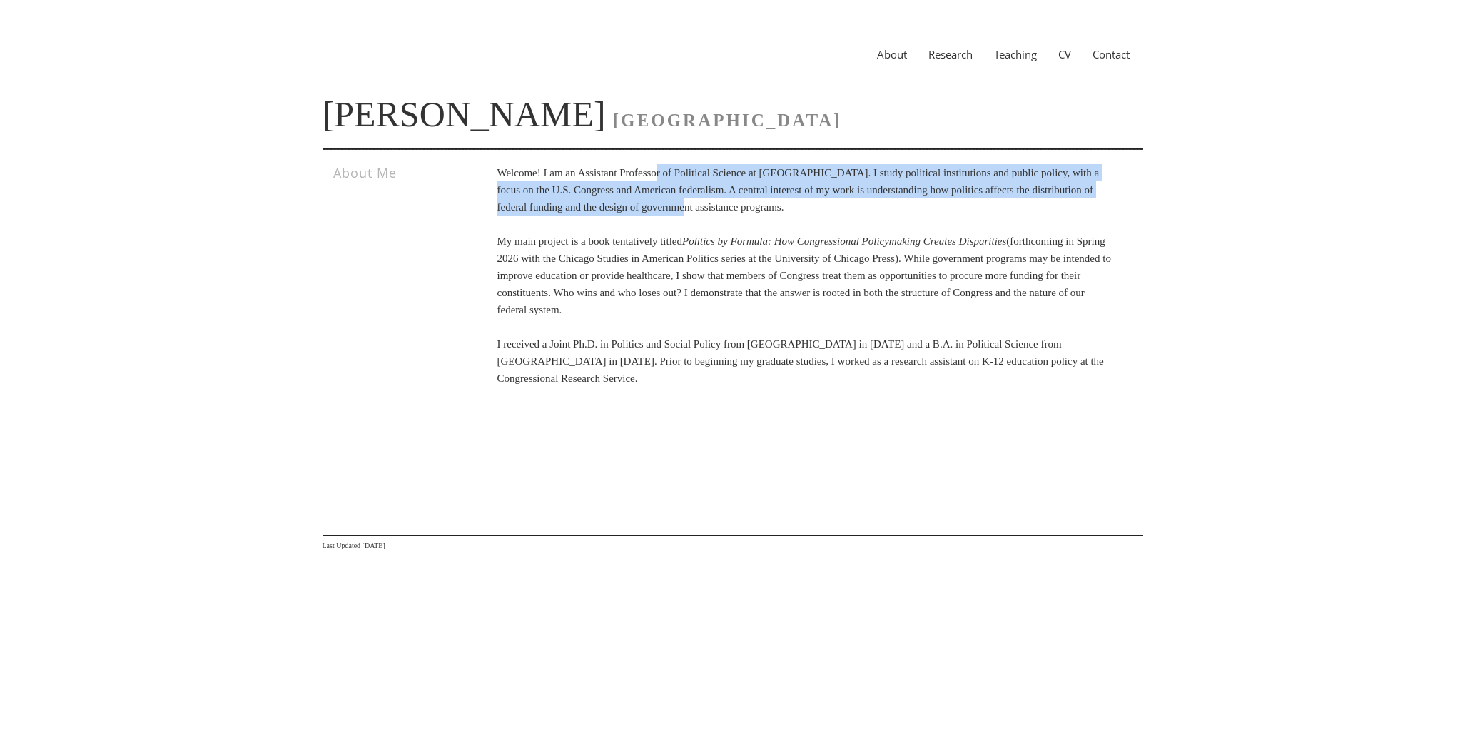
drag, startPoint x: 705, startPoint y: 186, endPoint x: 790, endPoint y: 218, distance: 90.6
click at [790, 218] on p "Welcome! I am an Assistant Professor of Political Science at Vanderbilt Univers…" at bounding box center [806, 275] width 616 height 223
click at [958, 49] on link "Research" at bounding box center [951, 54] width 66 height 14
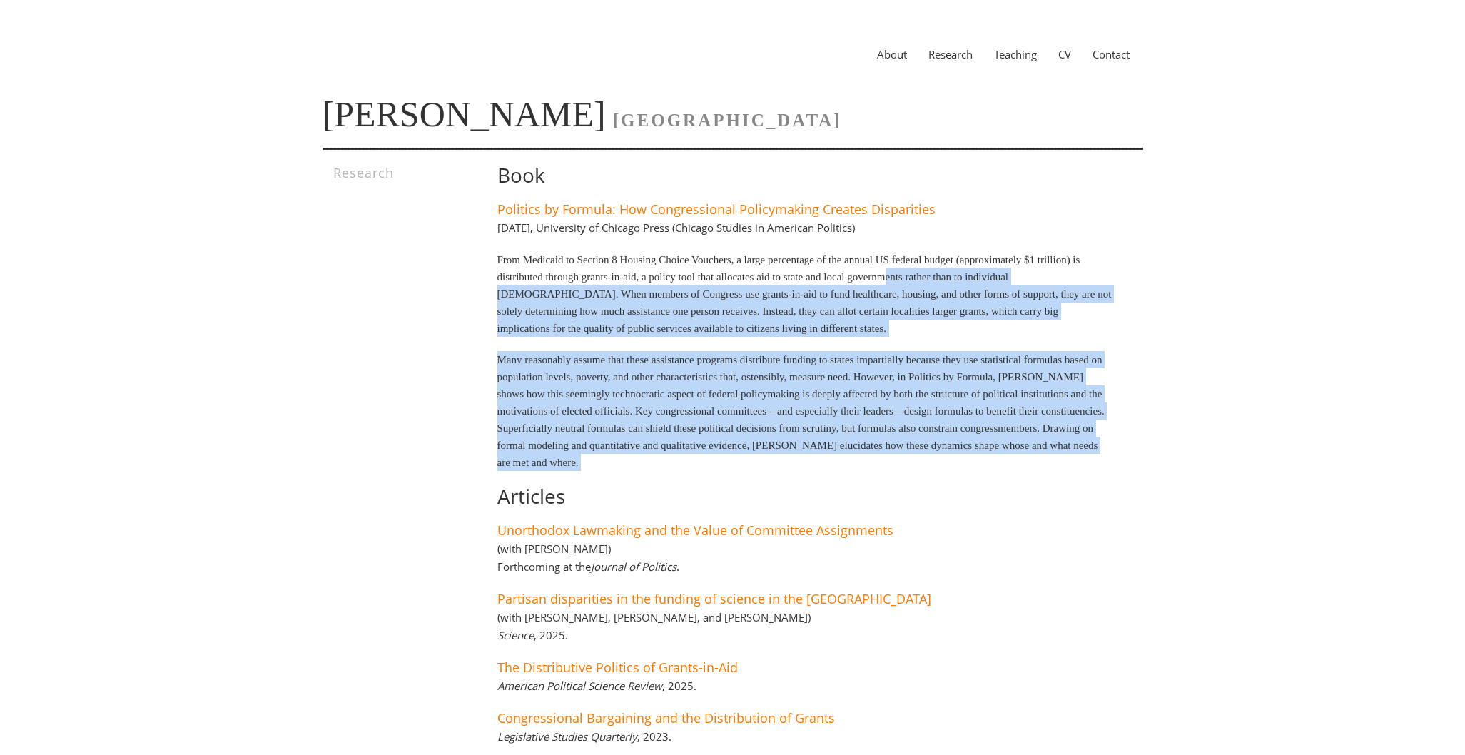
drag, startPoint x: 975, startPoint y: 284, endPoint x: 1069, endPoint y: 473, distance: 210.4
click at [1069, 473] on div "Book Politics by Formula: How Congressional Policymaking Creates Disparities Ma…" at bounding box center [784, 496] width 657 height 665
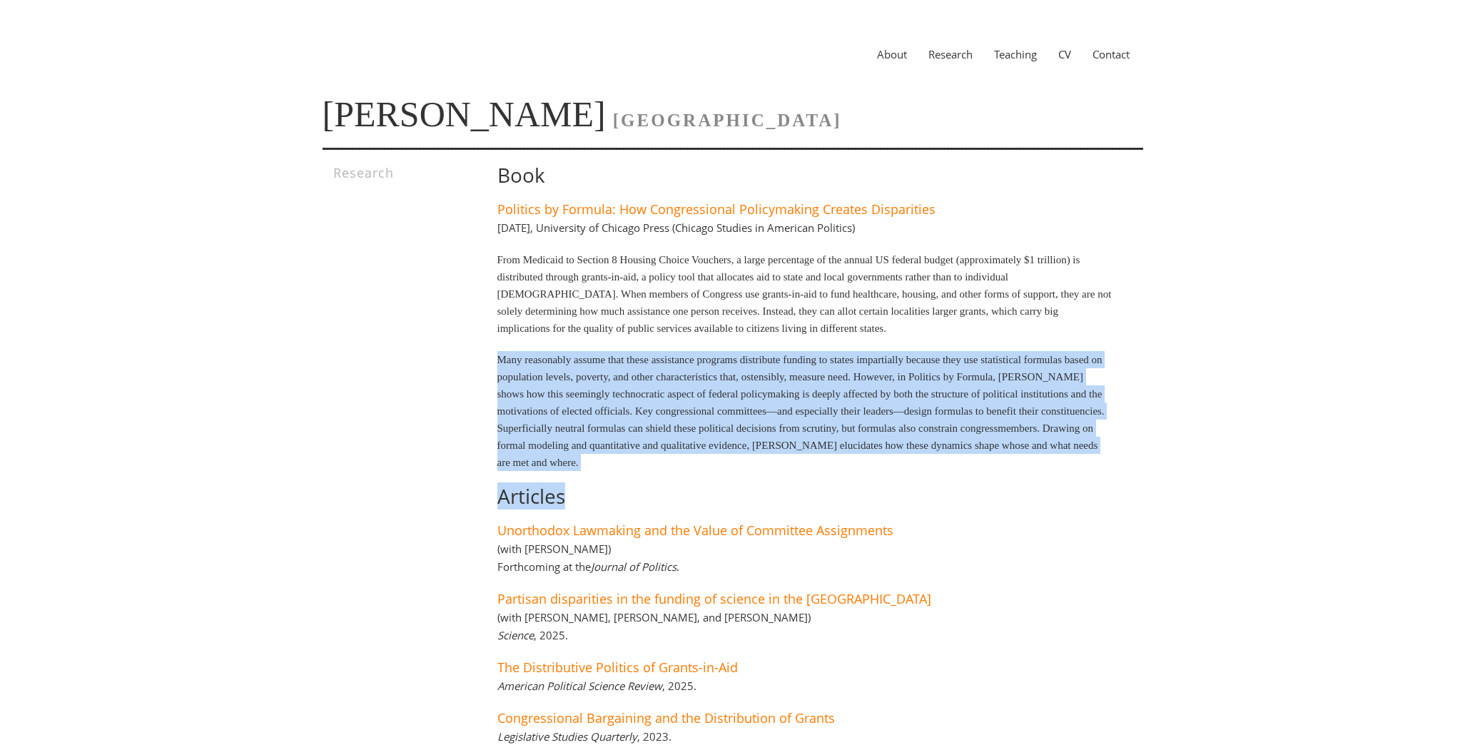
drag, startPoint x: 1069, startPoint y: 473, endPoint x: 870, endPoint y: 349, distance: 233.7
click at [870, 349] on div "Book Politics by Formula: How Congressional Policymaking Creates Disparities Ma…" at bounding box center [784, 496] width 657 height 665
click at [1014, 51] on link "Teaching" at bounding box center [1016, 54] width 64 height 14
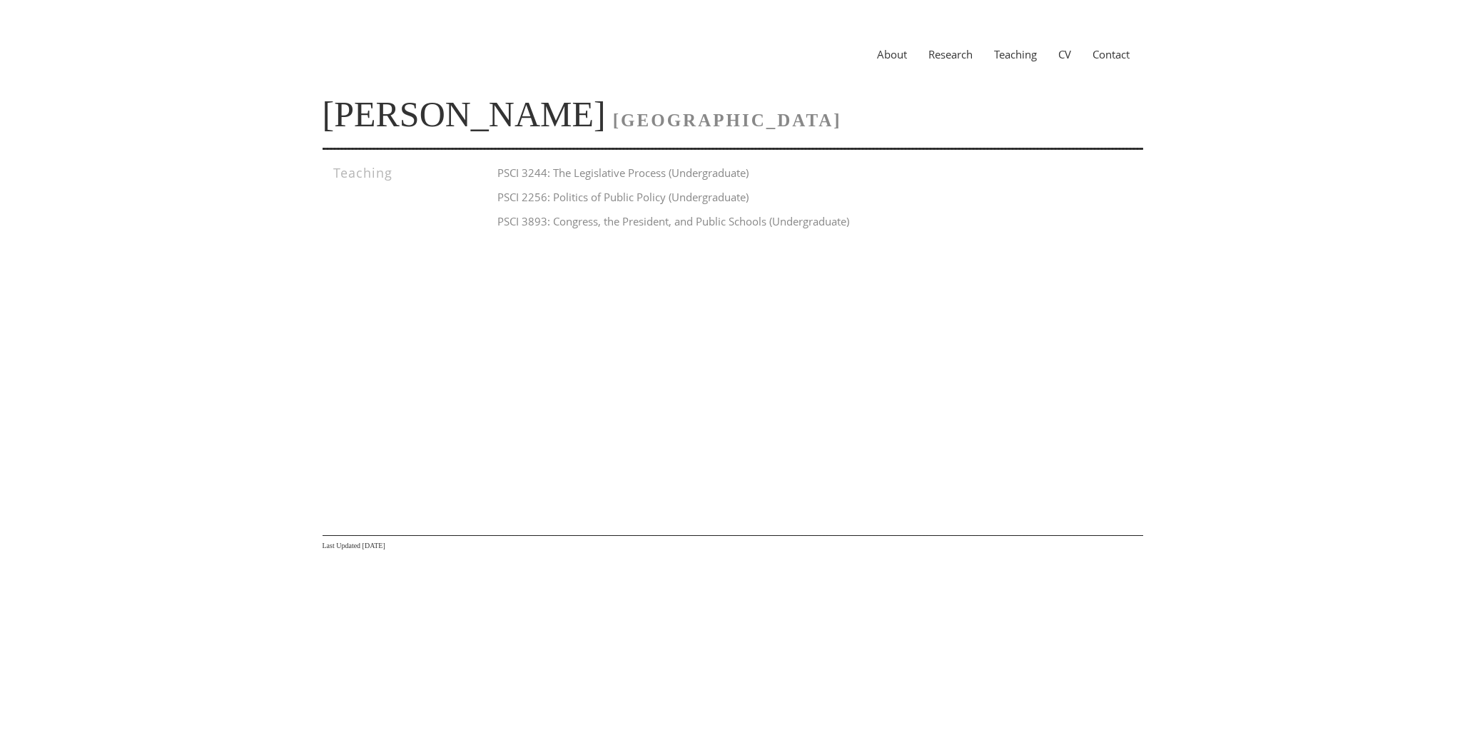
click at [1101, 59] on link "Contact" at bounding box center [1111, 54] width 59 height 14
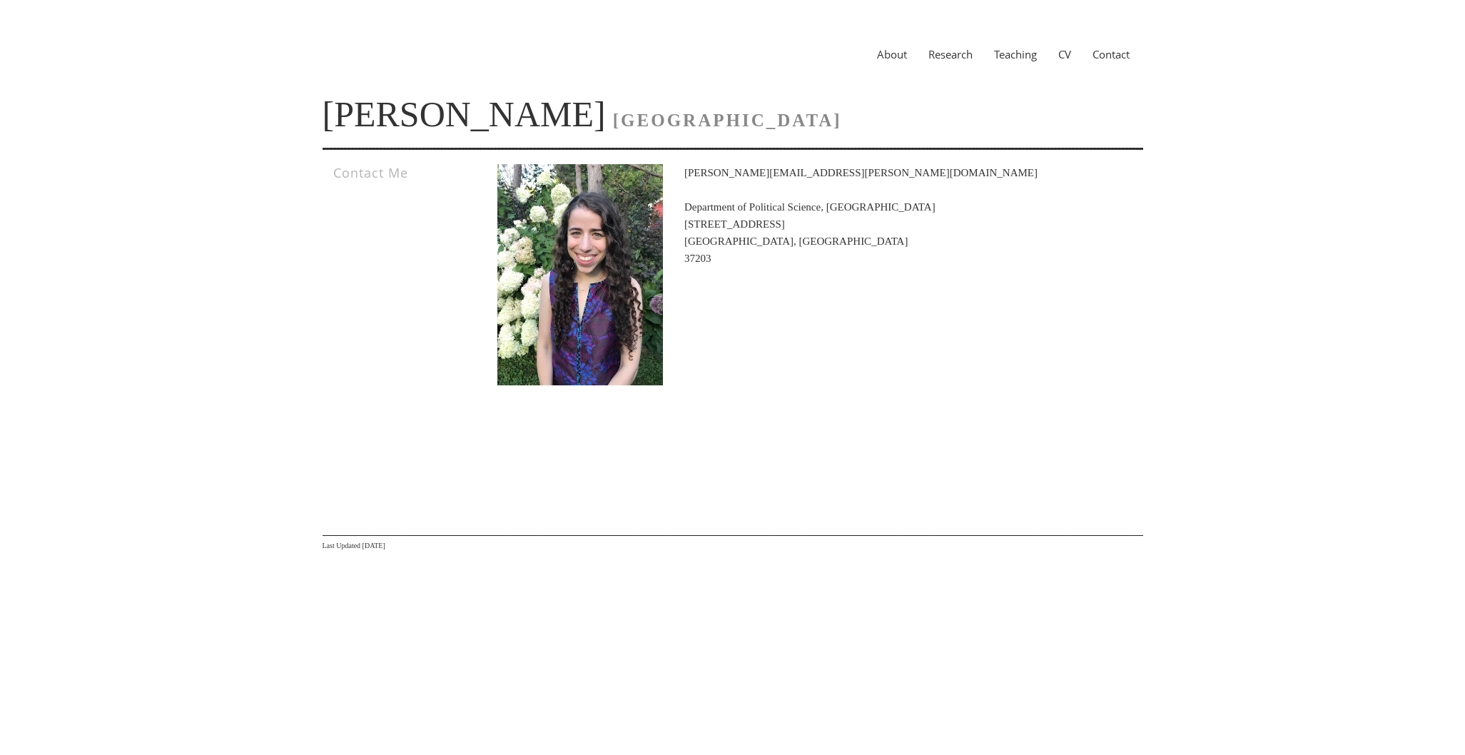
click at [1064, 57] on link "CV" at bounding box center [1065, 54] width 34 height 14
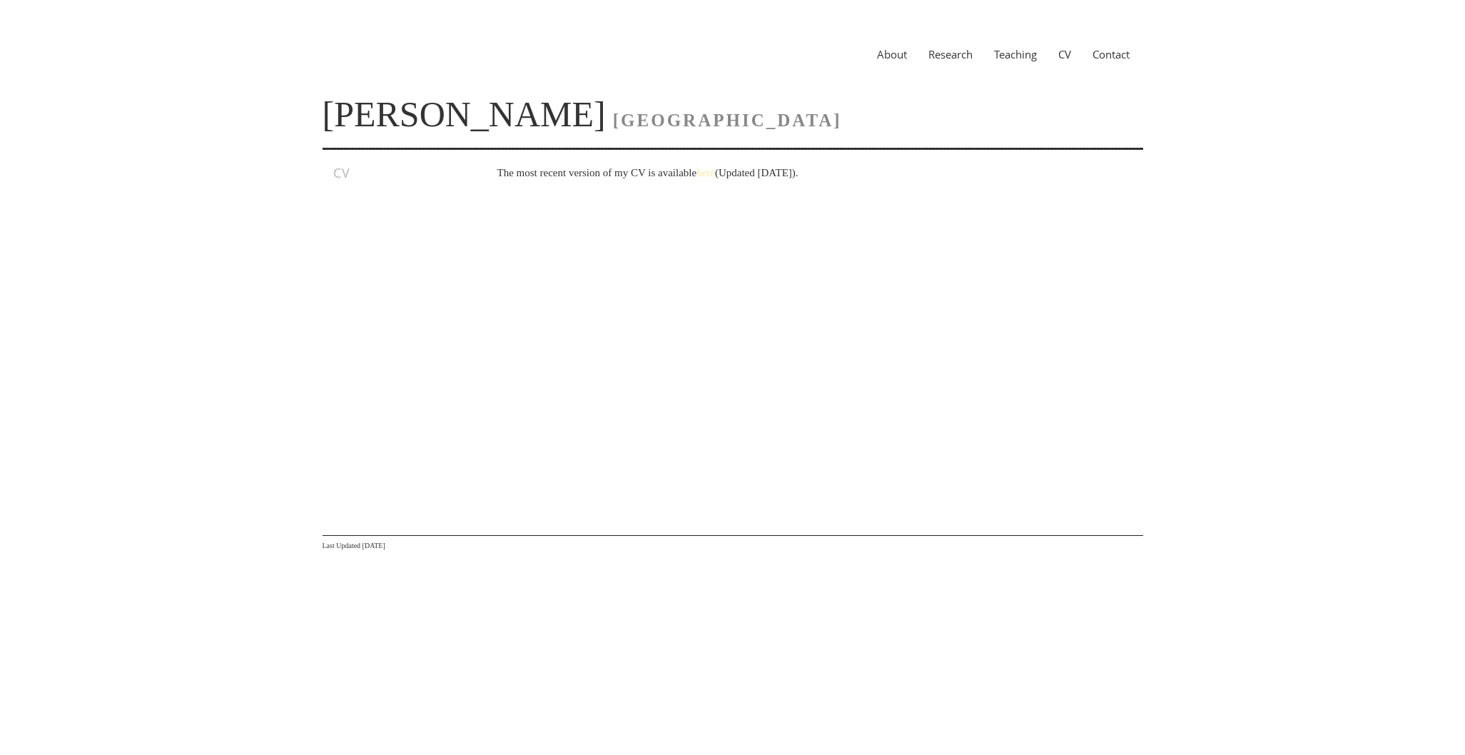
click at [715, 172] on link "here" at bounding box center [706, 172] width 19 height 11
